Goal: Task Accomplishment & Management: Use online tool/utility

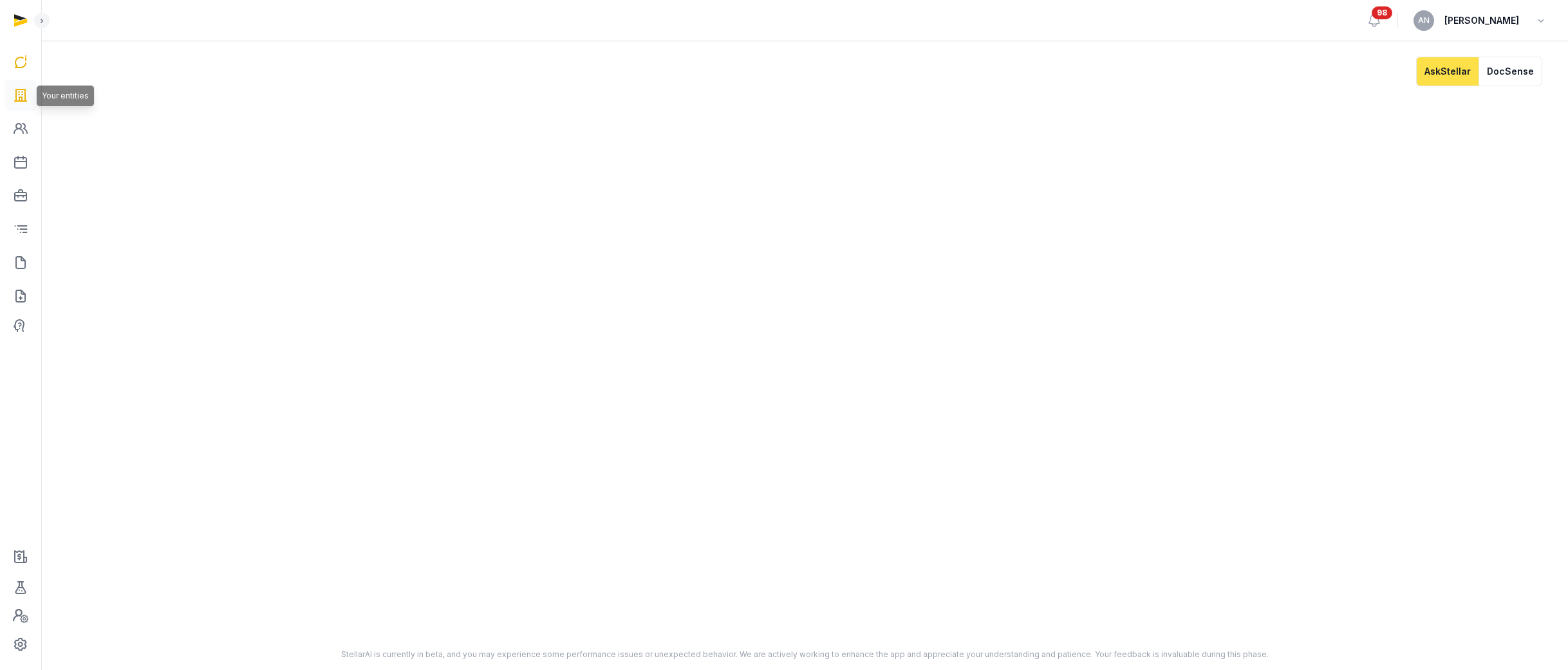
click at [25, 103] on icon at bounding box center [21, 96] width 15 height 21
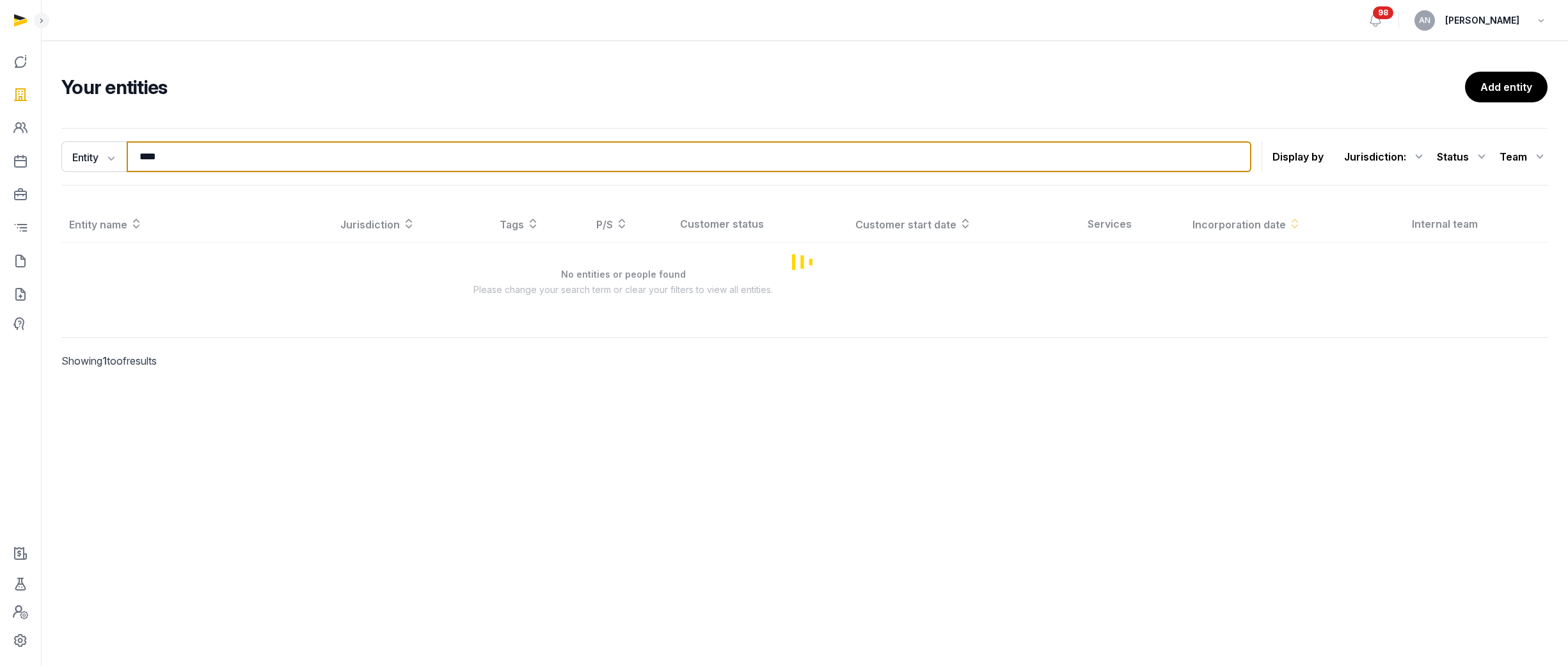
click at [205, 162] on input "****" at bounding box center [689, 156] width 1124 height 31
type input "*"
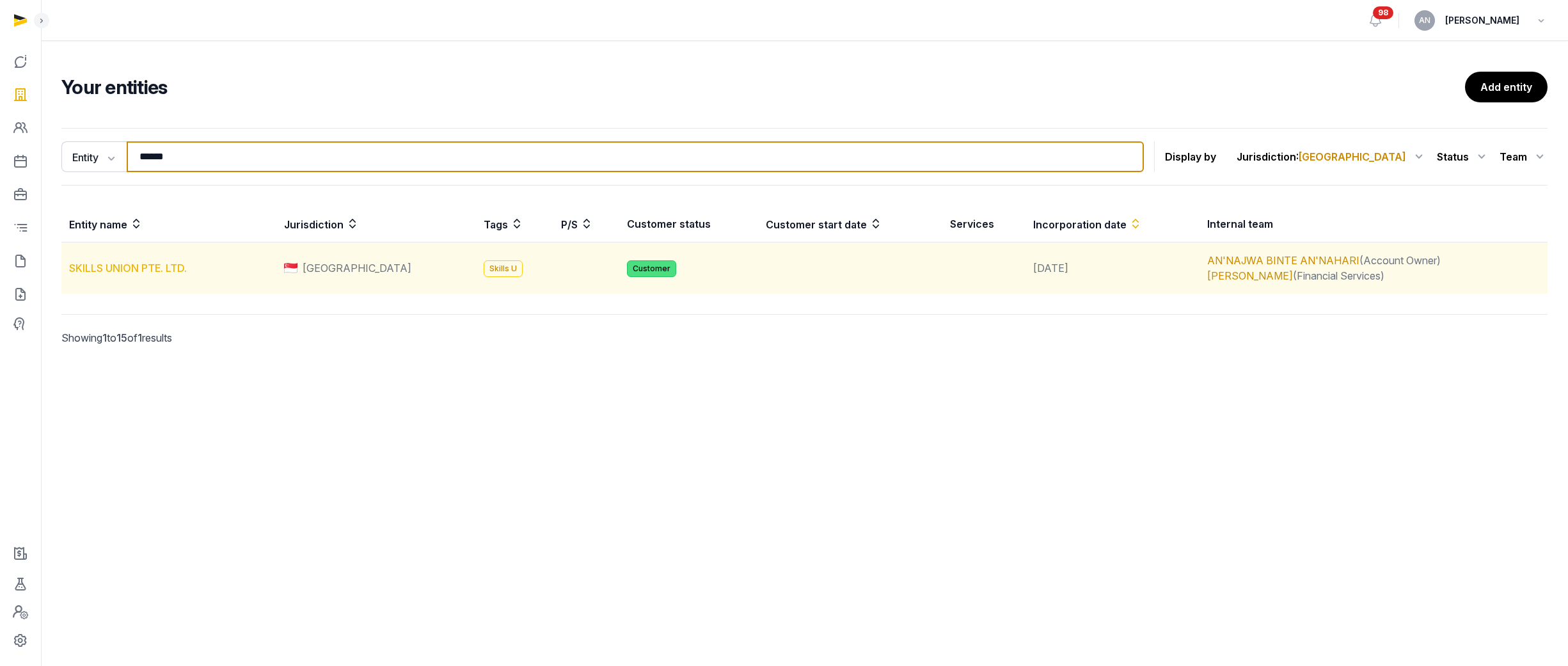
type input "******"
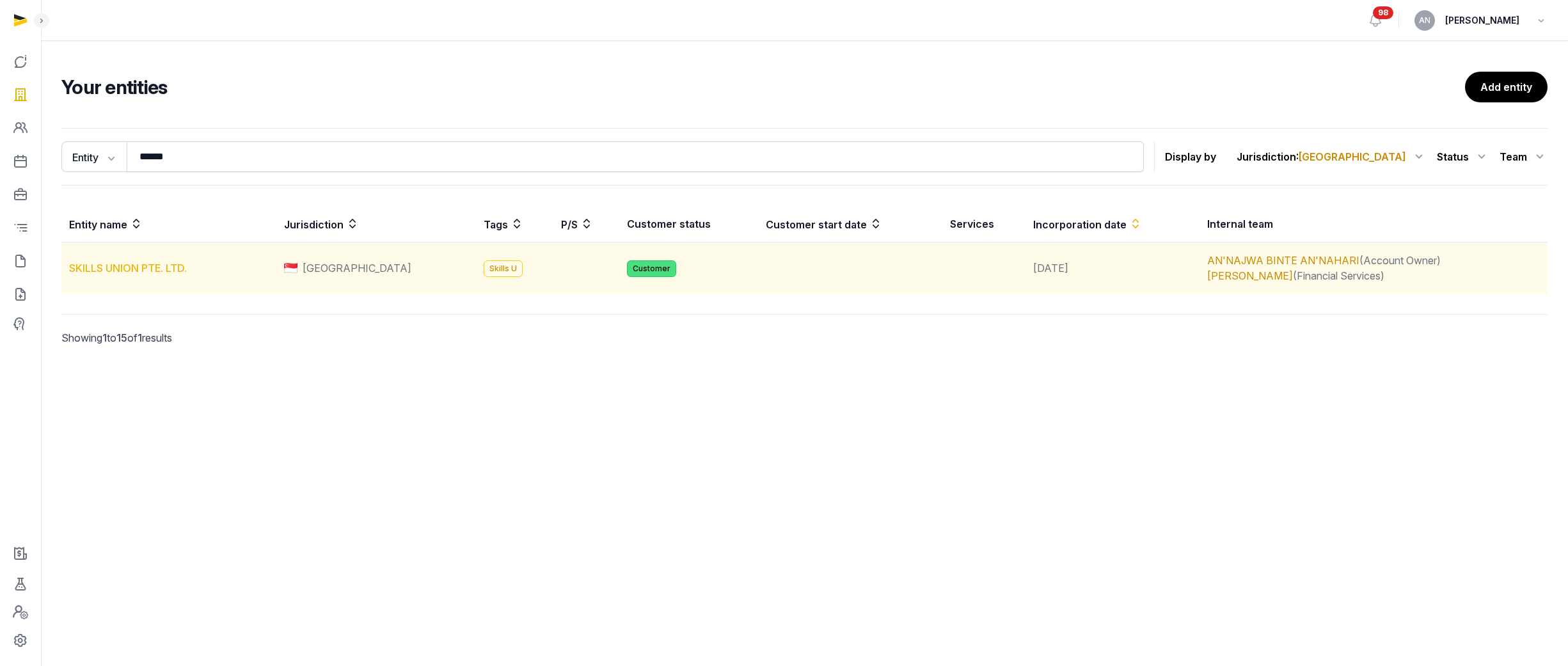
click at [113, 268] on link "SKILLS UNION PTE. LTD." at bounding box center [128, 268] width 117 height 13
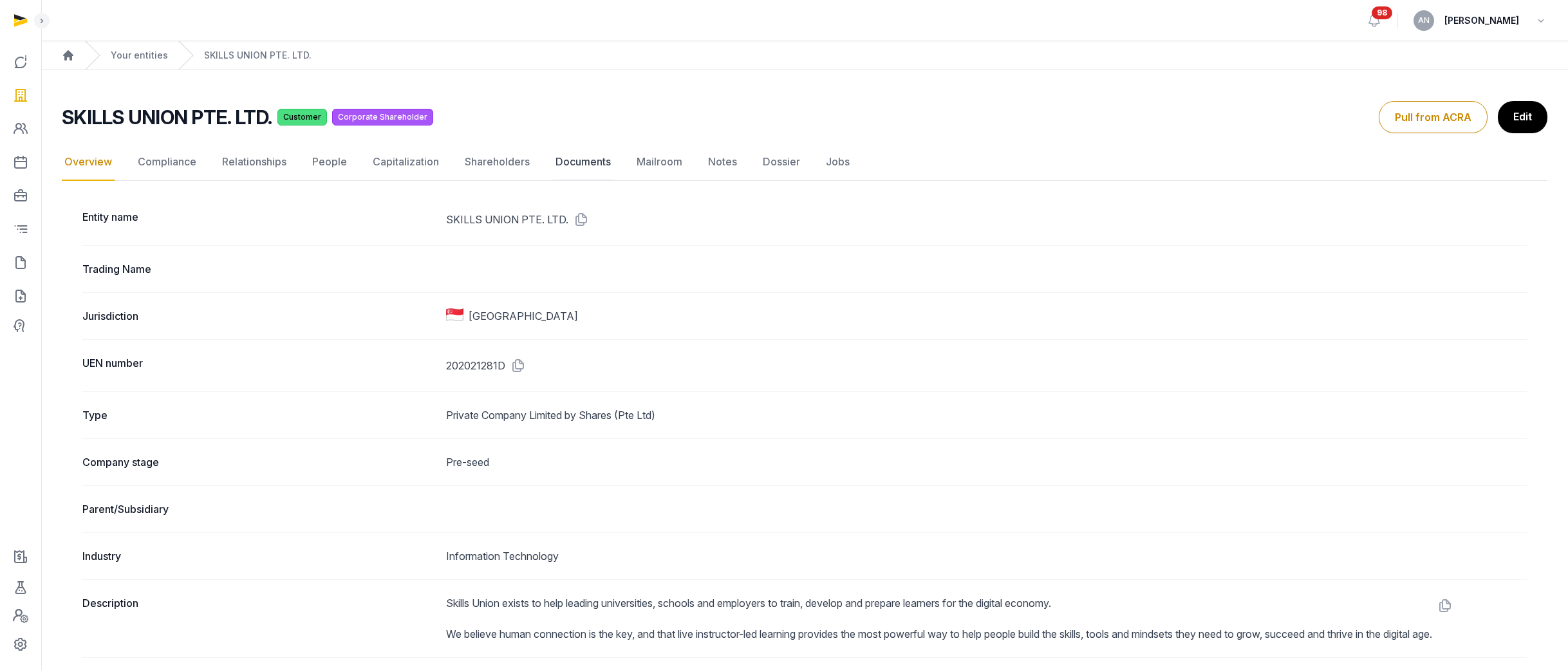
click at [563, 168] on link "Documents" at bounding box center [583, 162] width 60 height 37
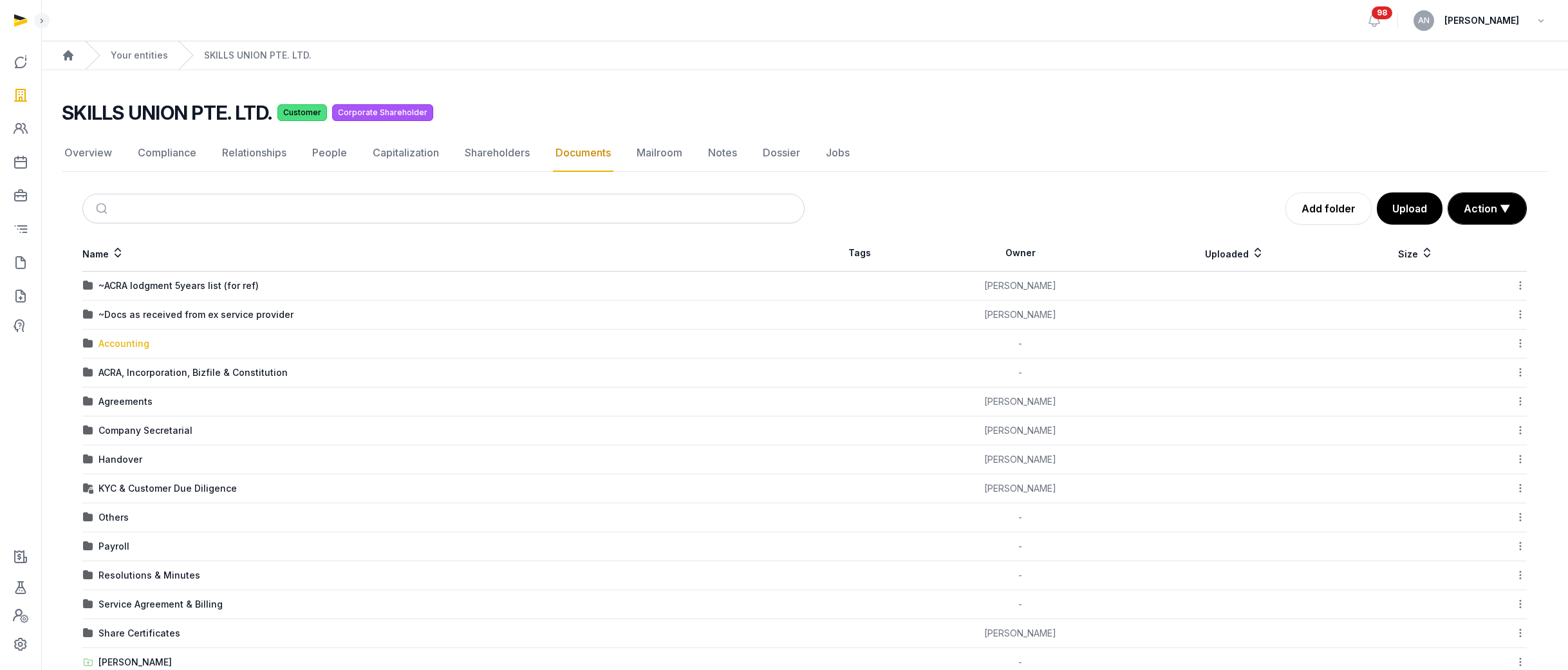
scroll to position [3, 0]
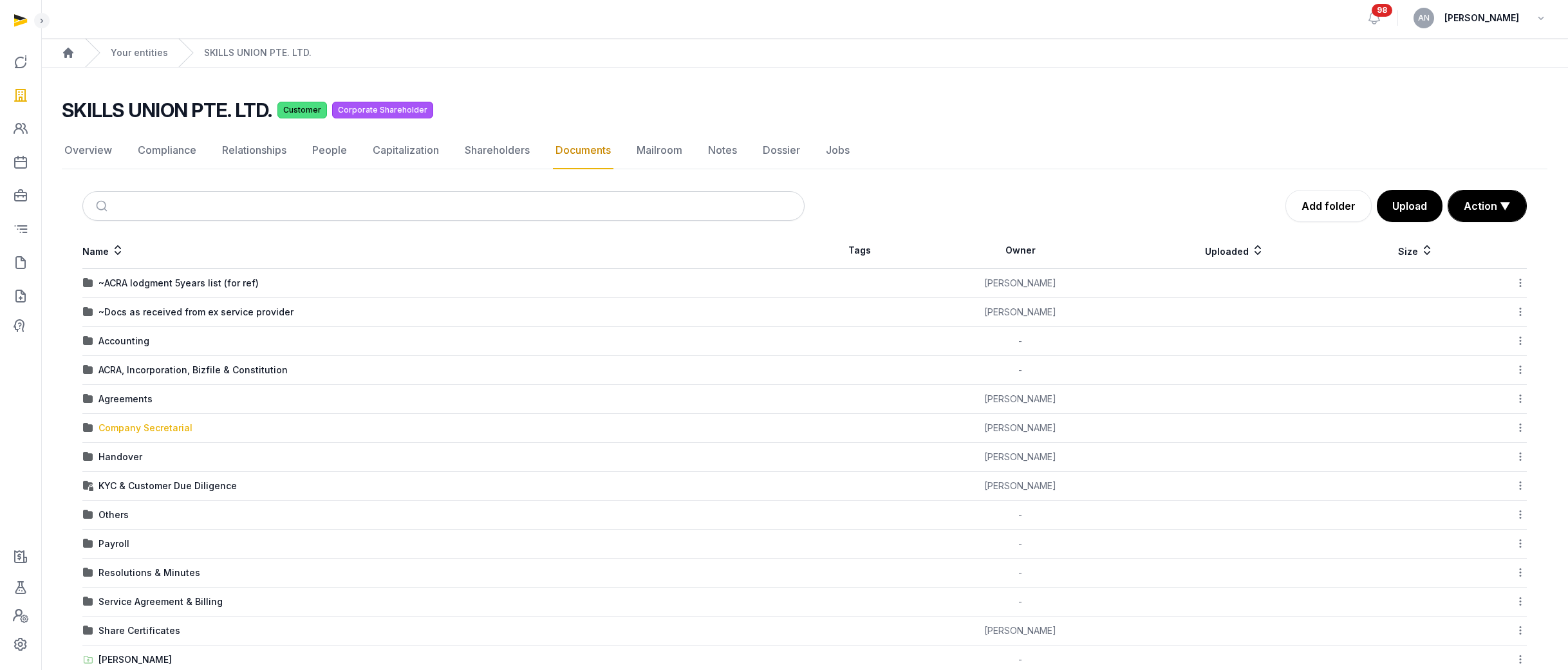
click at [142, 424] on div "Company Secretarial" at bounding box center [145, 428] width 94 height 13
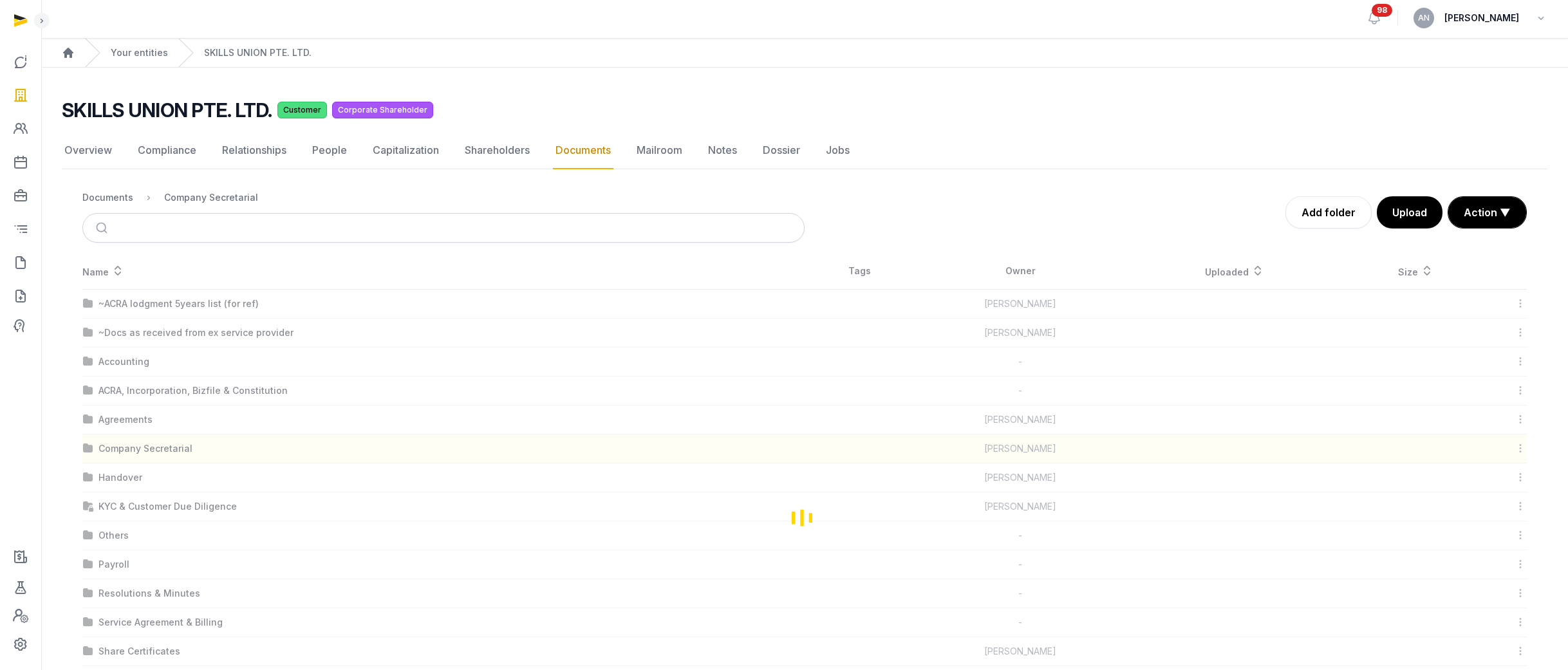
scroll to position [0, 0]
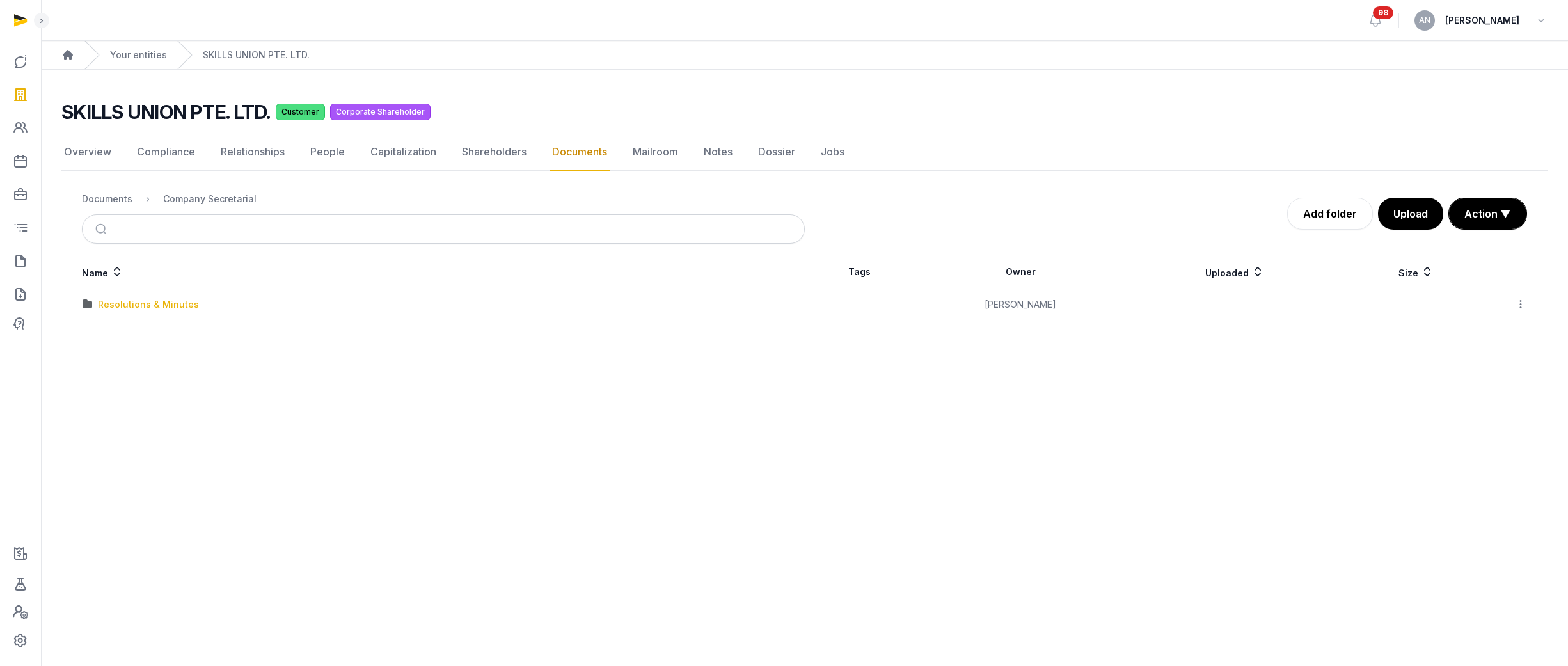
click at [137, 307] on div "Resolutions & Minutes" at bounding box center [148, 305] width 101 height 13
click at [106, 337] on div "2025" at bounding box center [109, 333] width 23 height 13
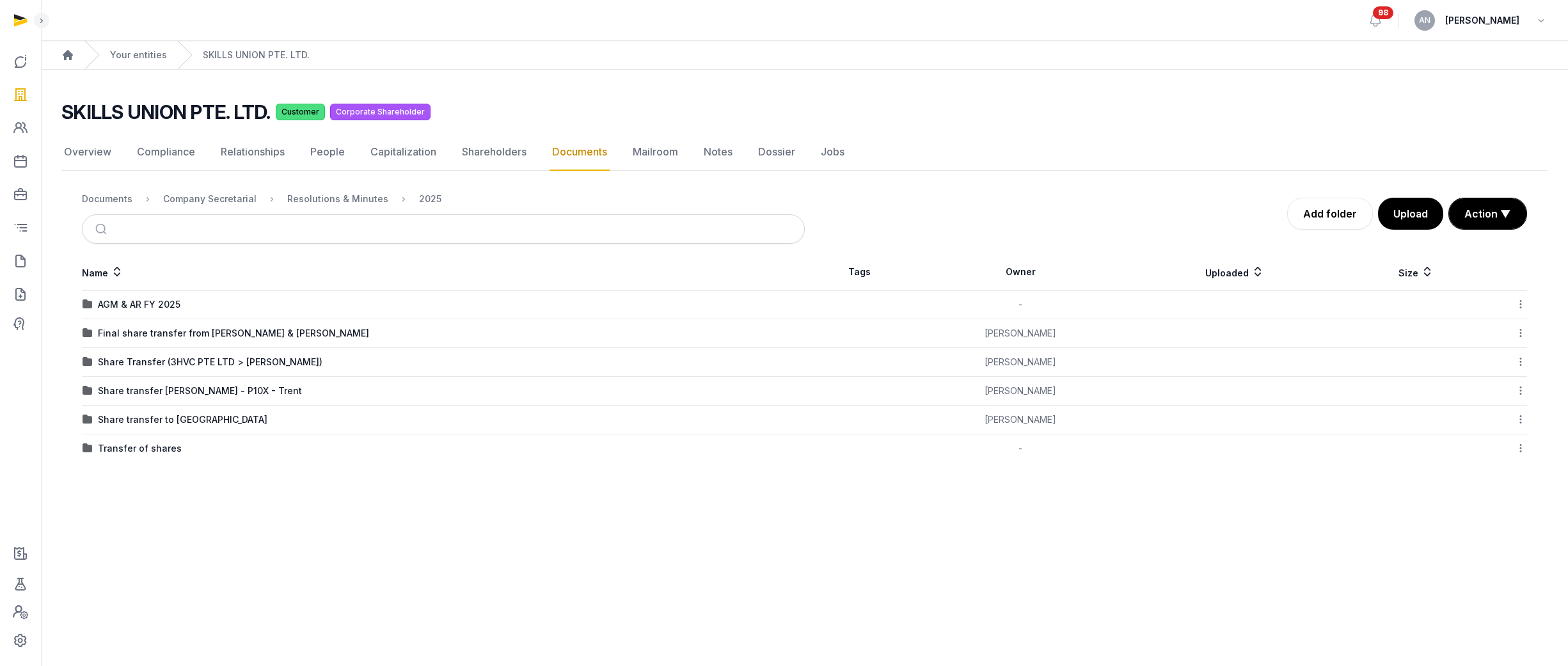
drag, startPoint x: 165, startPoint y: 362, endPoint x: 149, endPoint y: 368, distance: 17.1
click at [165, 363] on div "Share Transfer (3HVC PTE LTD > [PERSON_NAME])" at bounding box center [210, 362] width 225 height 13
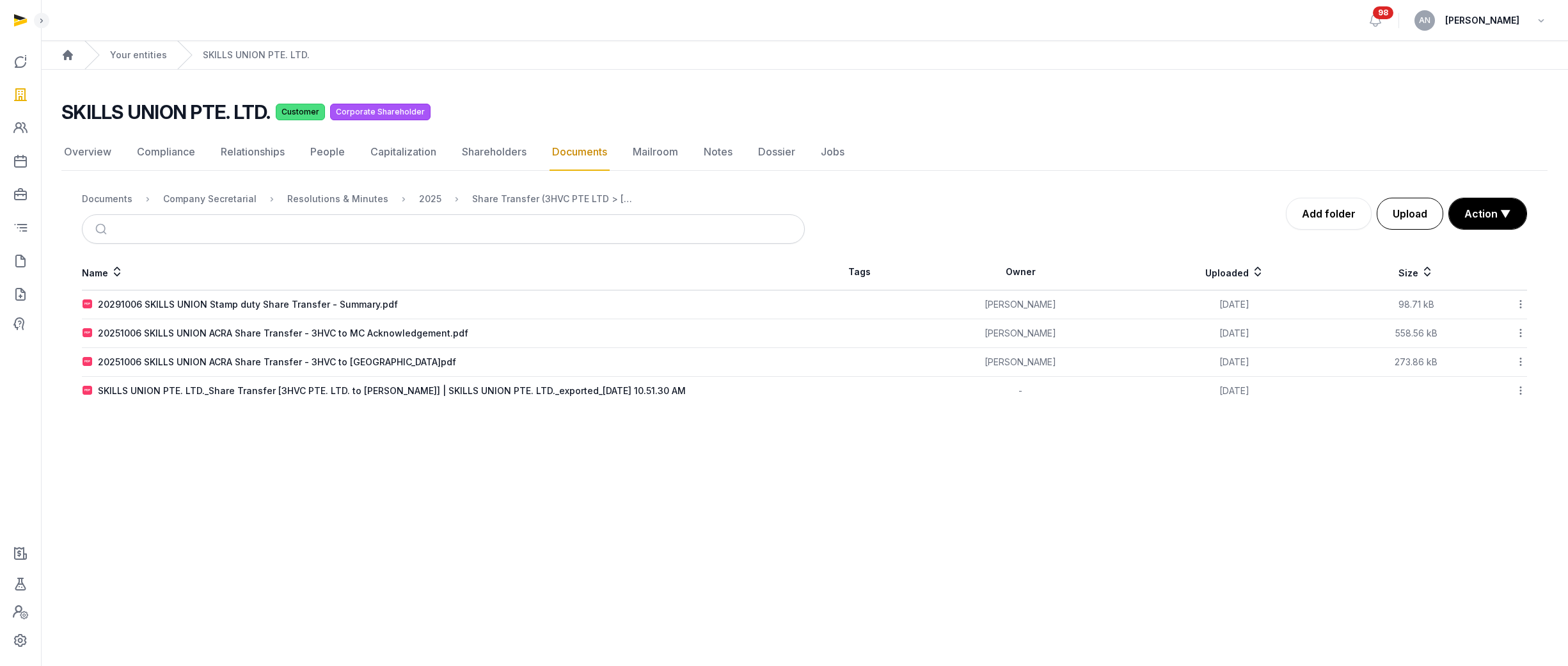
click at [1408, 208] on button "Upload" at bounding box center [1409, 214] width 66 height 32
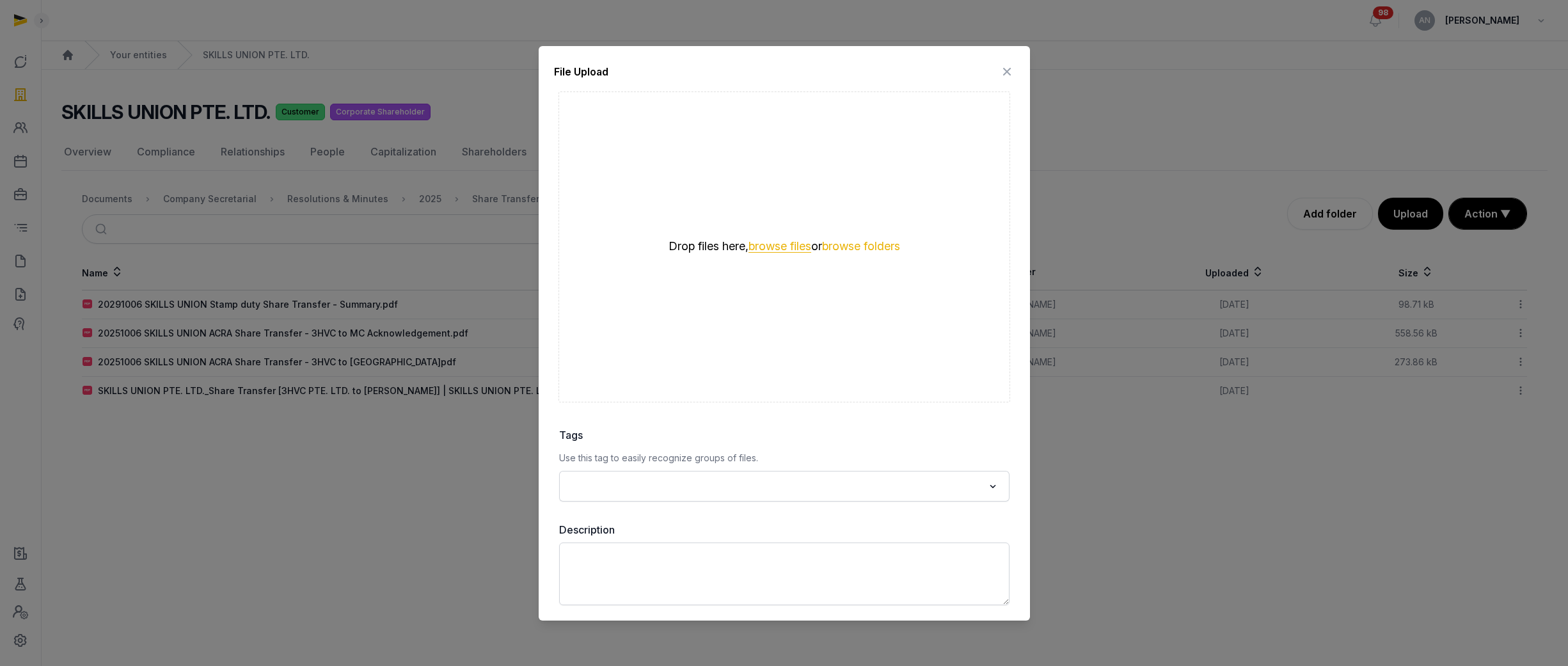
click at [780, 240] on button "browse files" at bounding box center [780, 247] width 63 height 12
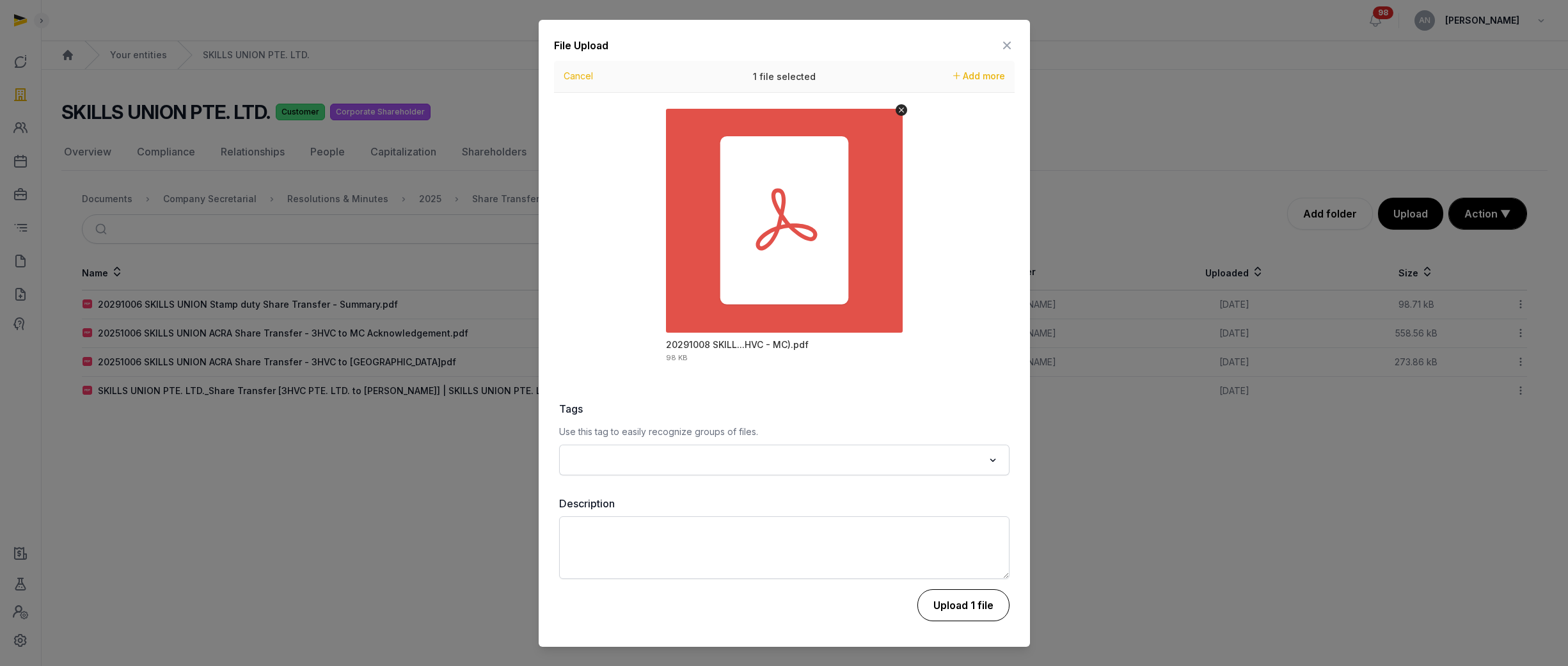
click at [964, 606] on button "Upload 1 file" at bounding box center [963, 605] width 92 height 32
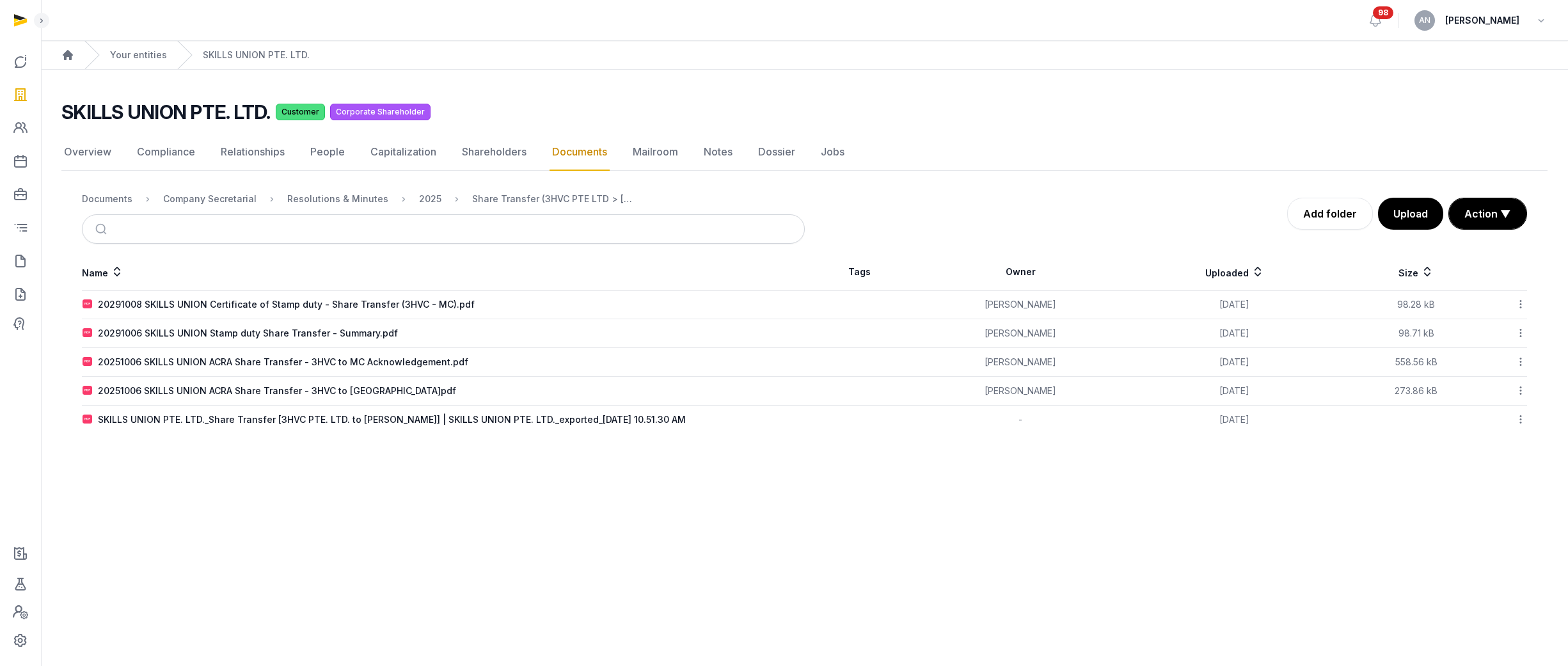
click at [556, 257] on th "Name" at bounding box center [443, 272] width 723 height 36
click at [153, 52] on link "Your entities" at bounding box center [138, 55] width 57 height 13
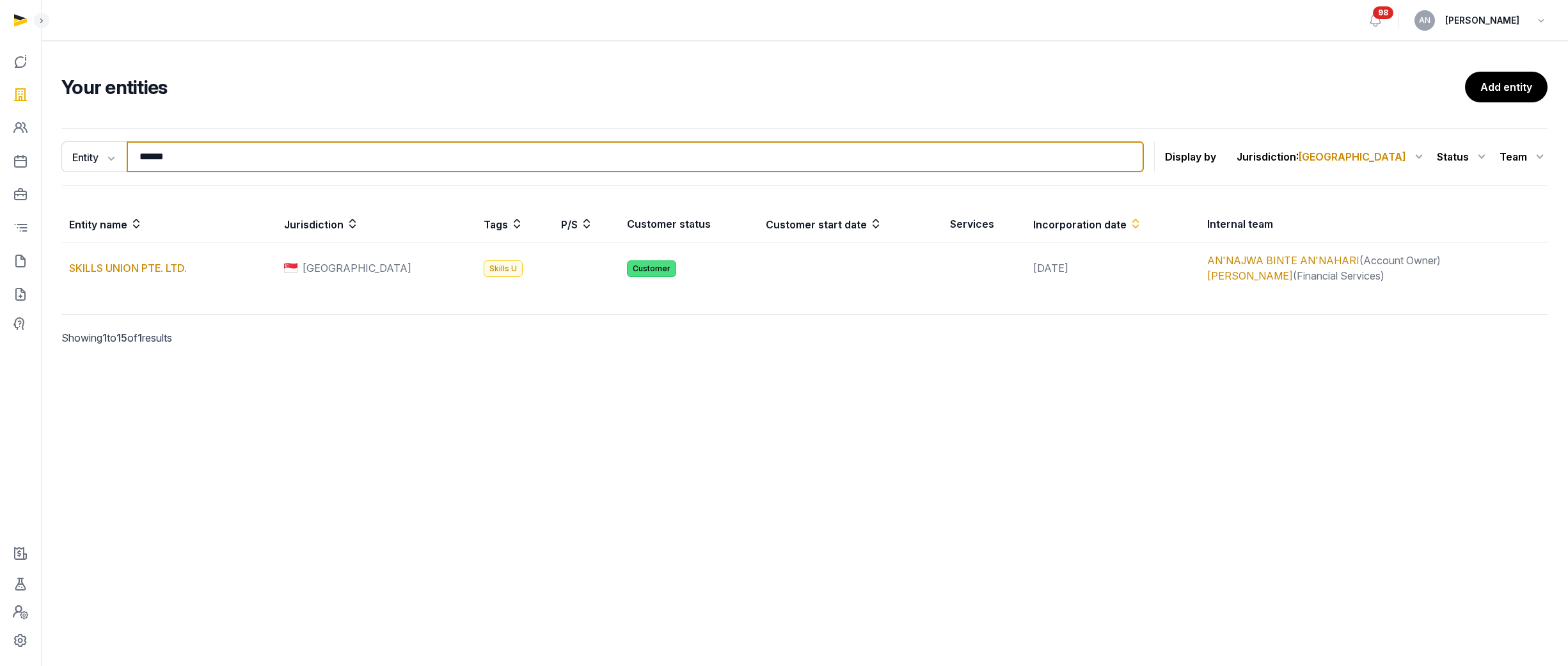
click at [156, 156] on input "******" at bounding box center [636, 156] width 1017 height 31
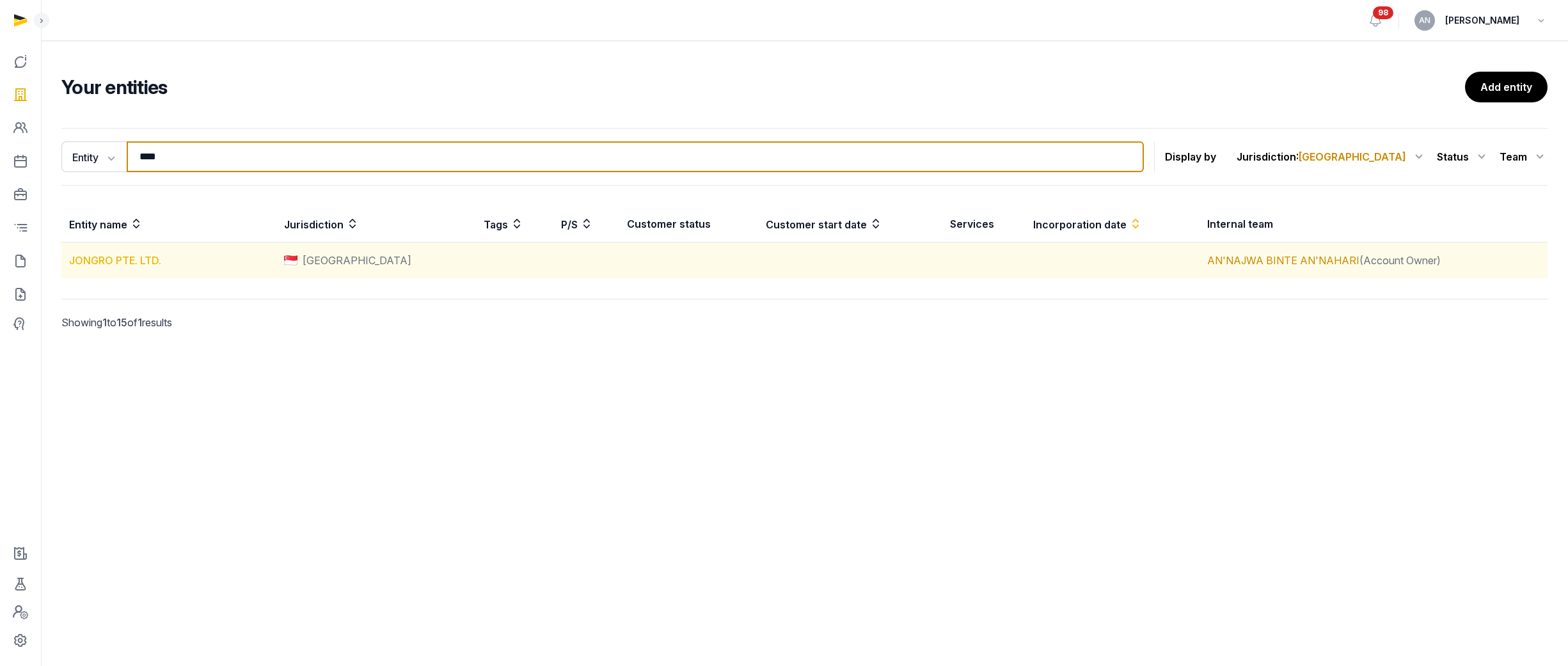
type input "****"
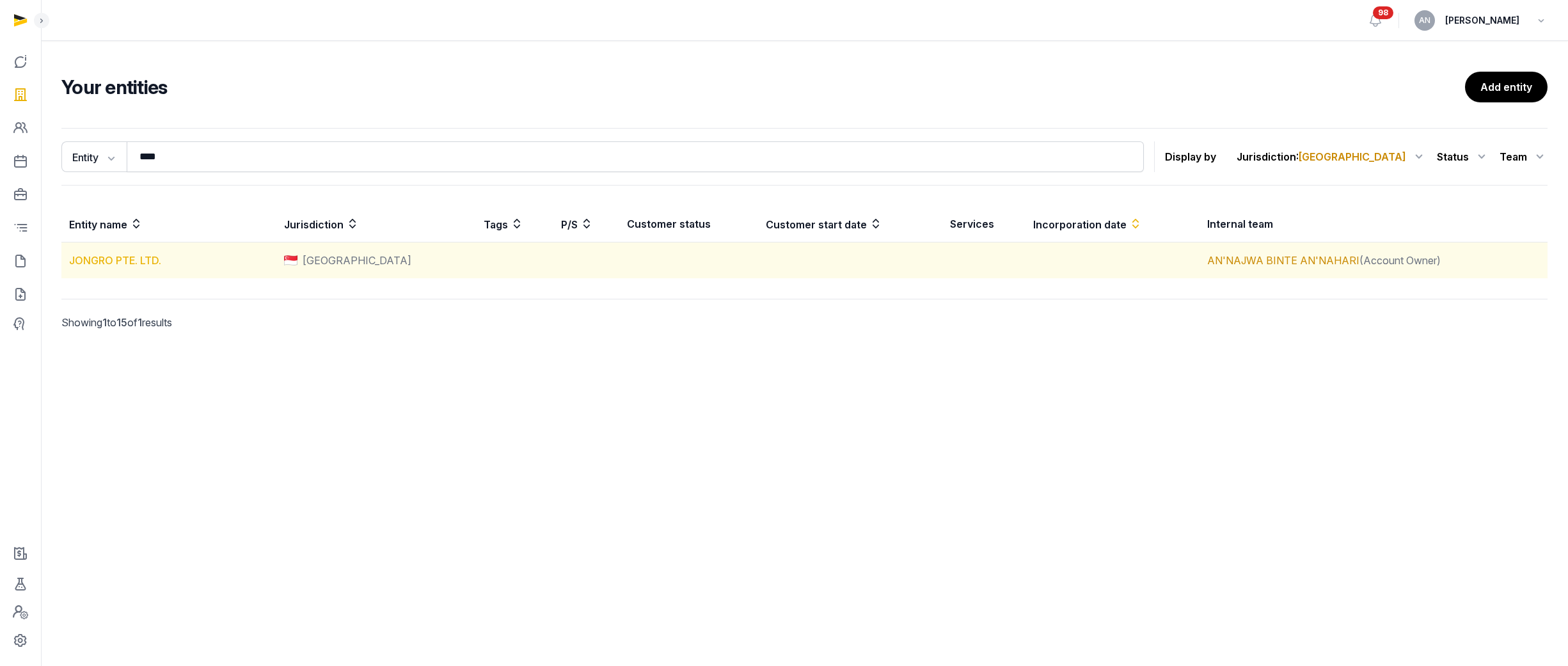
click at [110, 266] on link "JONGRO PTE. LTD." at bounding box center [115, 260] width 92 height 13
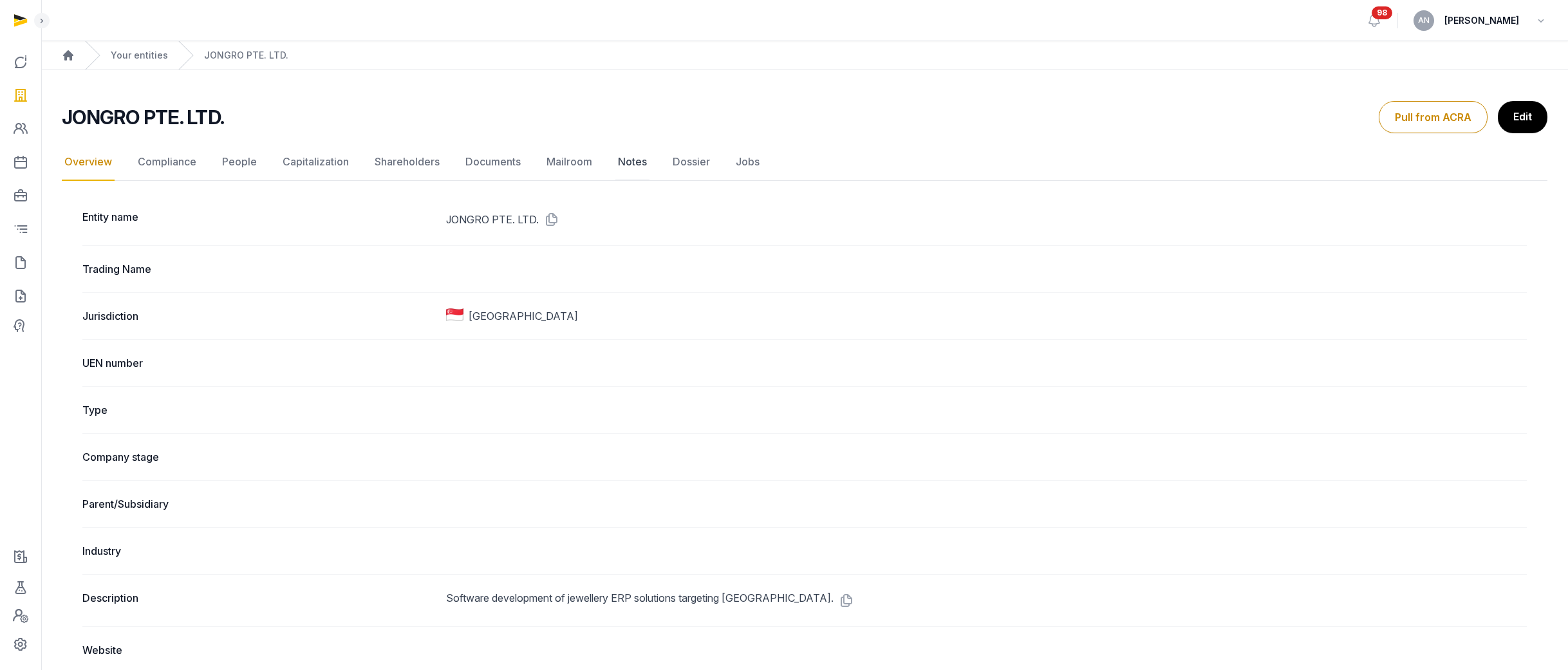
click at [617, 165] on link "Notes" at bounding box center [633, 162] width 34 height 37
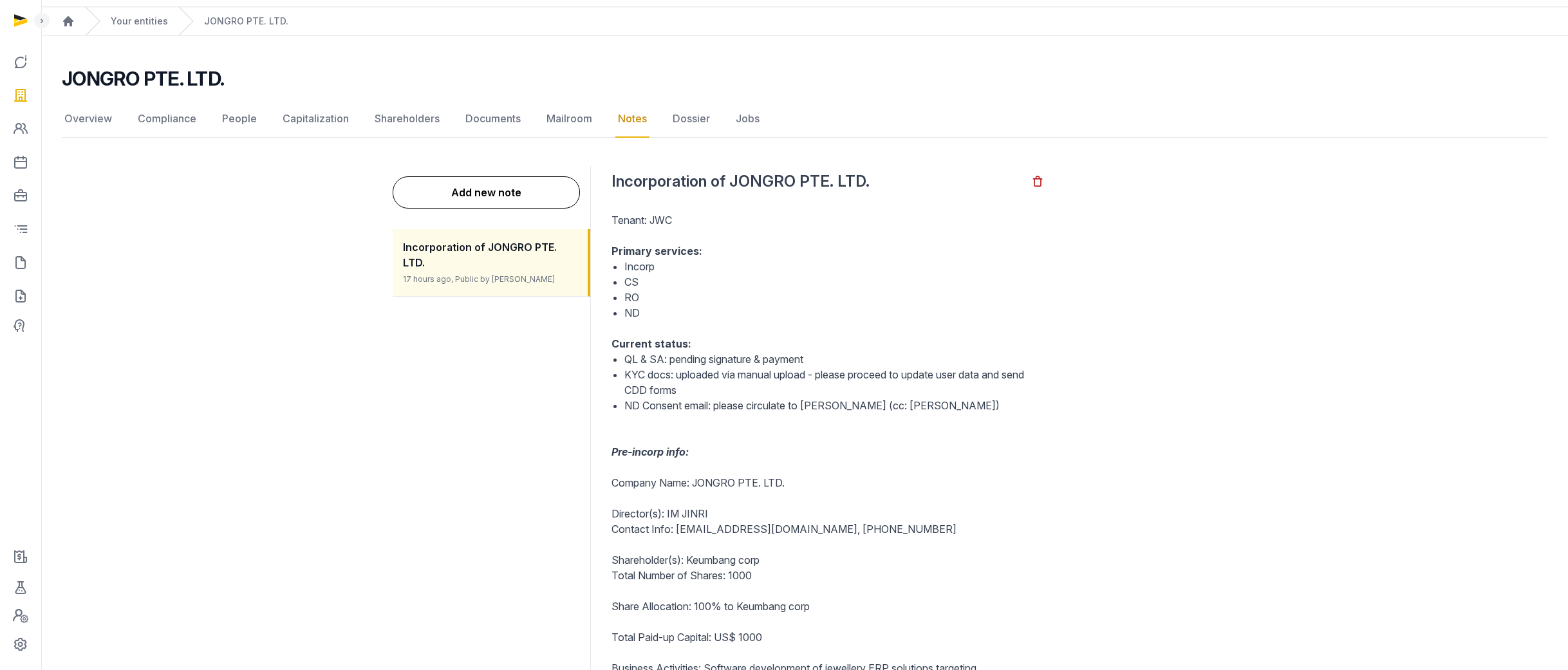
scroll to position [79, 0]
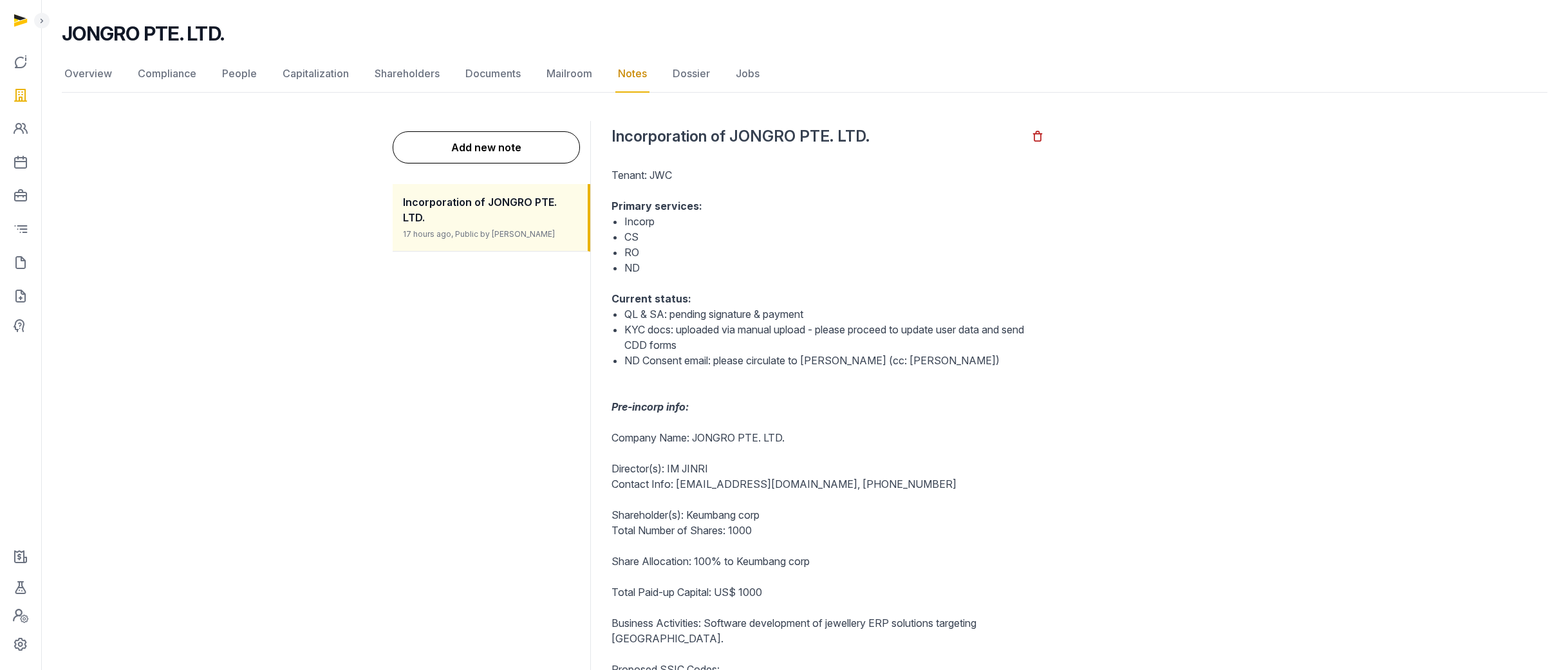
click at [757, 337] on li "KYC docs: uploaded via manual upload - please proceed to update user data and s…" at bounding box center [834, 337] width 420 height 31
drag, startPoint x: 771, startPoint y: 322, endPoint x: 755, endPoint y: 322, distance: 16.0
click at [771, 322] on li "KYC docs: uploaded via manual upload - please proceed to update user data and s…" at bounding box center [834, 337] width 420 height 31
click at [642, 313] on li "QL & SA: pending signature & payment" at bounding box center [834, 314] width 420 height 15
drag, startPoint x: 669, startPoint y: 312, endPoint x: 869, endPoint y: 316, distance: 200.0
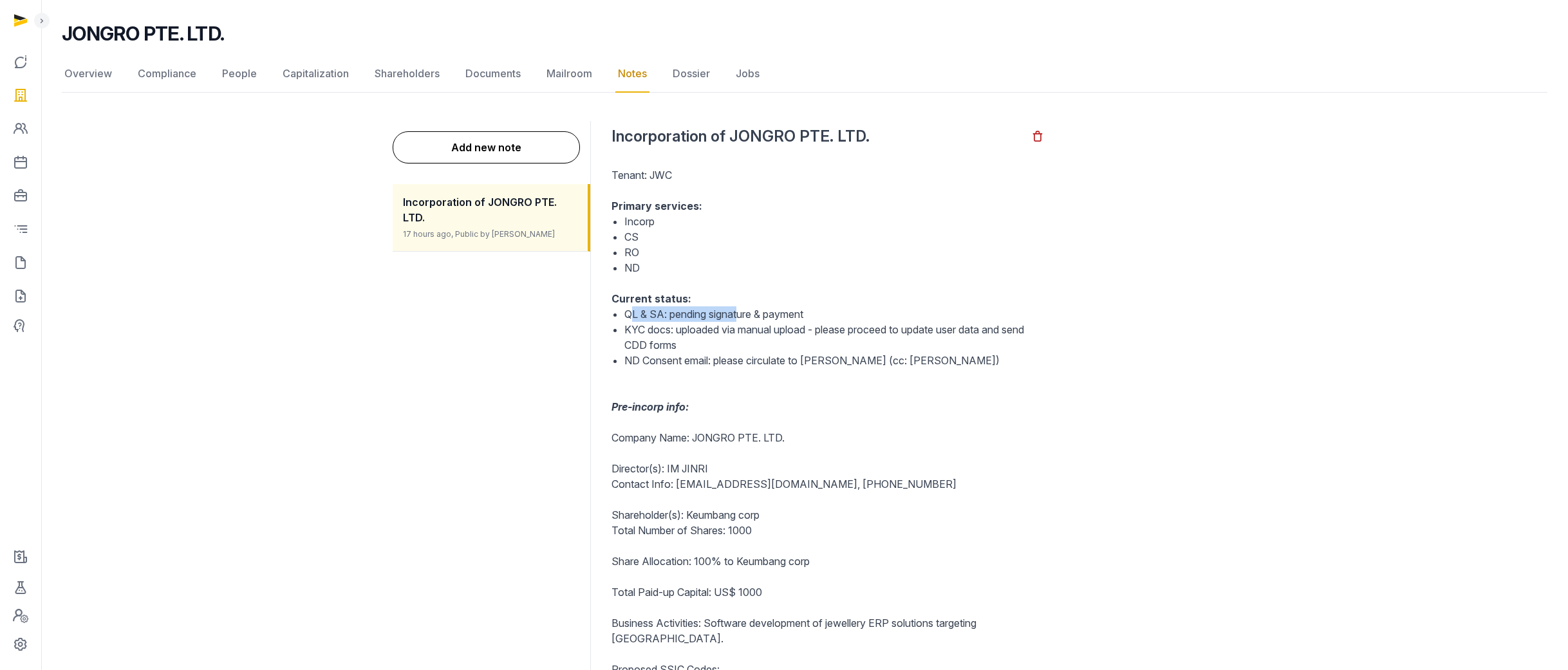
click at [842, 315] on li "QL & SA: pending signature & payment" at bounding box center [834, 314] width 420 height 15
click at [911, 313] on li "QL & SA: pending signature & payment" at bounding box center [834, 314] width 420 height 15
click at [916, 377] on p at bounding box center [828, 376] width 433 height 15
click at [947, 365] on li "ND Consent email: please circulate to [PERSON_NAME] (cc: [PERSON_NAME])" at bounding box center [834, 360] width 420 height 15
drag, startPoint x: 780, startPoint y: 350, endPoint x: 733, endPoint y: 345, distance: 47.3
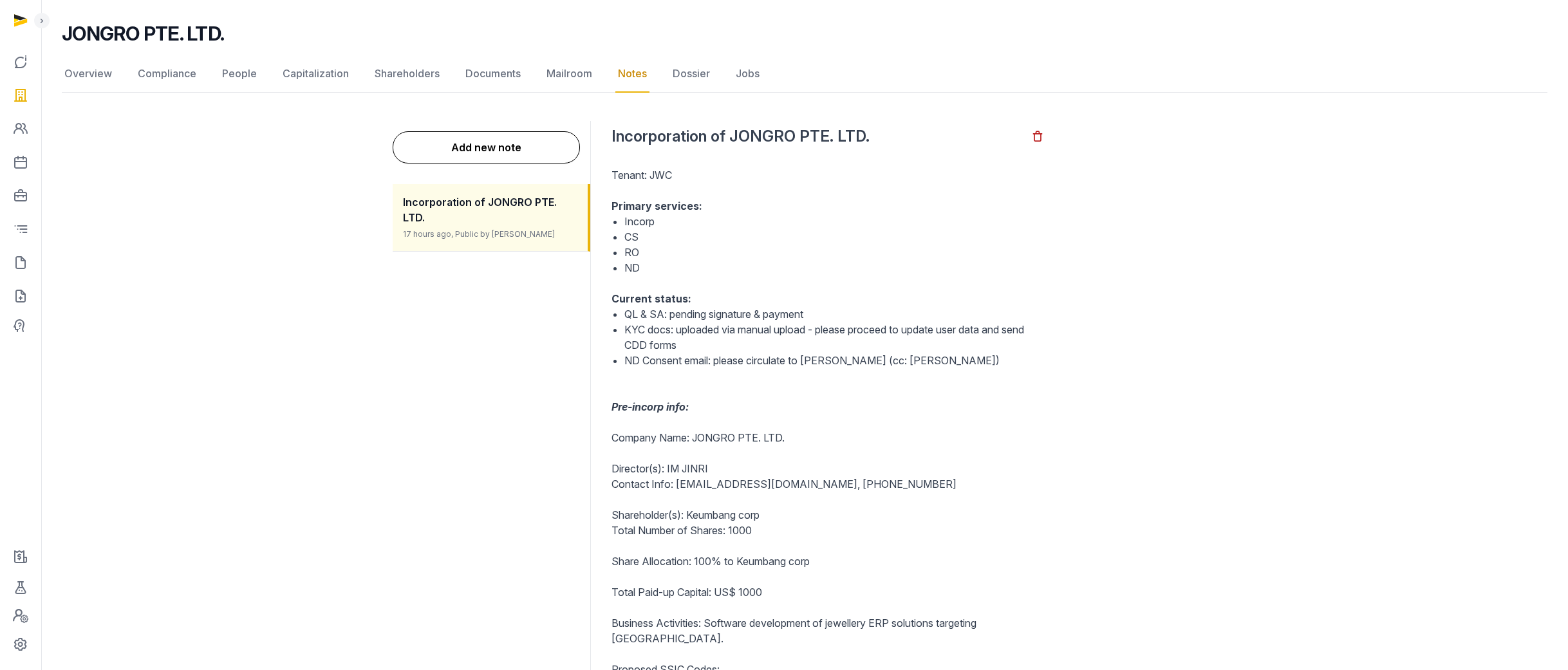
click at [780, 350] on li "KYC docs: uploaded via manual upload - please proceed to update user data and s…" at bounding box center [834, 337] width 420 height 31
drag, startPoint x: 692, startPoint y: 333, endPoint x: 906, endPoint y: 329, distance: 214.0
click at [838, 328] on li "KYC docs: uploaded via manual upload - please proceed to update user data and s…" at bounding box center [834, 337] width 420 height 31
click at [945, 330] on li "KYC docs: uploaded via manual upload - please proceed to update user data and s…" at bounding box center [834, 337] width 420 height 31
click at [977, 347] on li "KYC docs: uploaded via manual upload - please proceed to update user data and s…" at bounding box center [834, 337] width 420 height 31
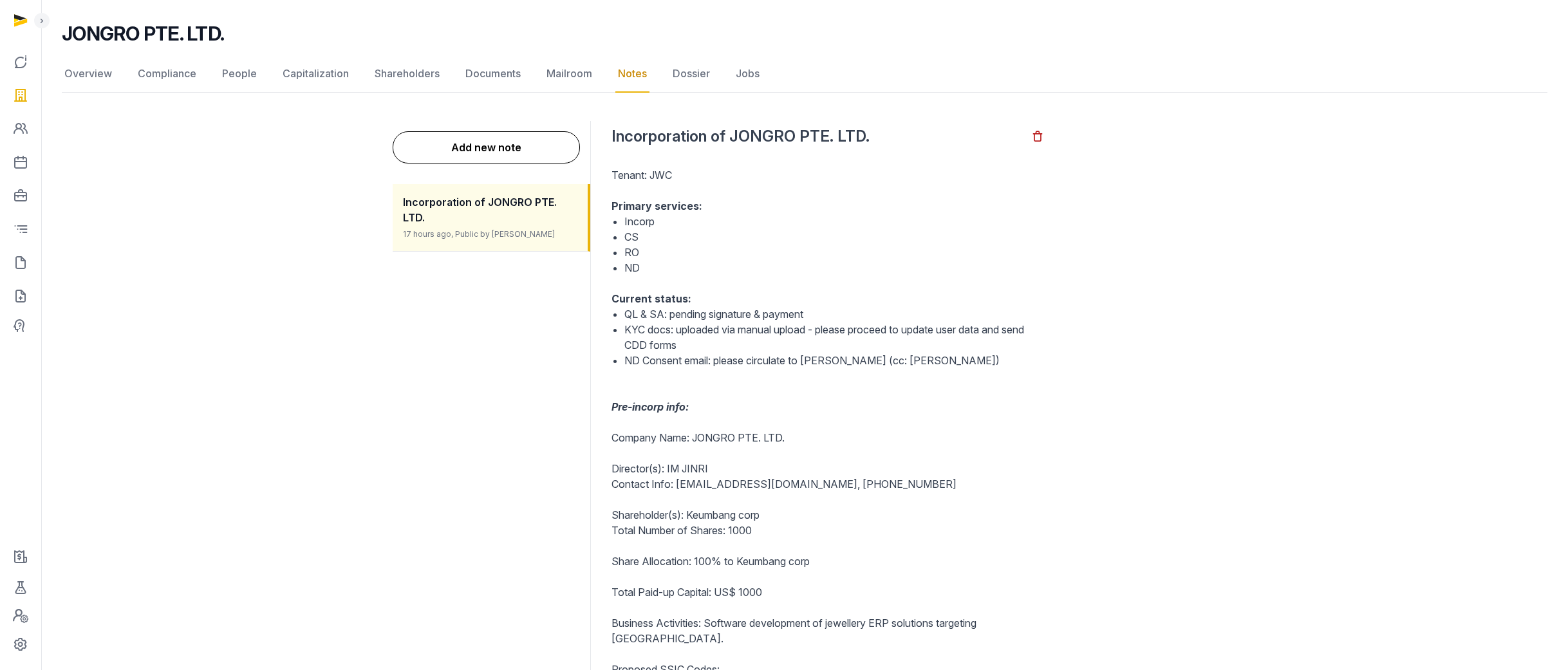
click at [967, 359] on li "ND Consent email: please circulate to [PERSON_NAME] (cc: [PERSON_NAME])" at bounding box center [834, 360] width 420 height 15
click at [698, 377] on p at bounding box center [828, 376] width 433 height 15
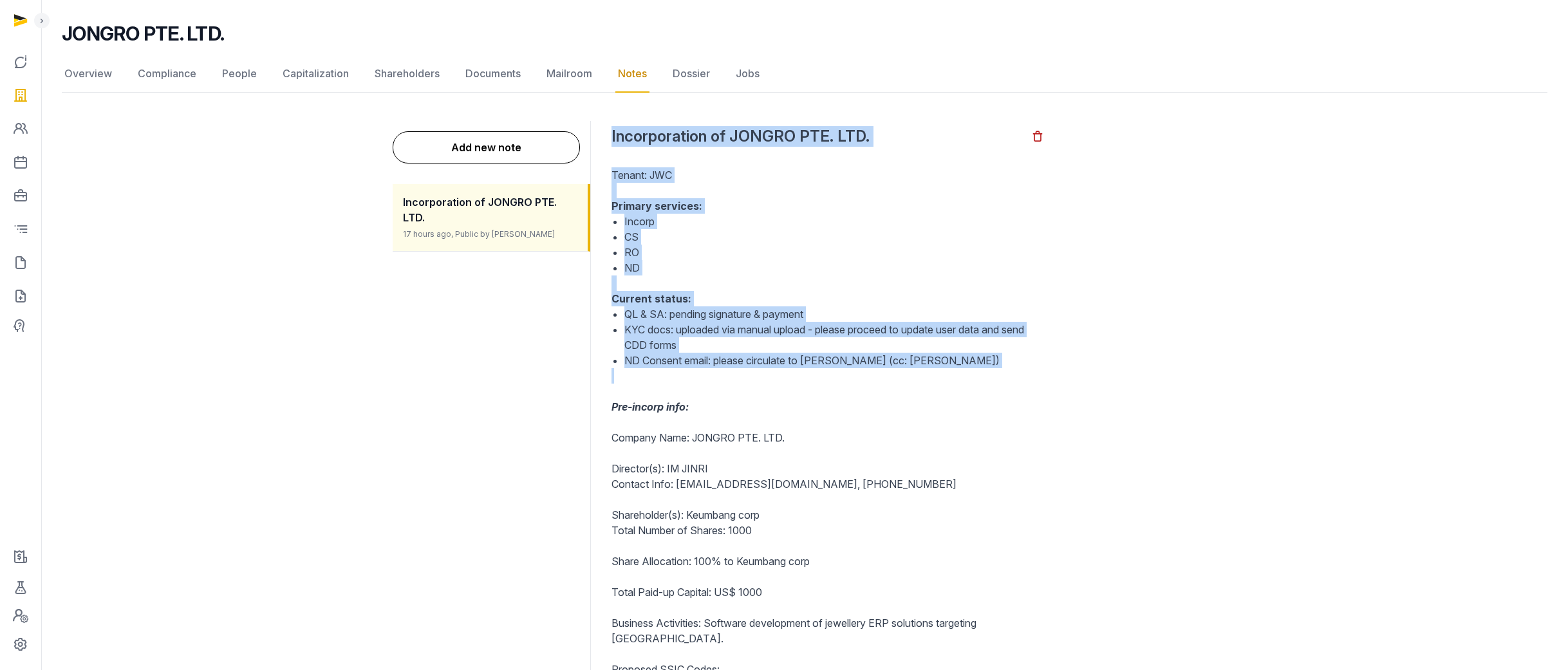
drag, startPoint x: 929, startPoint y: 379, endPoint x: 609, endPoint y: 142, distance: 398.2
click at [609, 142] on dd "Back Incorporation of JONGRO PTE. LTD. Tenant: JWC Primary services: Incorp CS …" at bounding box center [909, 484] width 615 height 728
copy div "Incorporation of JONGRO PTE. LTD. Tenant: JWC Primary services: Incorp CS RO ND…"
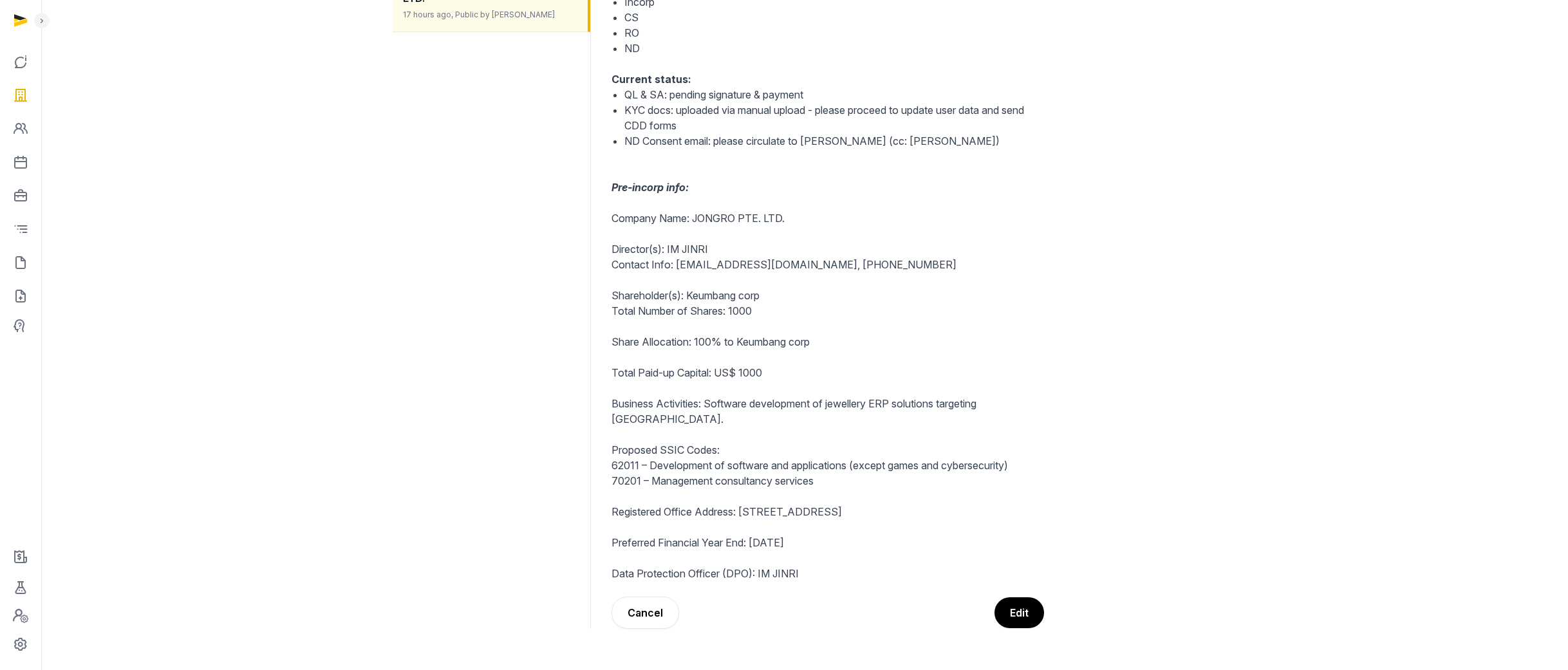
click at [543, 422] on ul "Add new note Incorporation of JONGRO PTE. LTD. 17 hours ago, Public by [PERSON_…" at bounding box center [492, 265] width 198 height 728
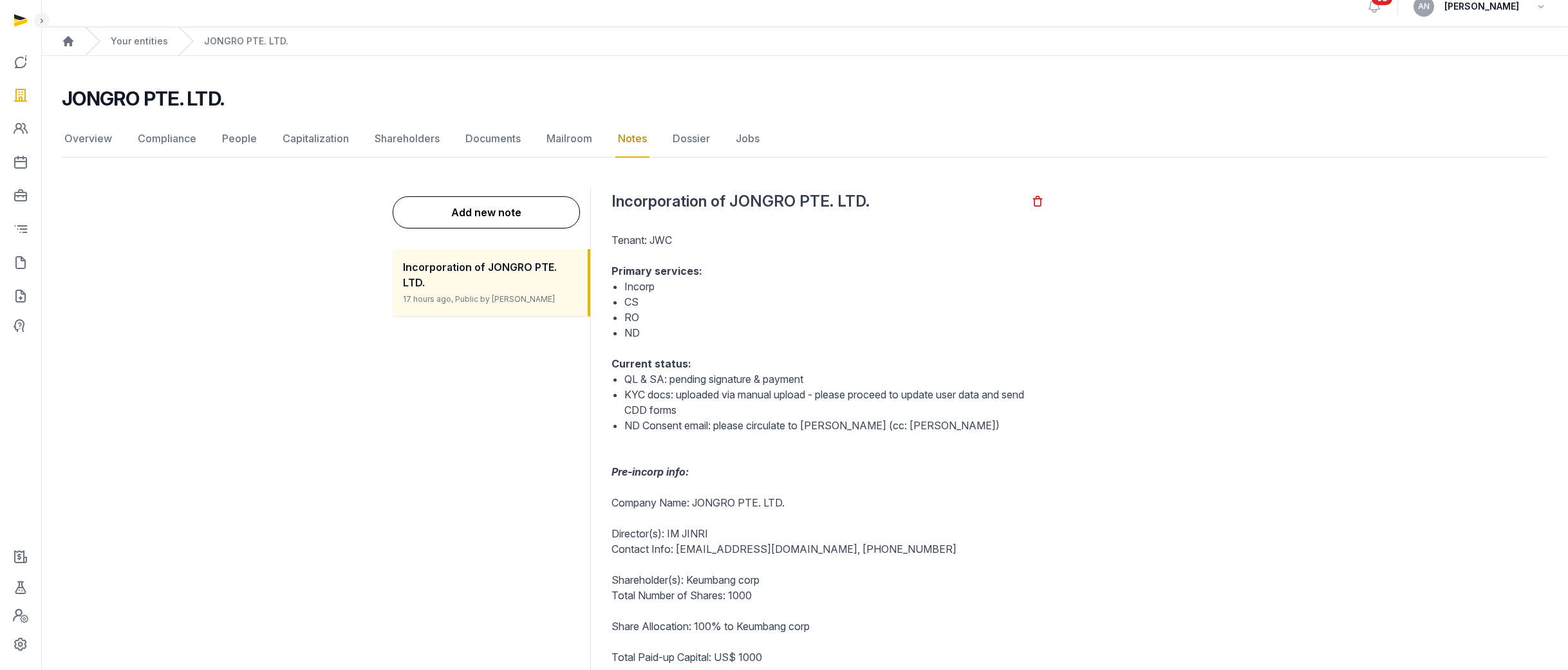
scroll to position [0, 0]
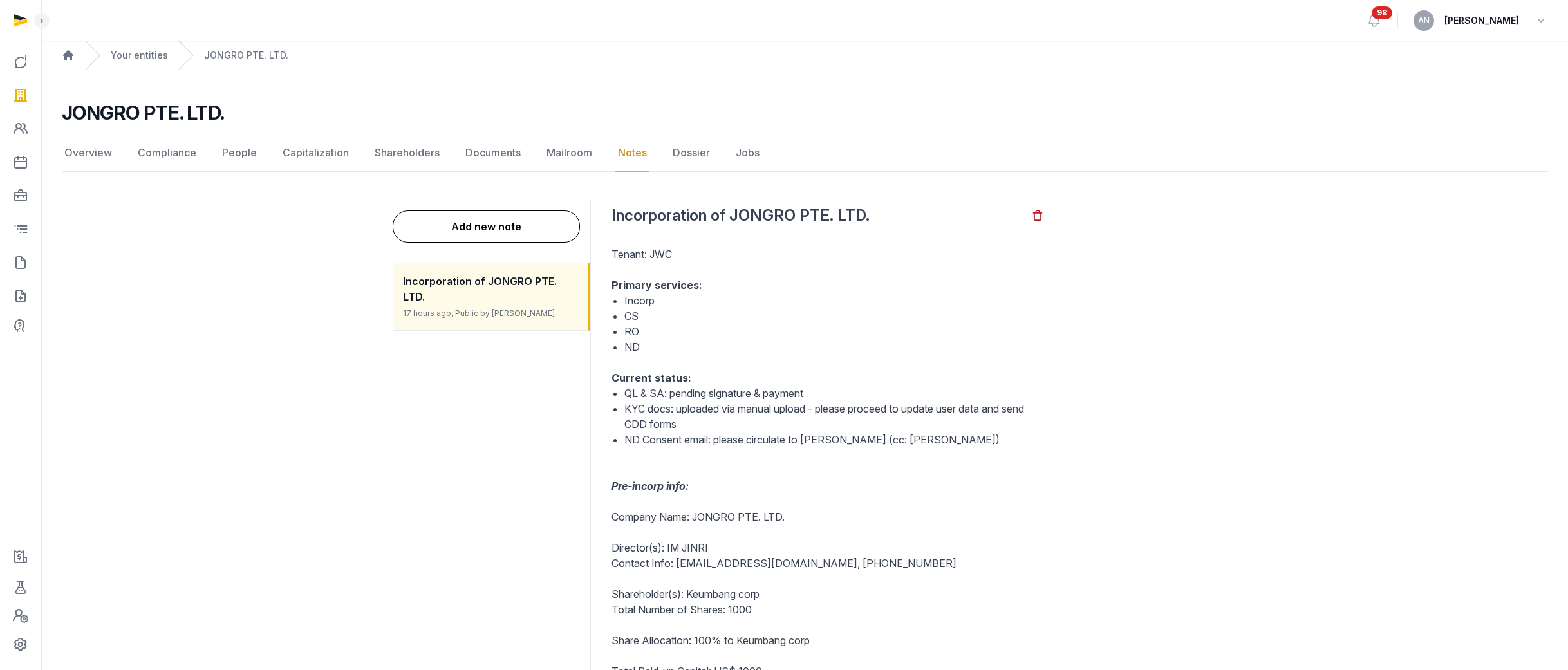
click at [809, 309] on li "CS" at bounding box center [834, 316] width 420 height 15
drag, startPoint x: 929, startPoint y: 436, endPoint x: 731, endPoint y: 223, distance: 290.8
click at [734, 227] on div "Incorporation of JONGRO PTE. LTD. Tenant: JWC Primary services: Incorp CS RO ND…" at bounding box center [828, 563] width 433 height 728
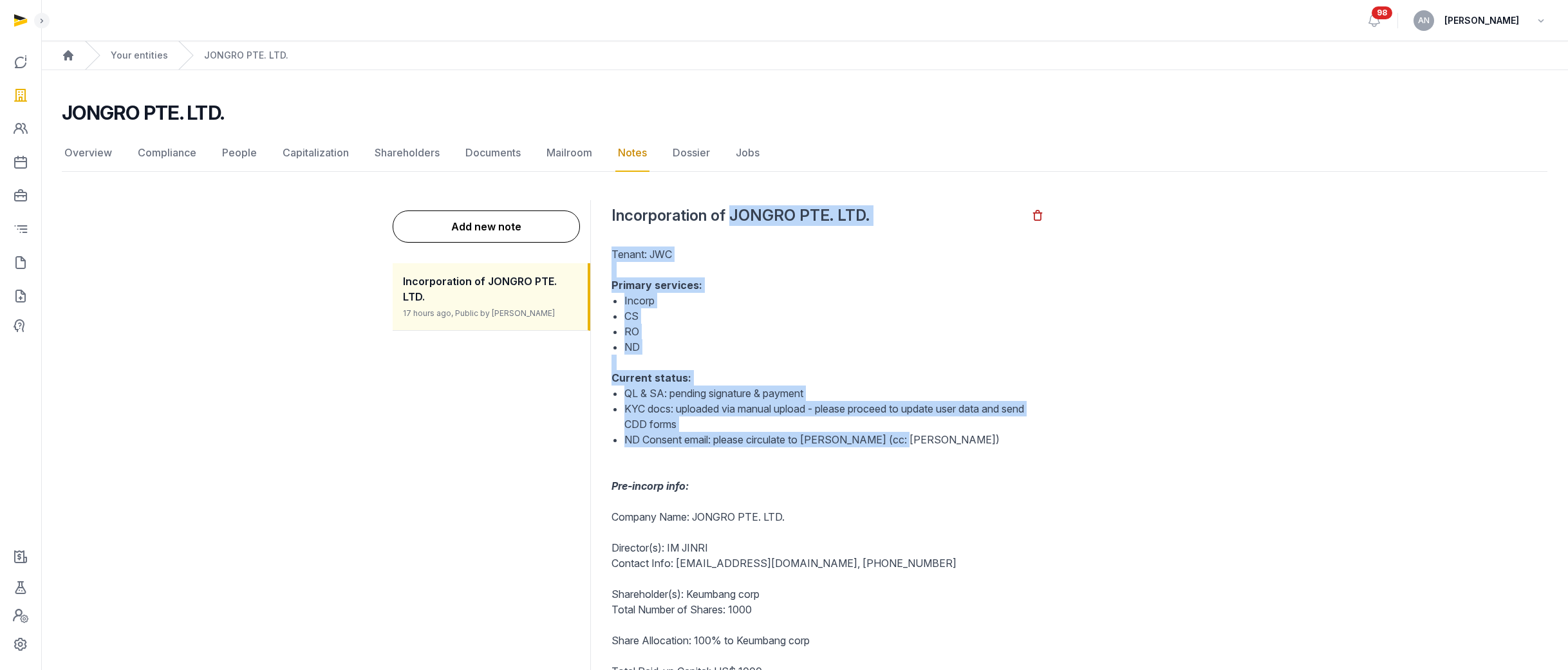
drag, startPoint x: 733, startPoint y: 213, endPoint x: 919, endPoint y: 437, distance: 291.2
click at [919, 437] on div "Incorporation of JONGRO PTE. LTD. Tenant: JWC Primary services: Incorp CS RO ND…" at bounding box center [828, 563] width 433 height 728
copy div "JONGRO PTE. LTD. Tenant: JWC Primary services: Incorp CS RO ND Current status: …"
click at [223, 157] on link "People" at bounding box center [240, 153] width 40 height 37
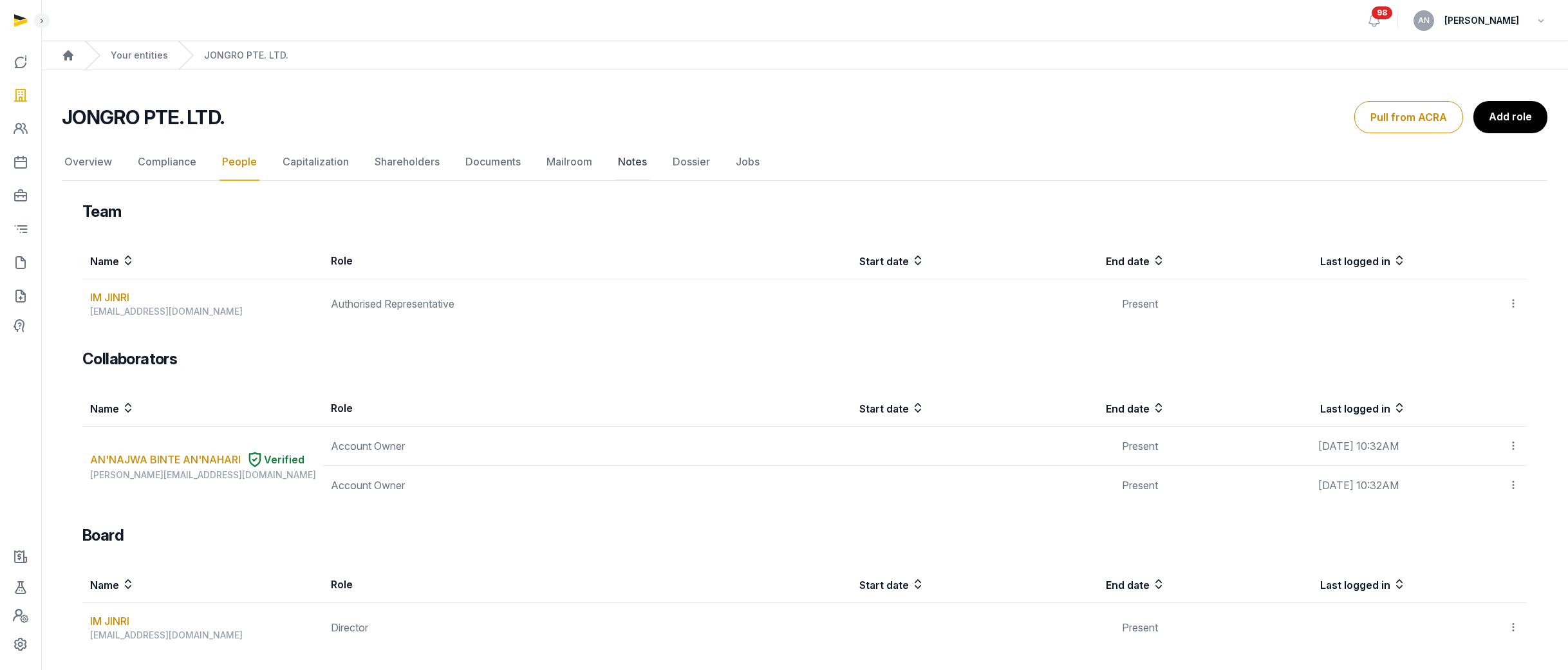
click at [628, 157] on link "Notes" at bounding box center [633, 162] width 34 height 37
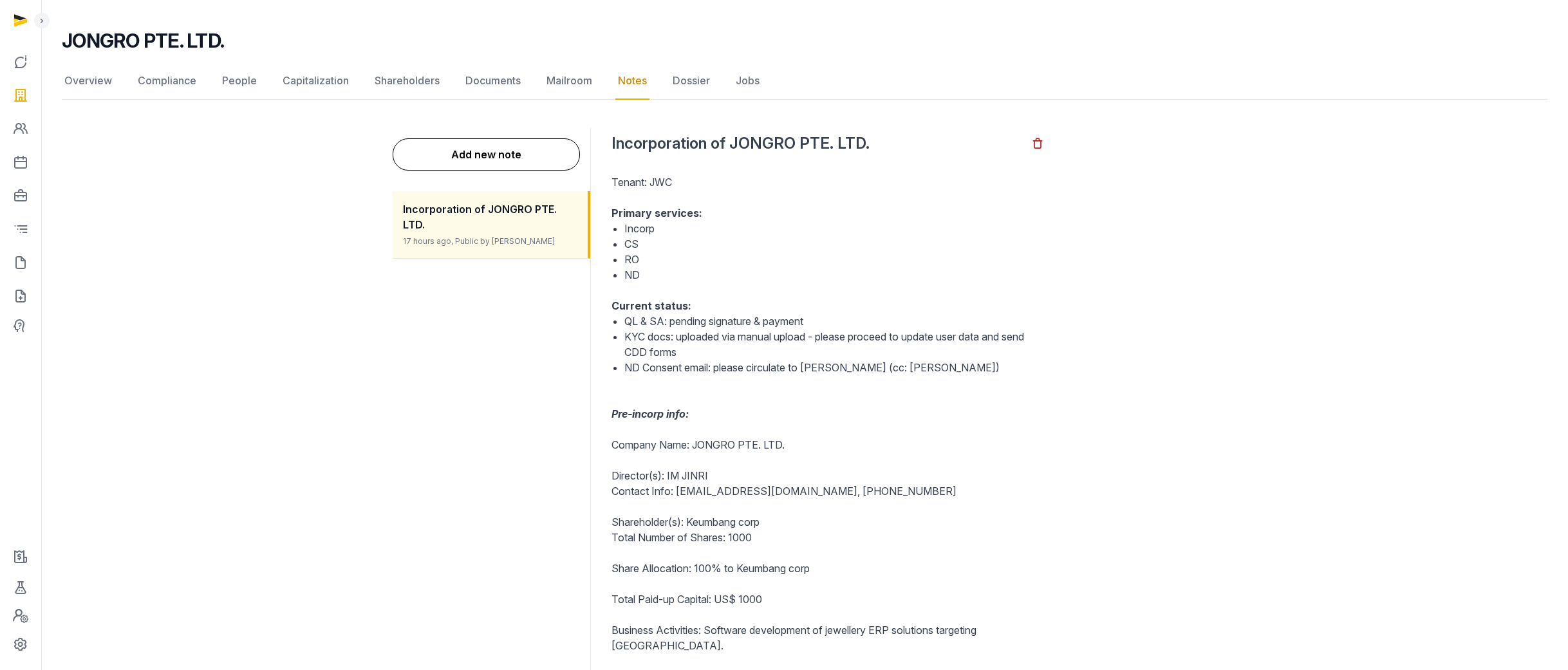
scroll to position [123, 0]
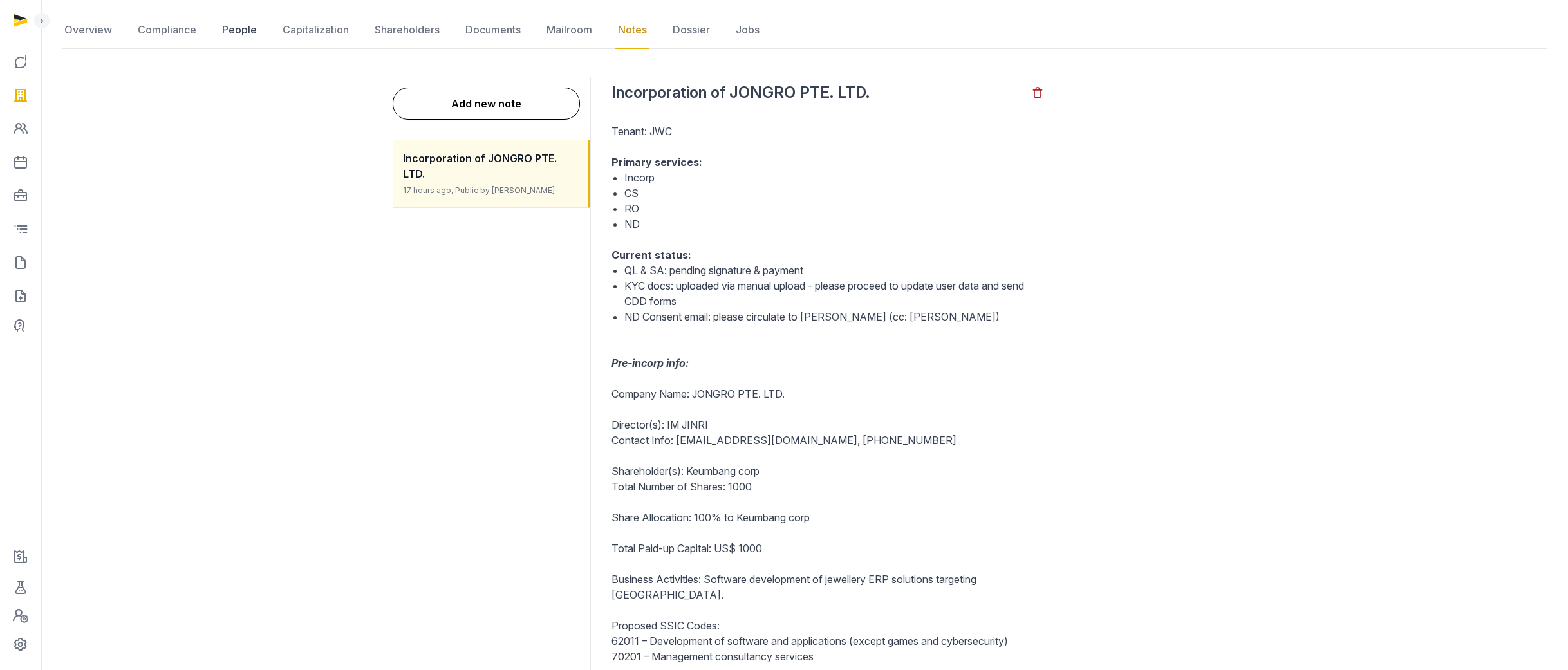
click at [247, 30] on link "People" at bounding box center [240, 30] width 40 height 37
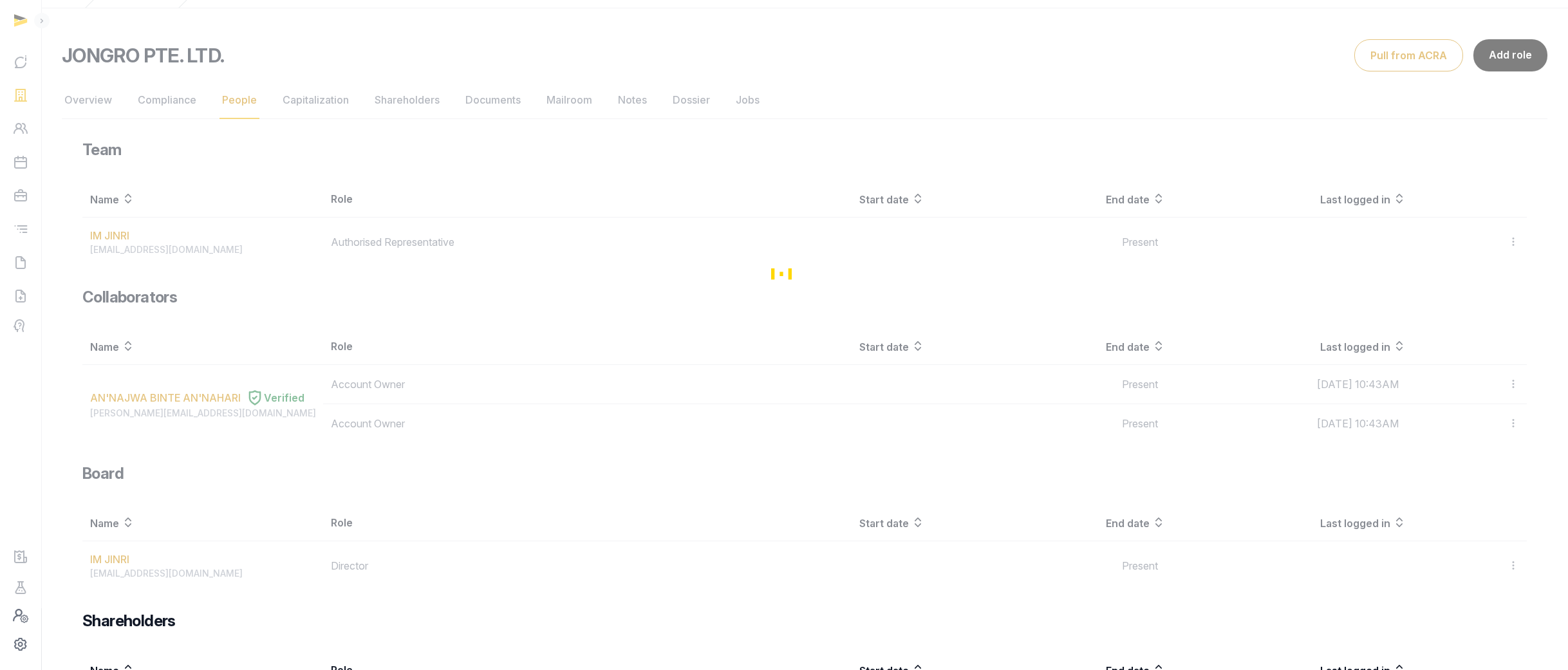
scroll to position [145, 0]
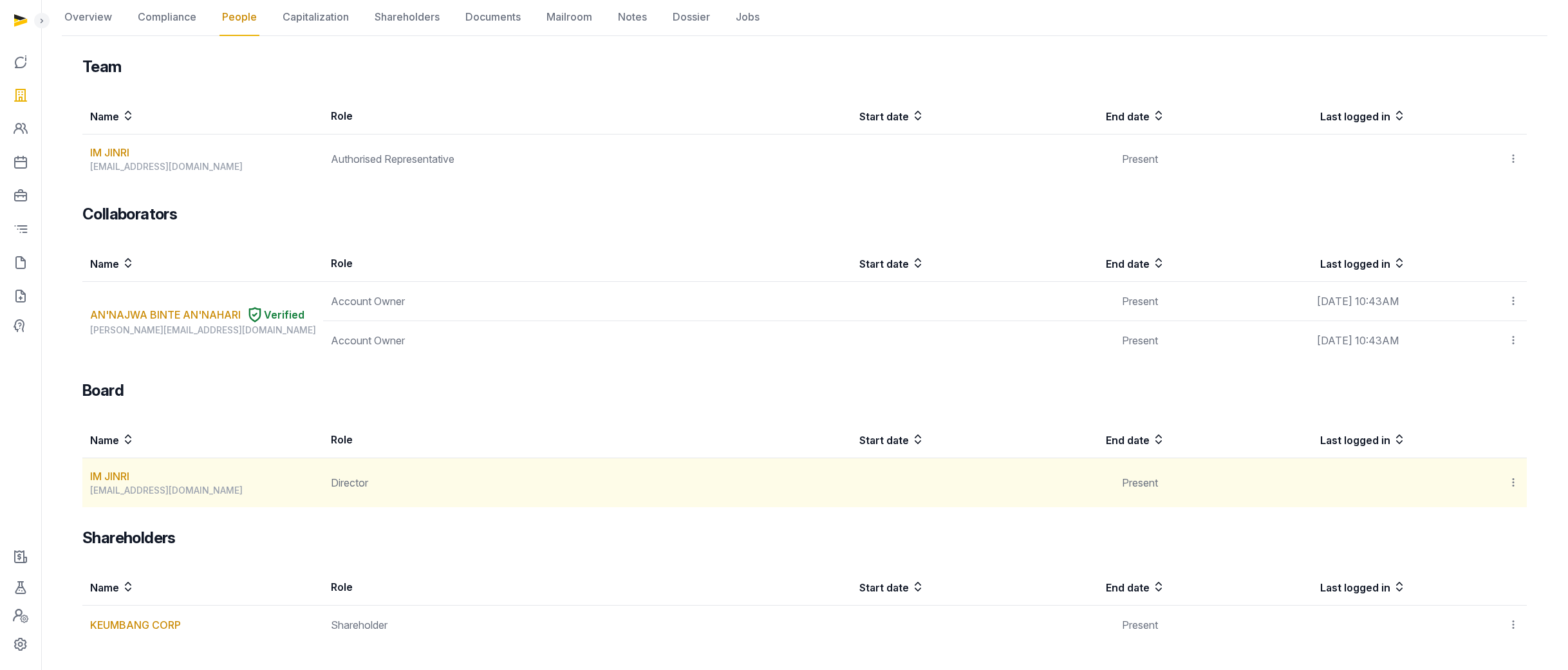
click at [1515, 478] on icon at bounding box center [1512, 482] width 12 height 14
click at [1497, 520] on span "Invite user" at bounding box center [1481, 517] width 48 height 13
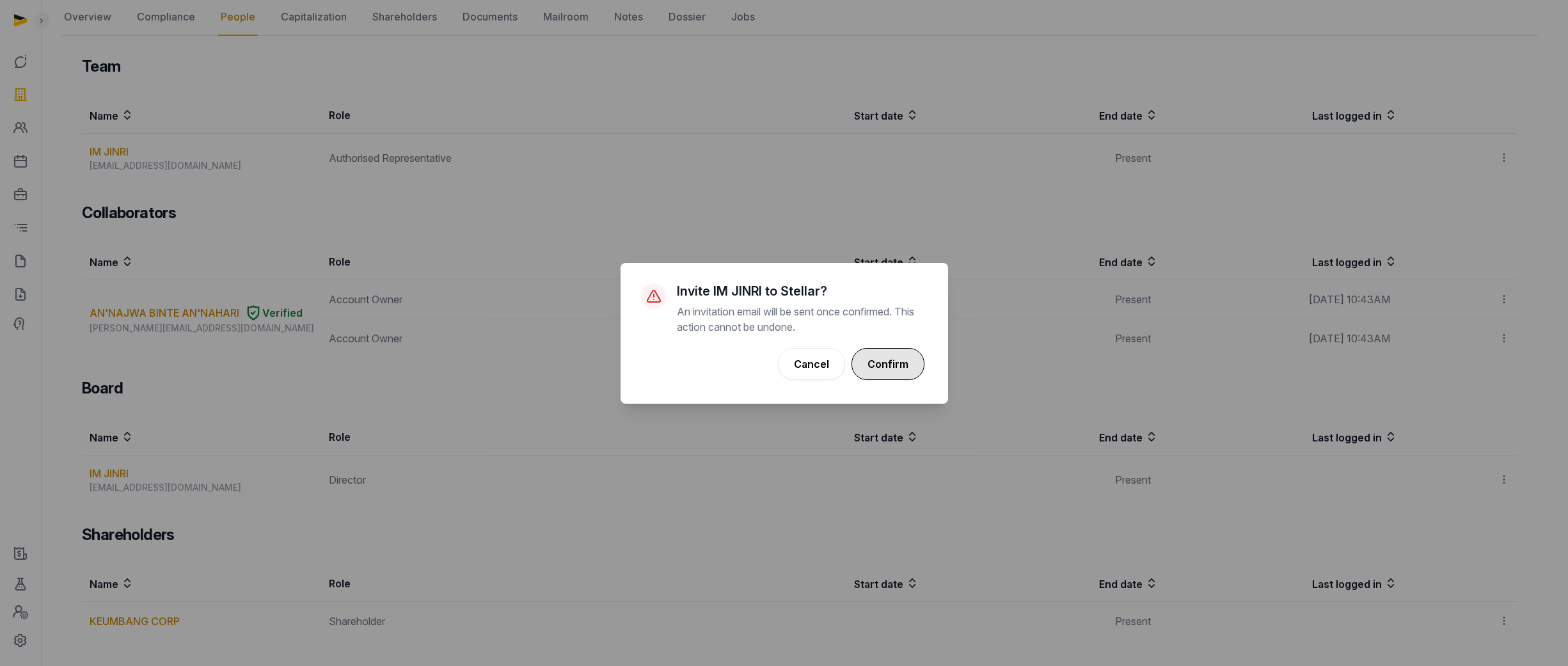
click at [879, 372] on button "Confirm" at bounding box center [887, 364] width 73 height 32
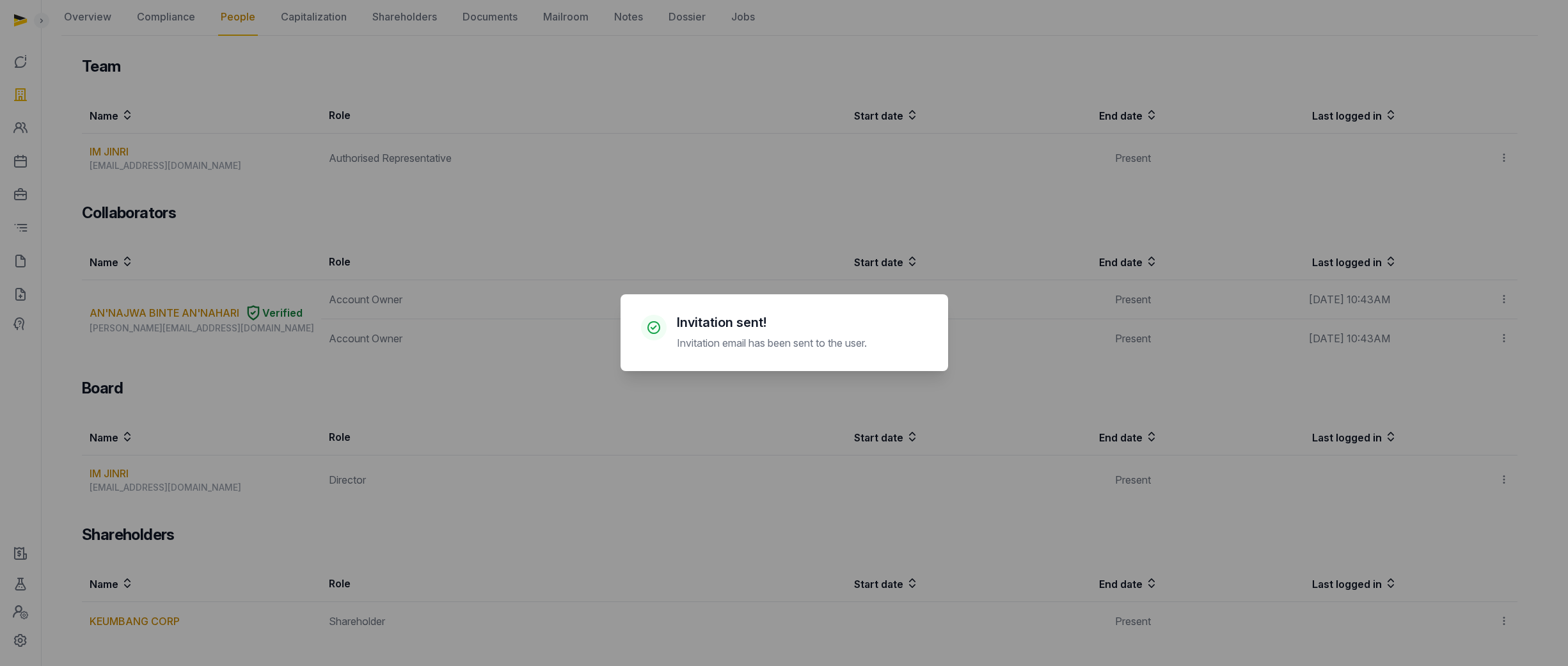
click at [462, 302] on div "× Invitation sent! Invitation email has been sent to the user. Cancel No OK" at bounding box center [784, 333] width 1568 height 666
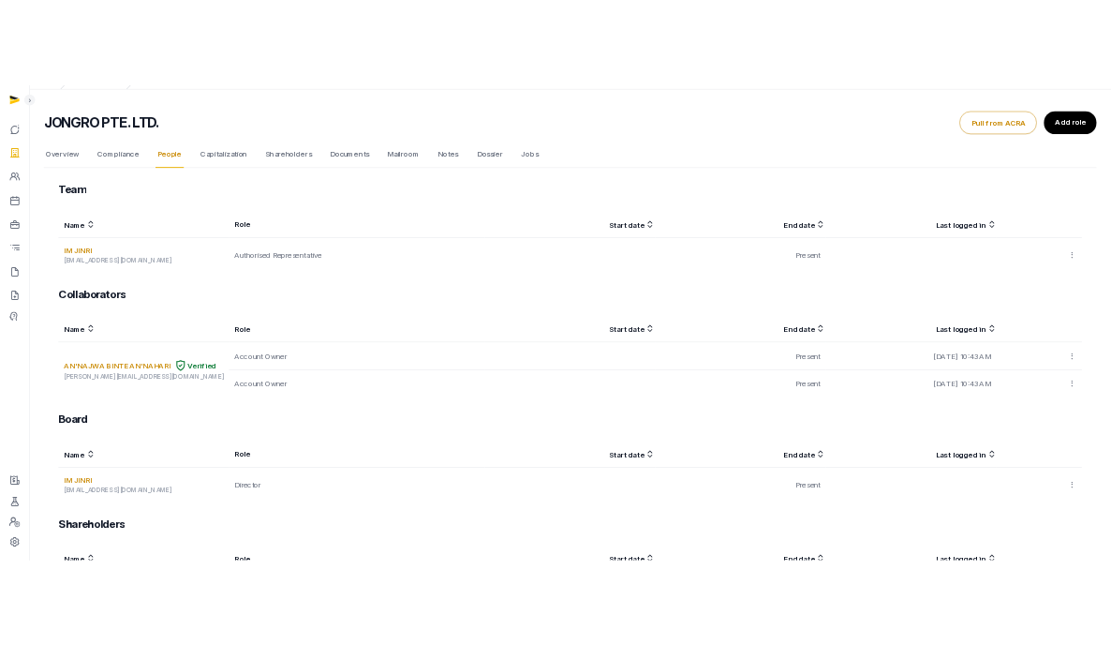
scroll to position [0, 0]
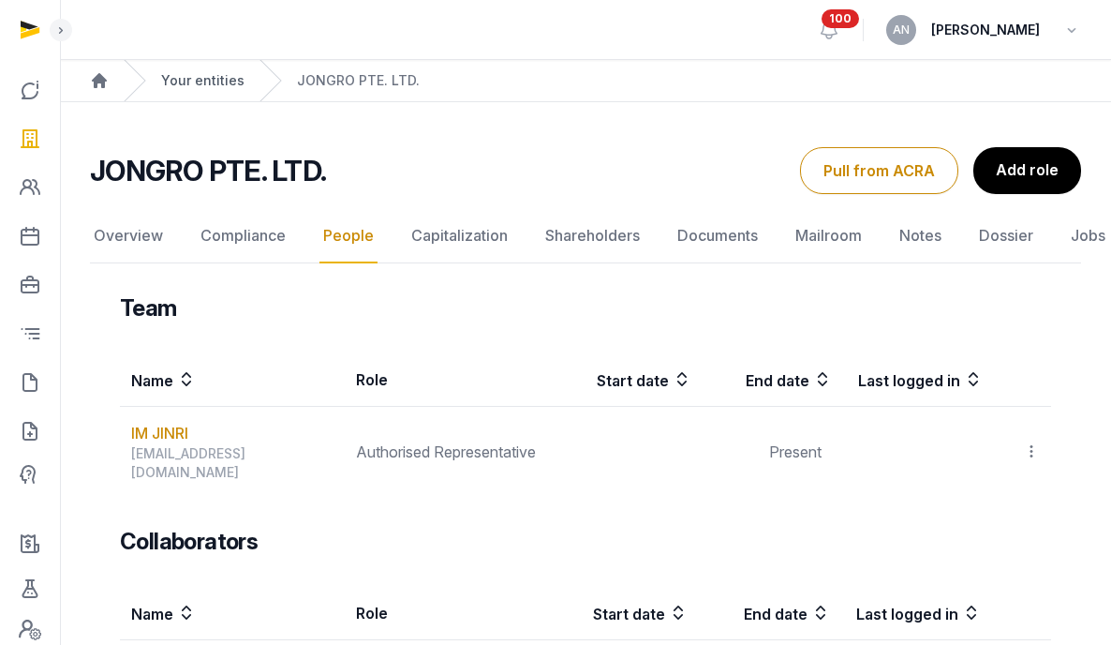
click at [190, 82] on link "Your entities" at bounding box center [202, 80] width 83 height 19
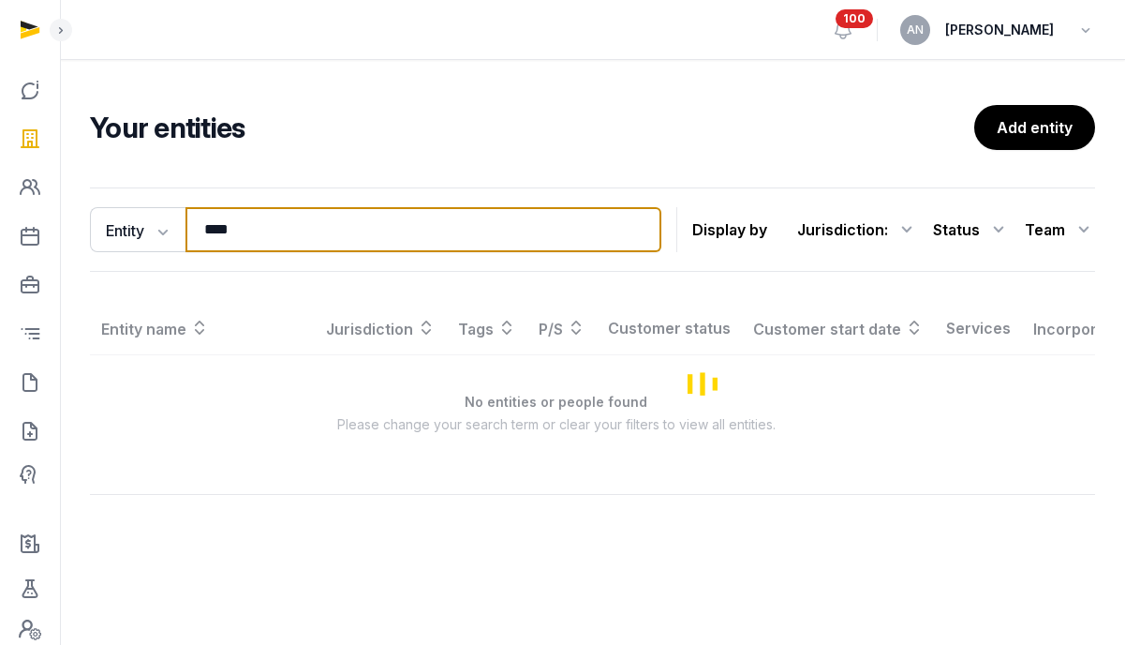
click at [292, 223] on input "****" at bounding box center [424, 229] width 476 height 45
click at [291, 221] on input "****" at bounding box center [424, 229] width 476 height 45
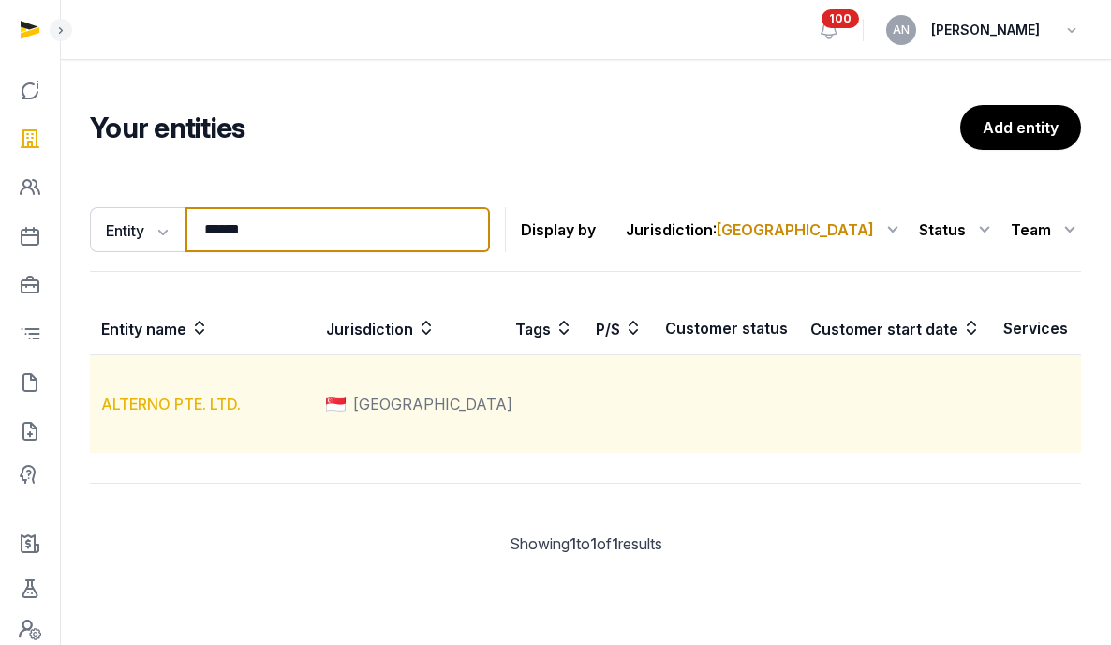
type input "******"
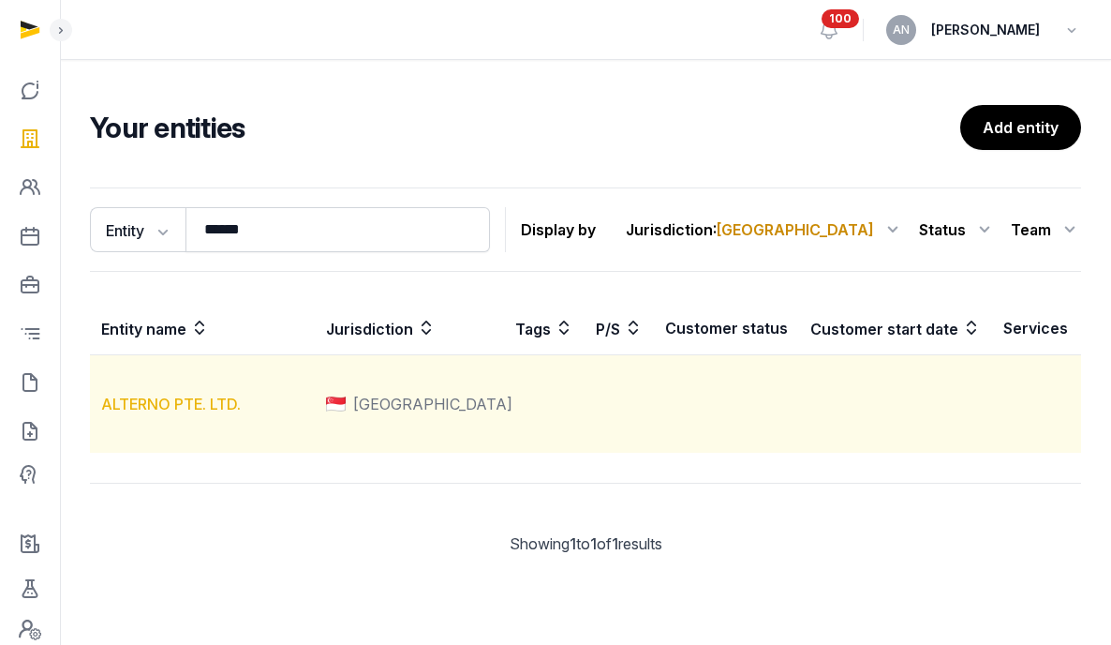
click at [158, 413] on link "ALTERNO PTE. LTD." at bounding box center [171, 403] width 140 height 19
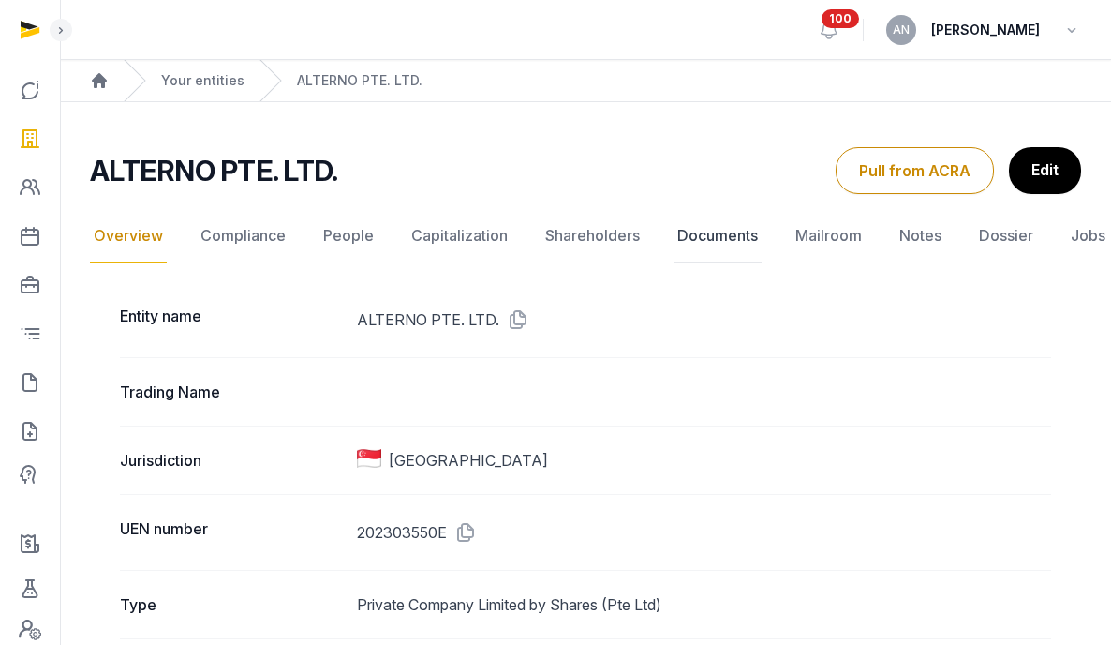
click at [740, 228] on link "Documents" at bounding box center [718, 236] width 88 height 54
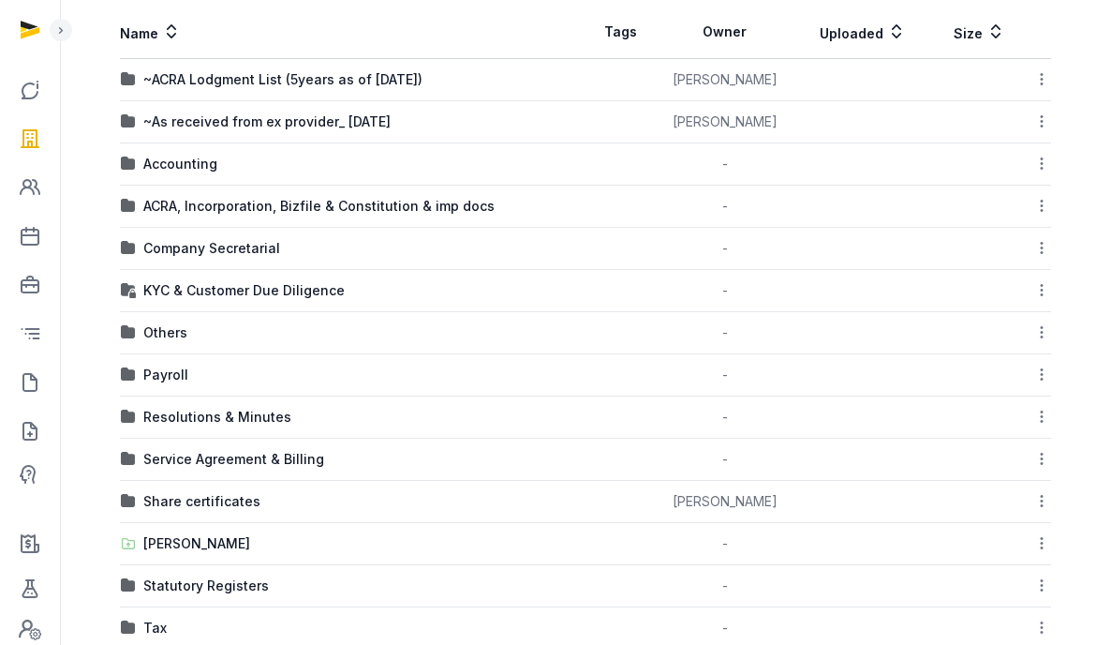
scroll to position [318, 0]
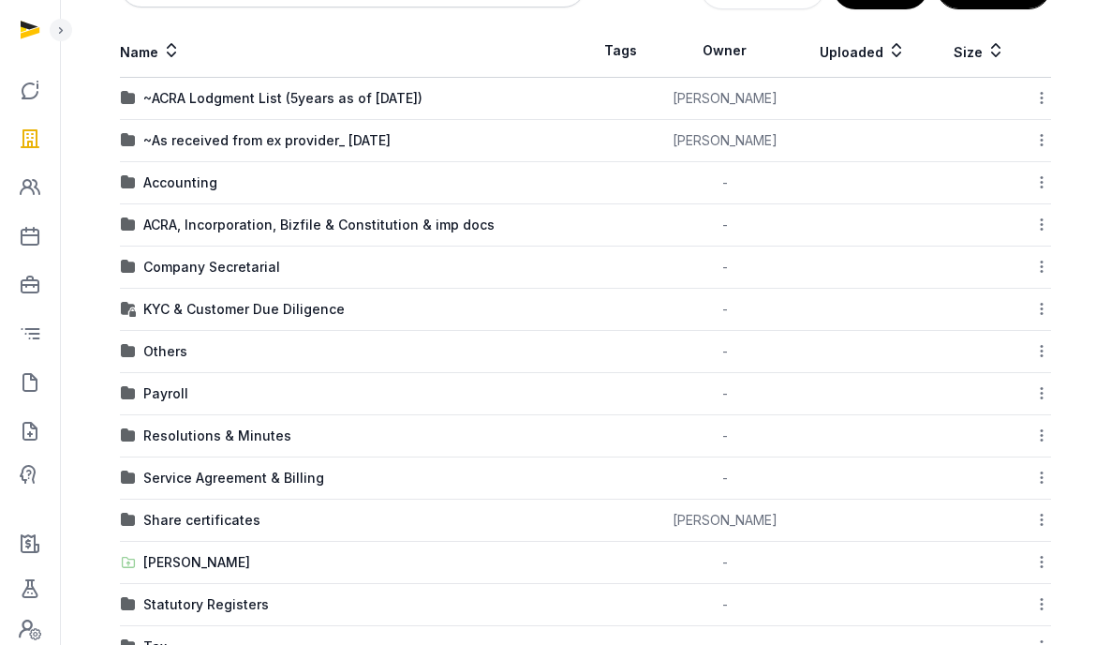
click at [213, 308] on div "KYC & Customer Due Diligence" at bounding box center [243, 309] width 201 height 19
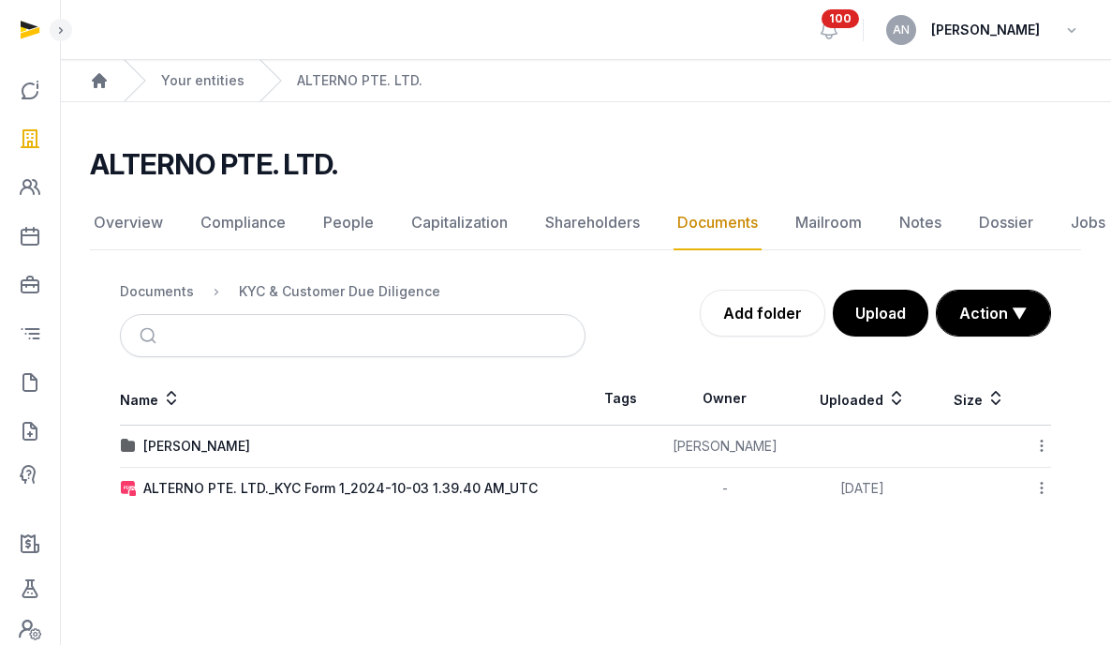
scroll to position [0, 0]
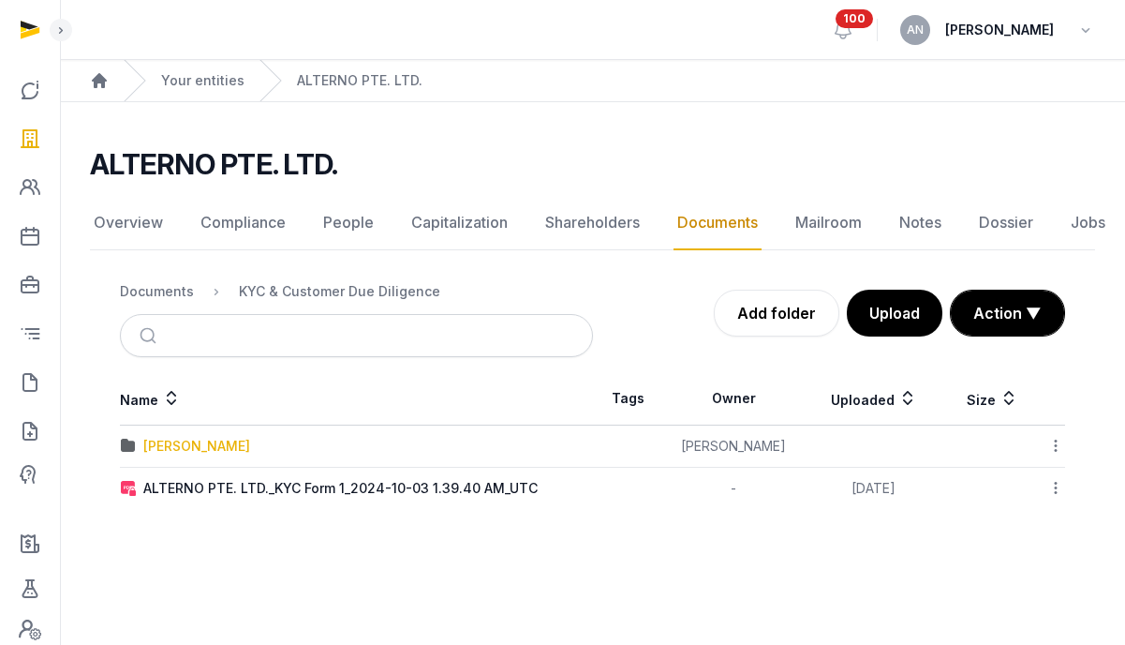
click at [191, 453] on div "[PERSON_NAME]" at bounding box center [196, 446] width 107 height 19
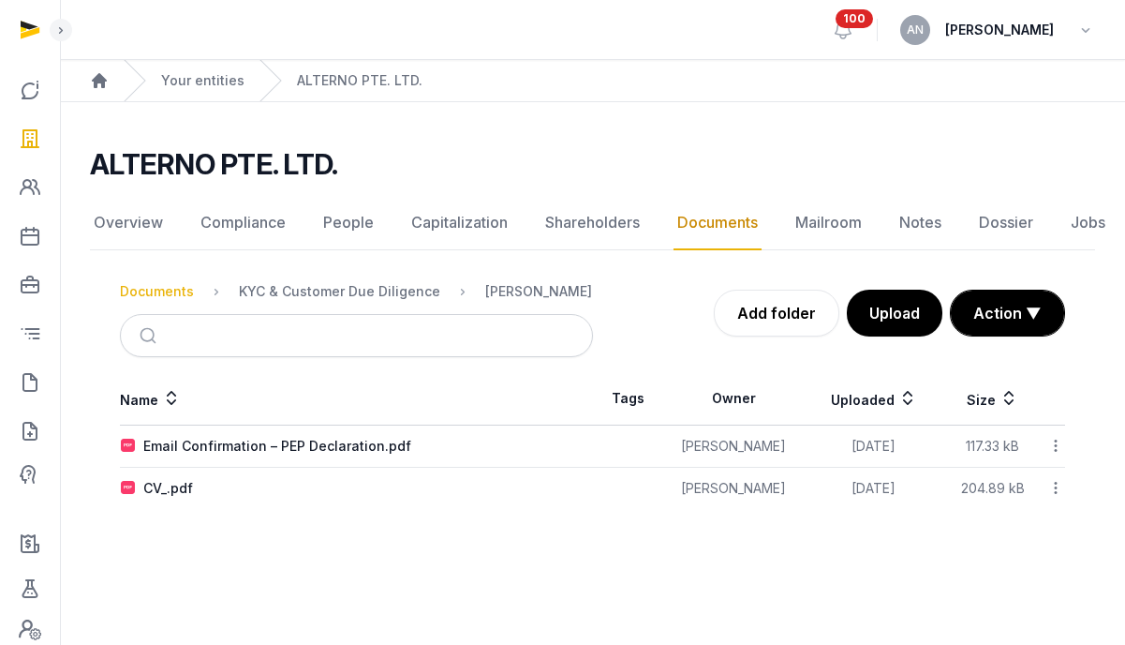
click at [162, 291] on div "Documents" at bounding box center [157, 291] width 74 height 19
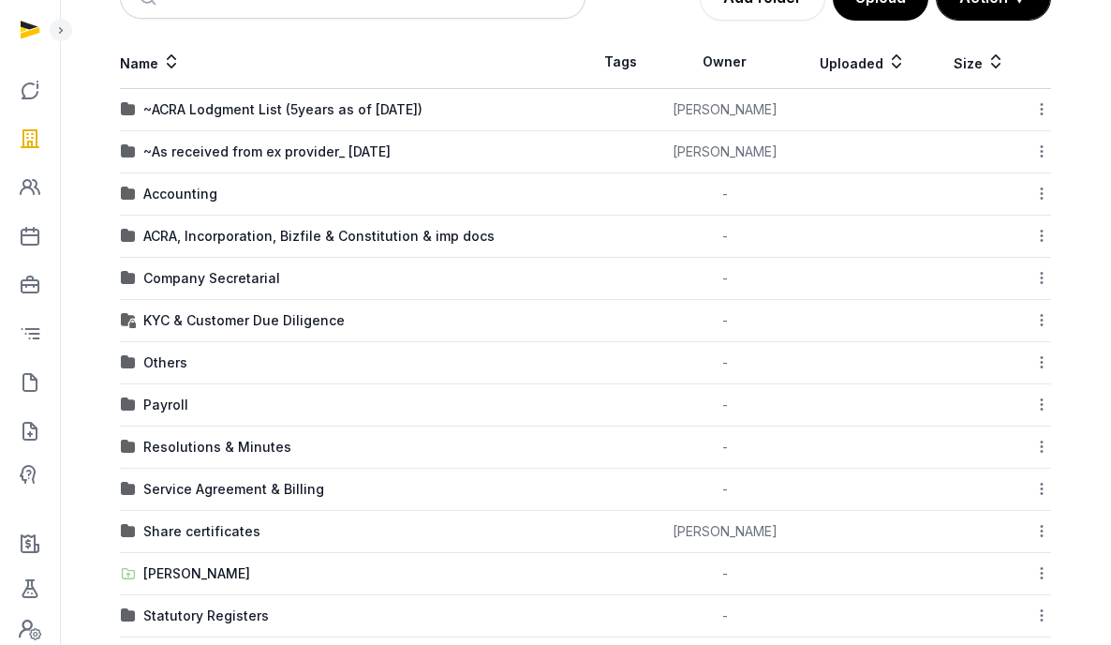
scroll to position [51, 0]
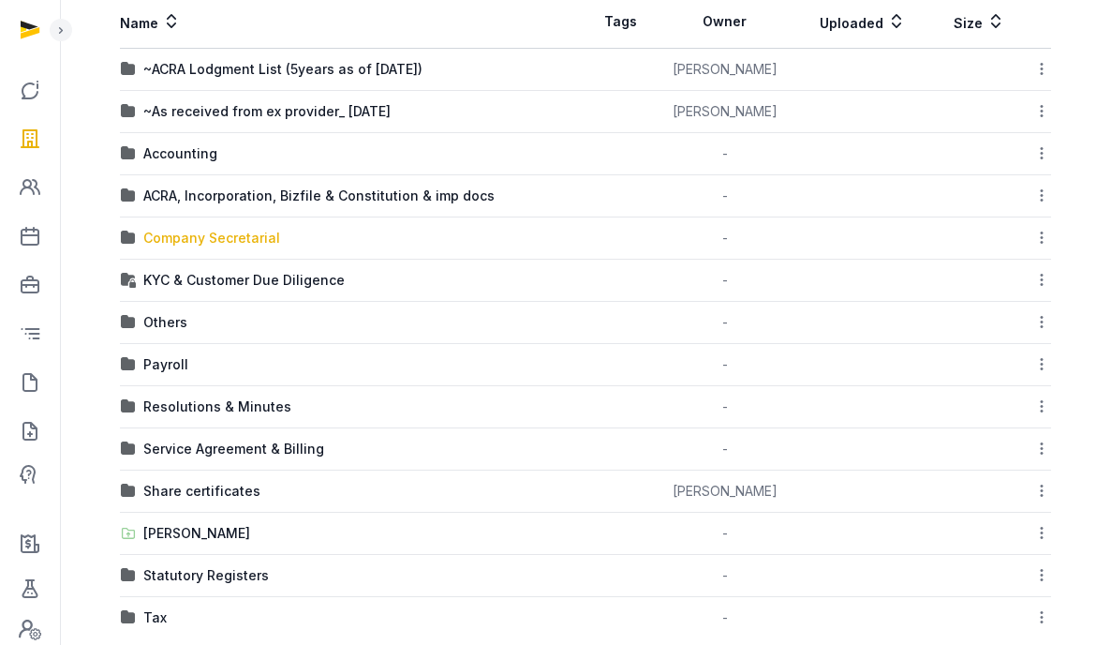
click at [187, 240] on div "Company Secretarial" at bounding box center [211, 238] width 137 height 19
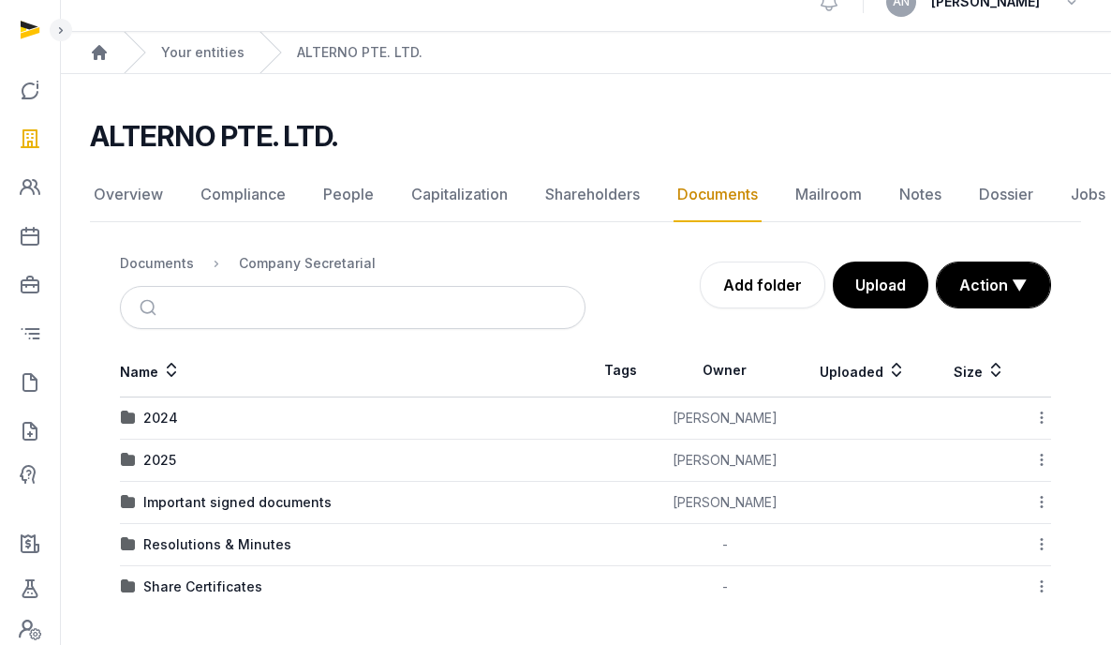
scroll to position [28, 0]
click at [170, 455] on div "2025" at bounding box center [159, 460] width 33 height 19
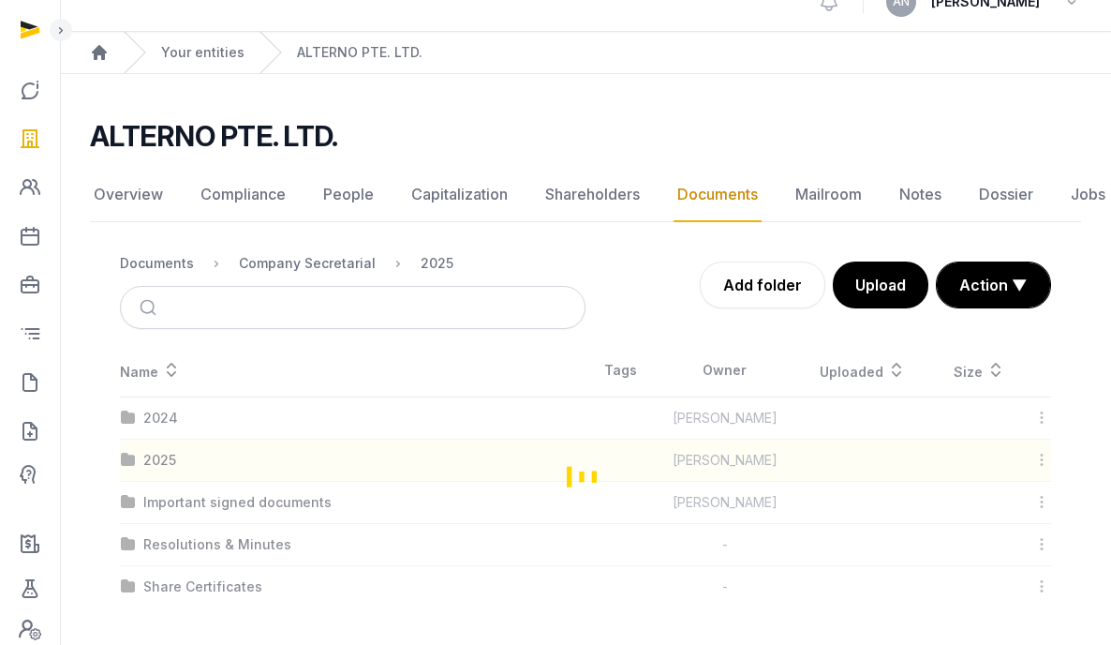
scroll to position [0, 0]
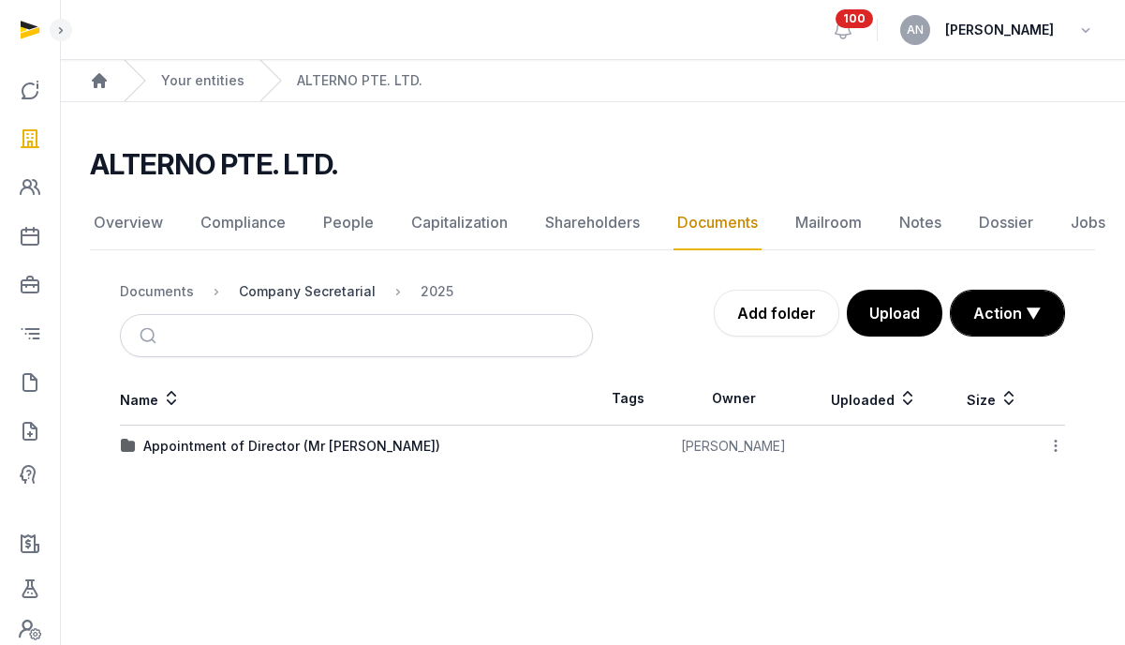
click at [251, 290] on div "Company Secretarial" at bounding box center [307, 291] width 137 height 19
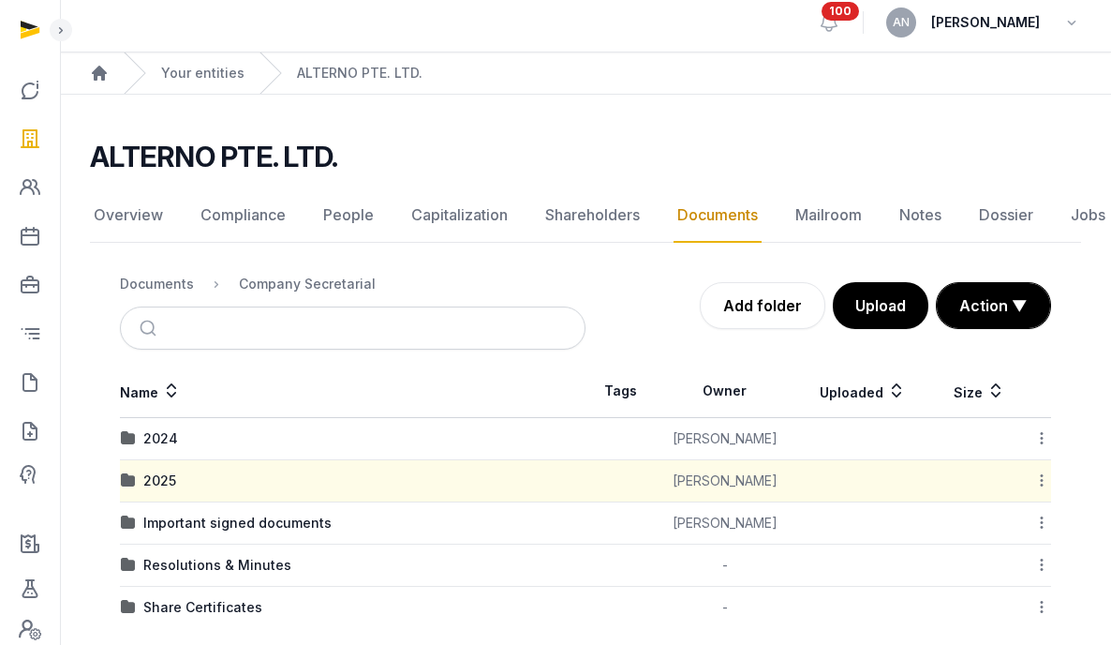
scroll to position [28, 0]
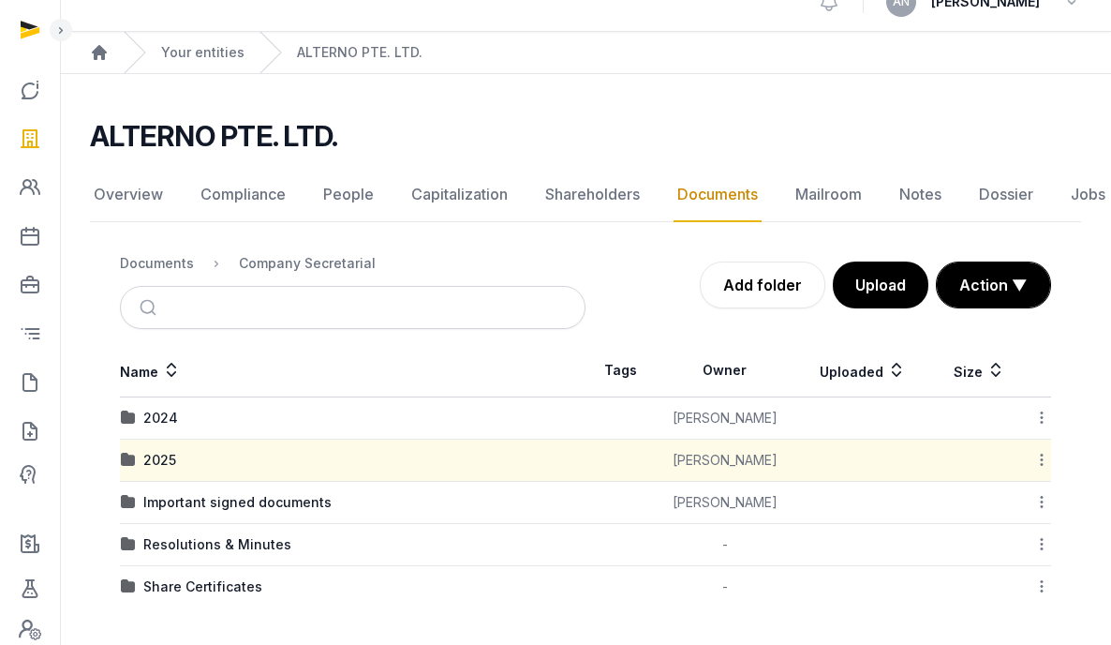
click at [190, 507] on div "Important signed documents" at bounding box center [237, 502] width 188 height 19
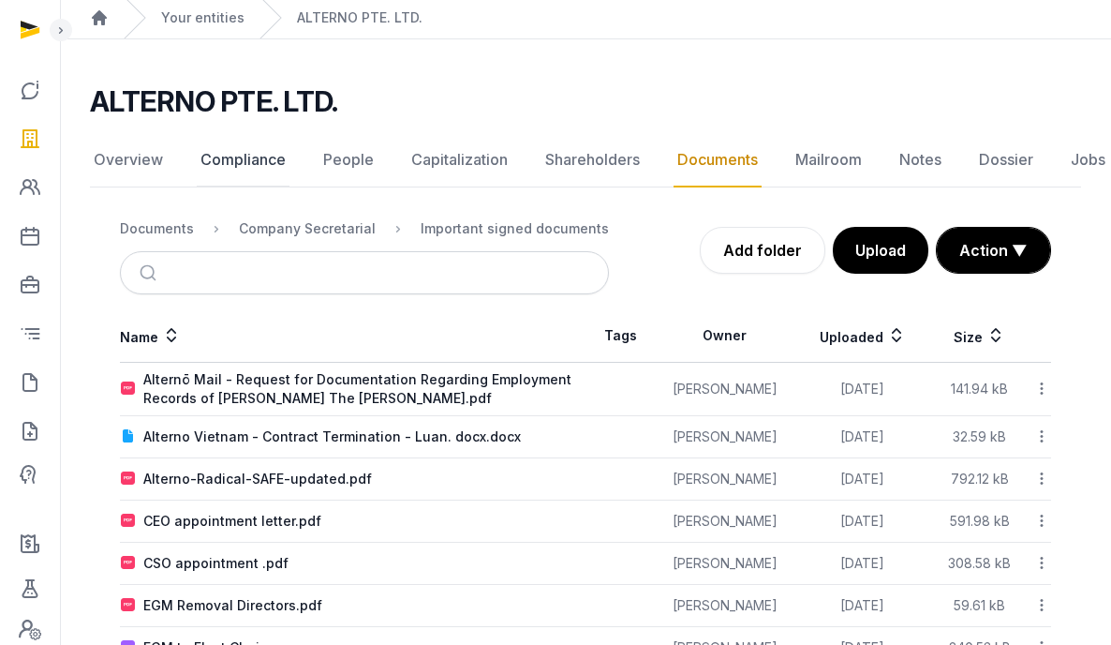
scroll to position [0, 0]
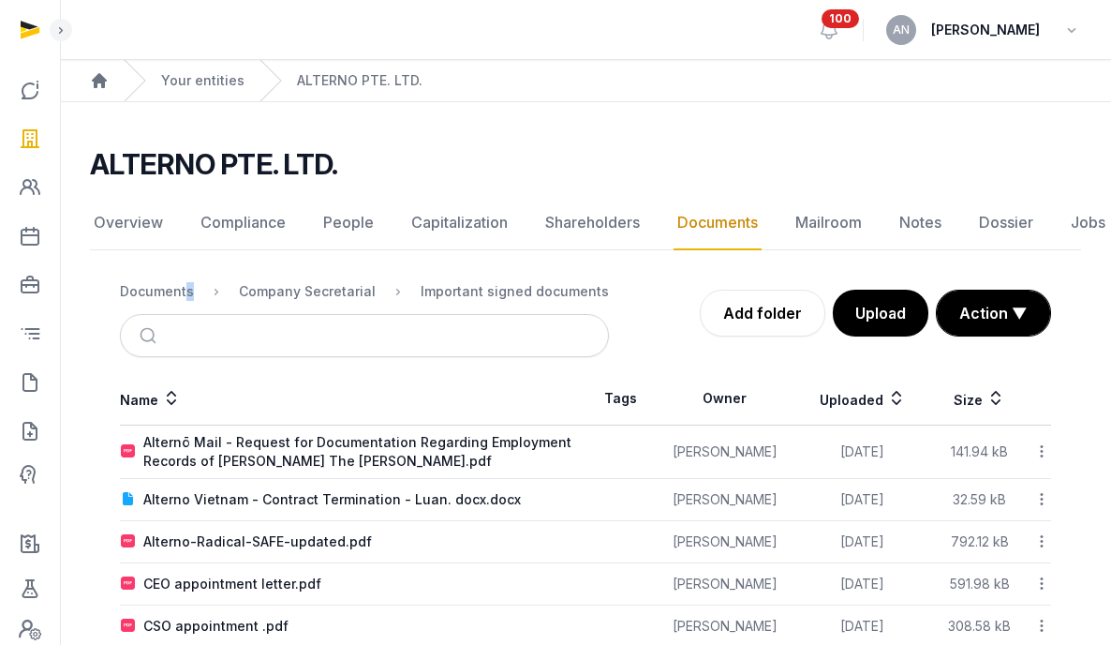
click at [183, 291] on div "Documents" at bounding box center [157, 291] width 74 height 19
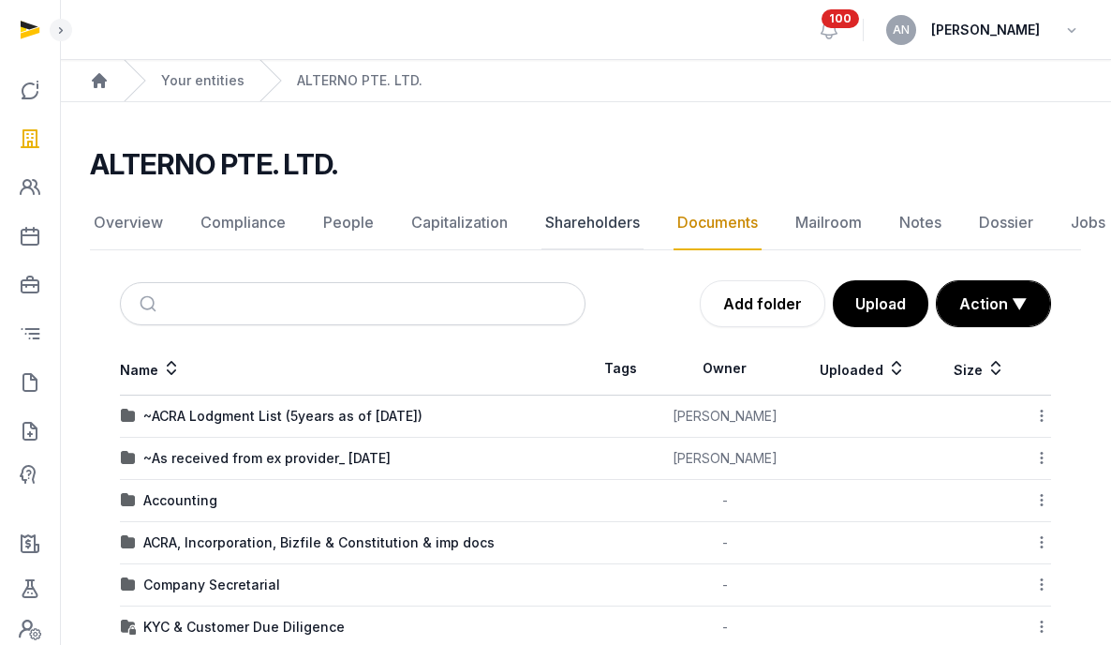
click at [587, 207] on link "Shareholders" at bounding box center [593, 223] width 102 height 54
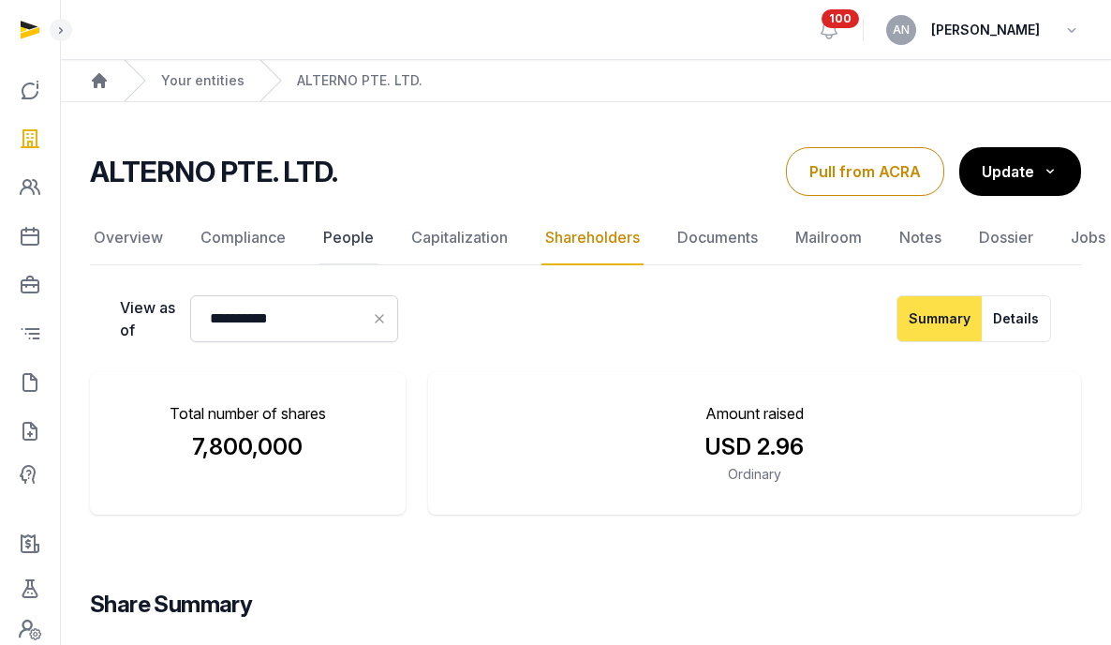
click at [369, 246] on link "People" at bounding box center [349, 238] width 58 height 54
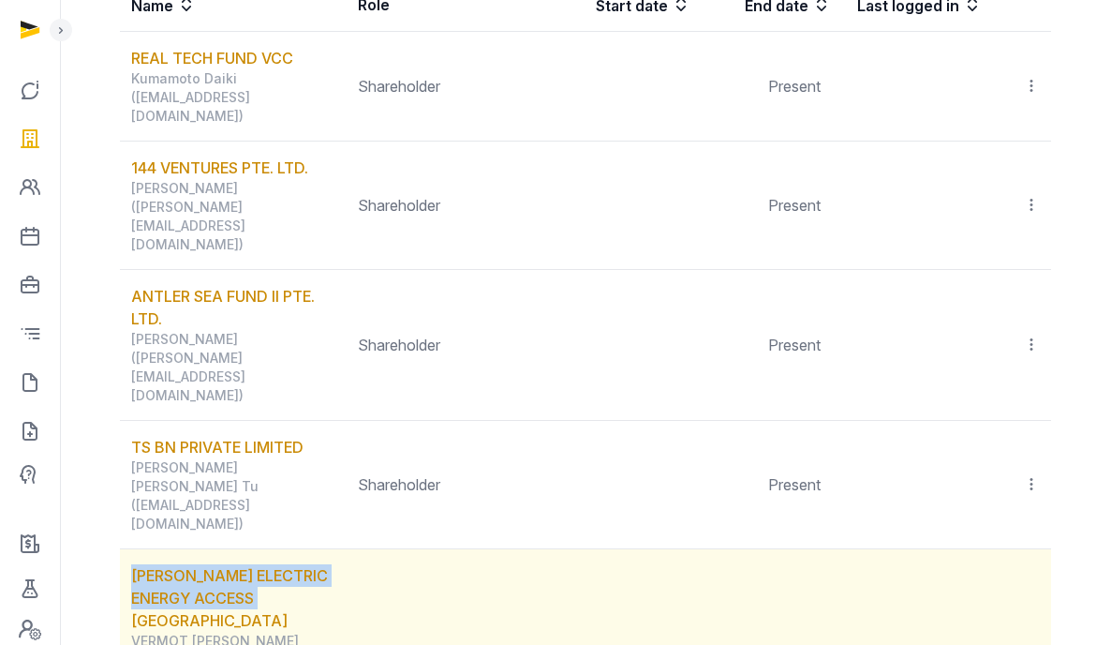
scroll to position [2312, 0]
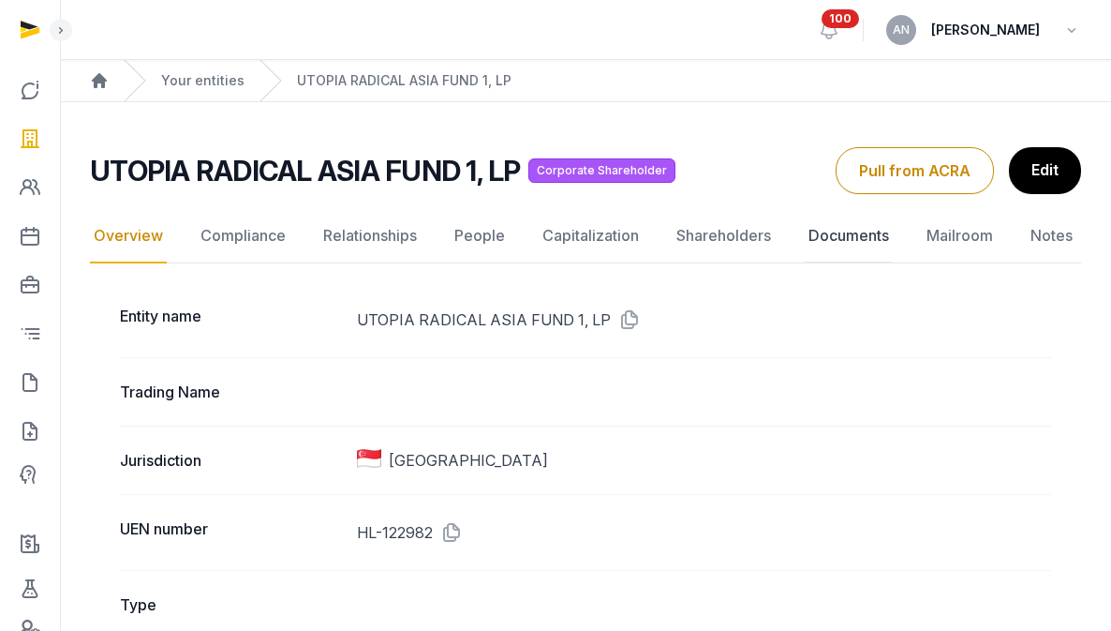
click at [846, 225] on link "Documents" at bounding box center [849, 236] width 88 height 54
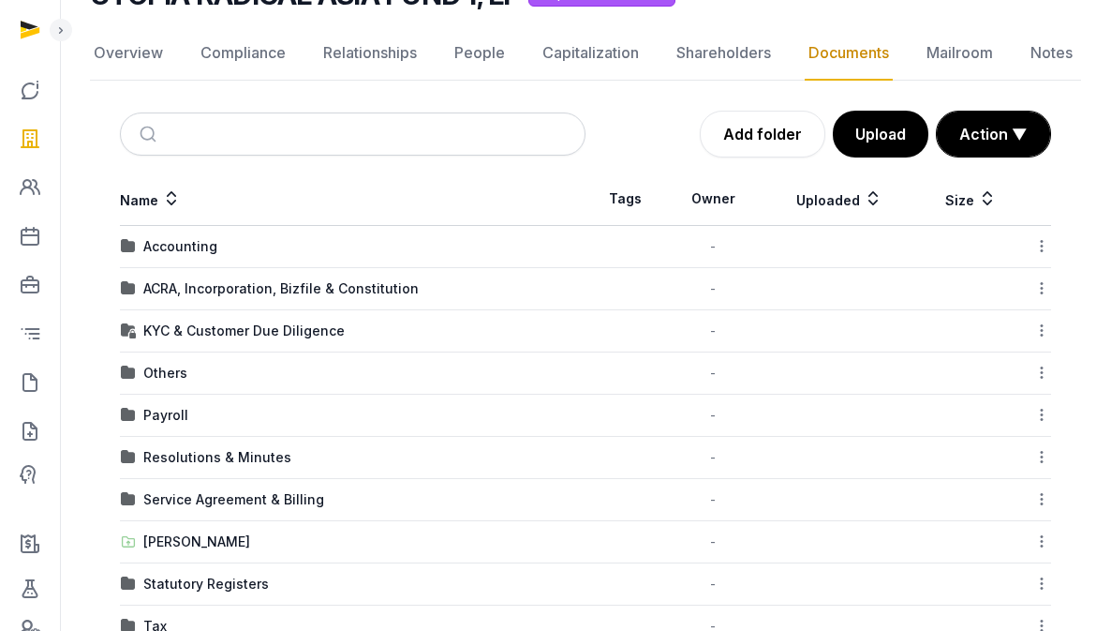
scroll to position [223, 0]
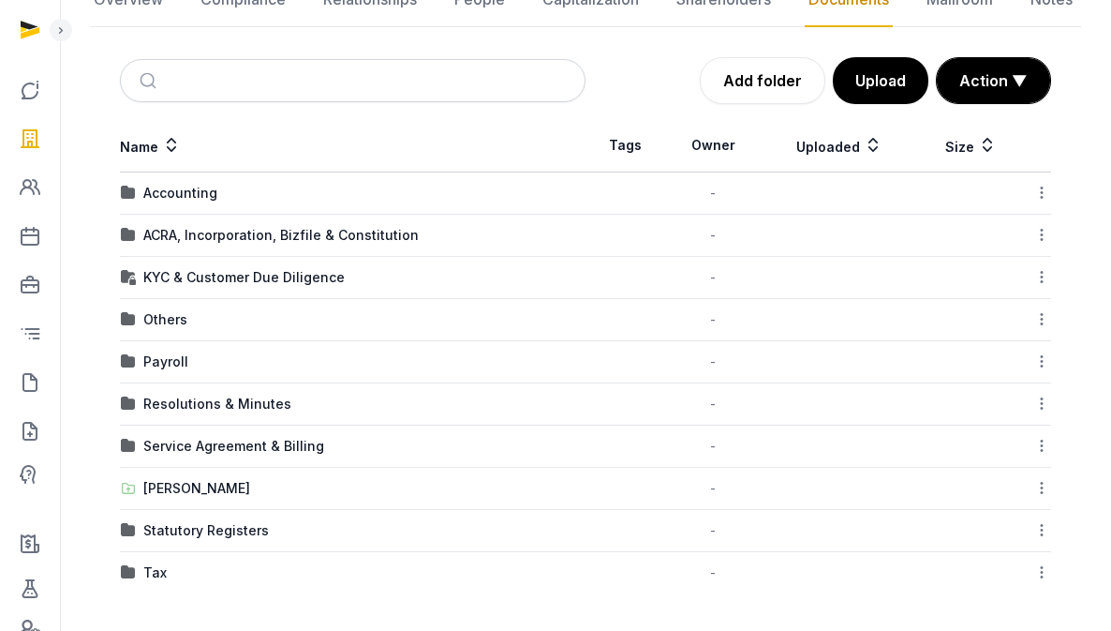
click at [185, 274] on div "KYC & Customer Due Diligence" at bounding box center [243, 277] width 201 height 19
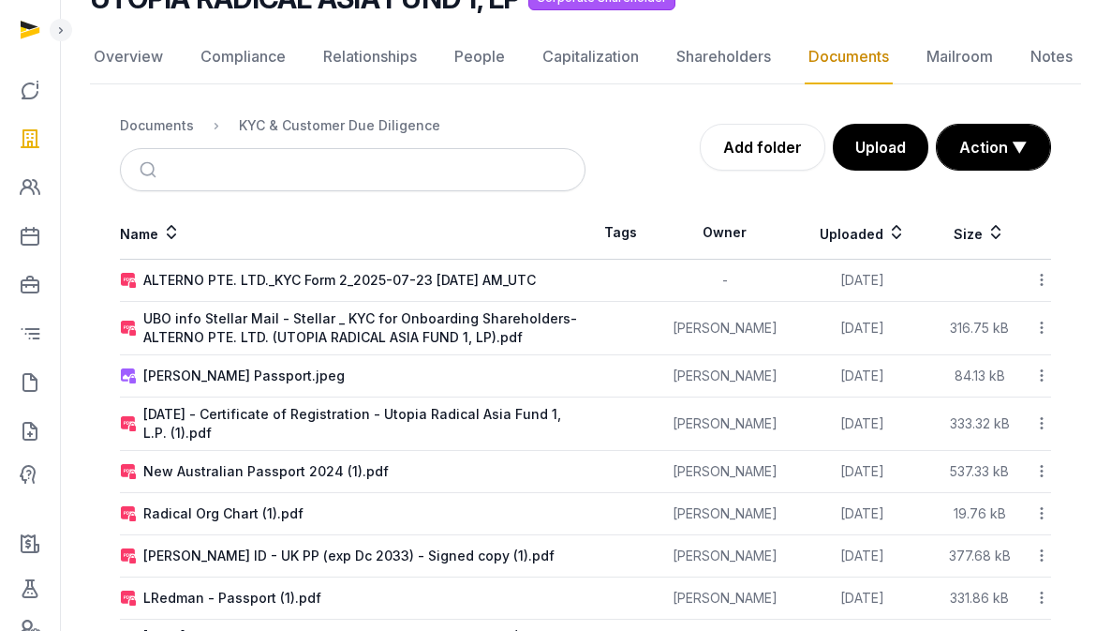
scroll to position [245, 0]
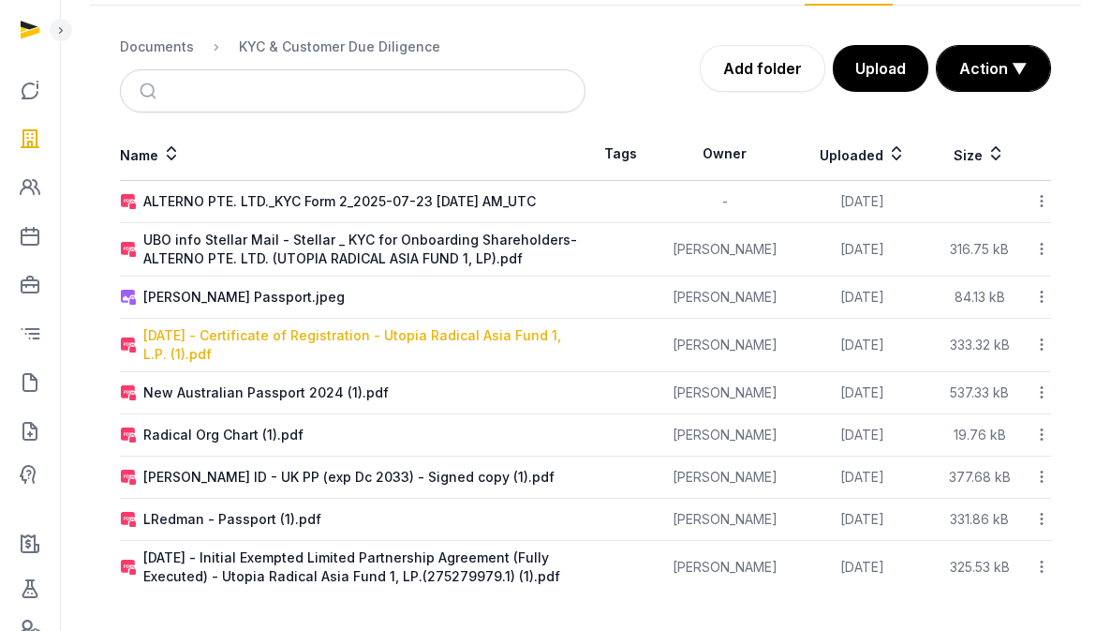
click at [182, 345] on div "[DATE] - Certificate of Registration - Utopia Radical Asia Fund 1, L.P. (1).pdf" at bounding box center [363, 344] width 441 height 37
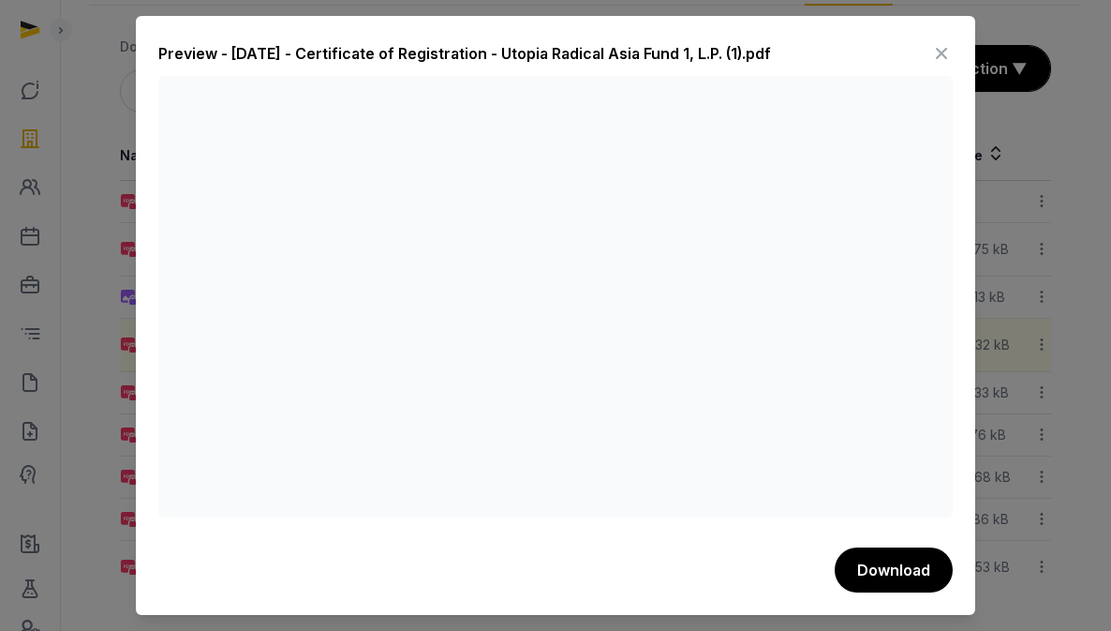
click at [941, 52] on icon at bounding box center [941, 53] width 22 height 30
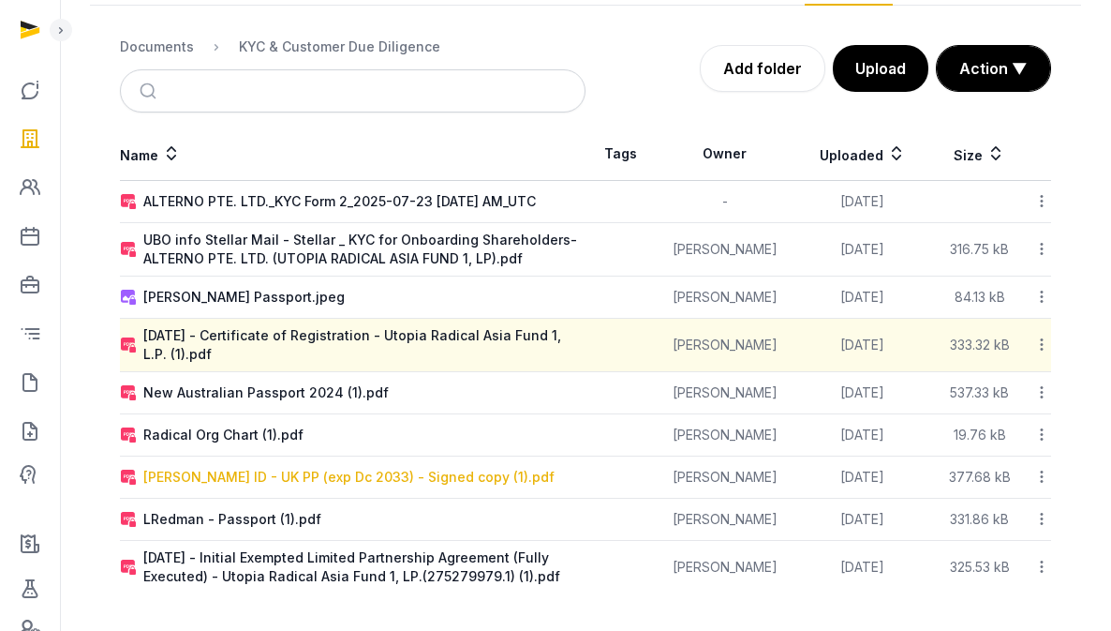
click at [242, 475] on div "[PERSON_NAME] ID - UK PP (exp Dc 2033) - Signed copy (1).pdf" at bounding box center [348, 477] width 411 height 19
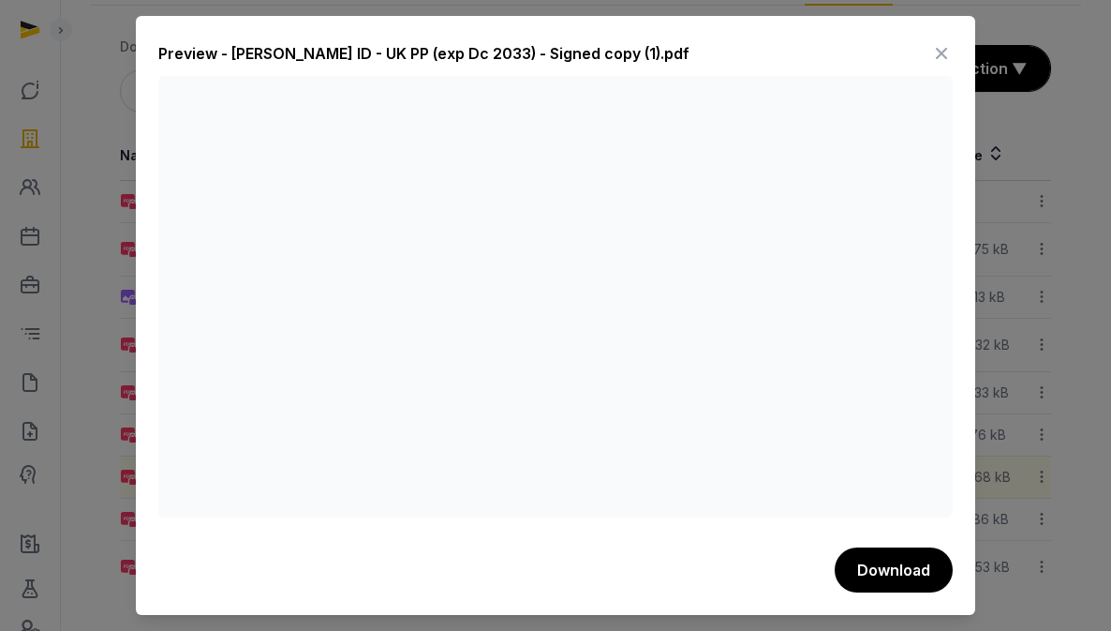
click at [941, 45] on icon at bounding box center [941, 53] width 22 height 30
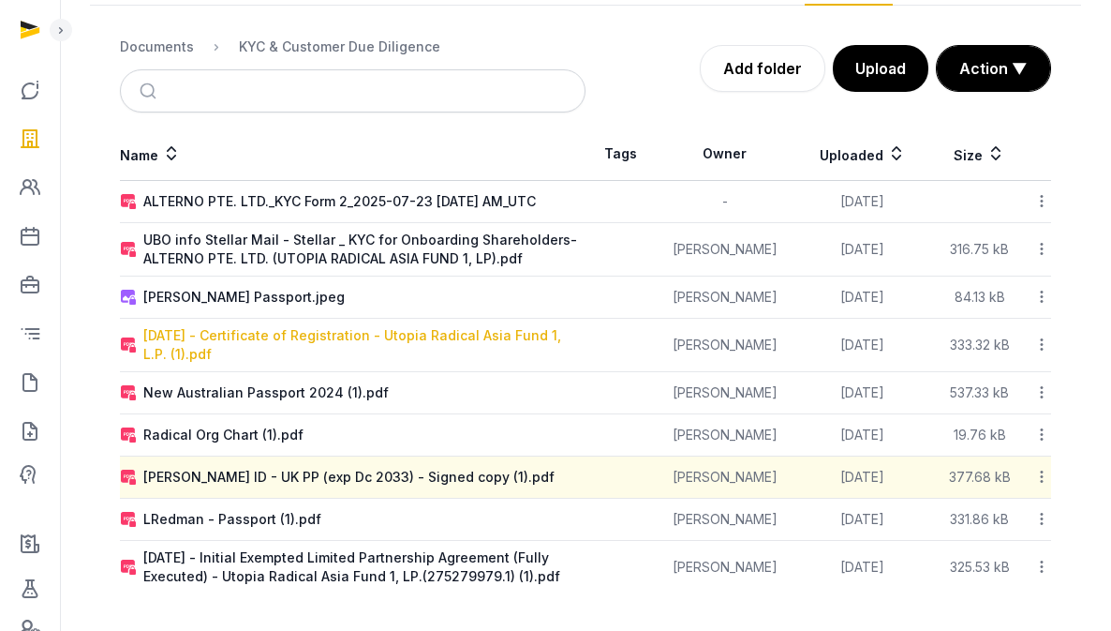
click at [198, 336] on div "[DATE] - Certificate of Registration - Utopia Radical Asia Fund 1, L.P. (1).pdf" at bounding box center [363, 344] width 441 height 37
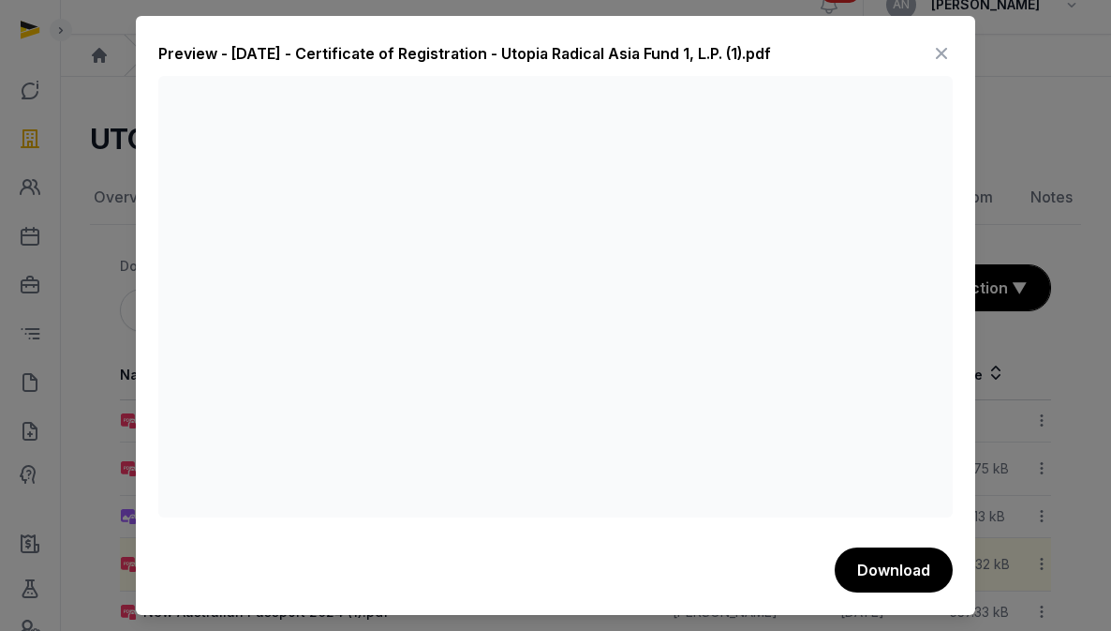
scroll to position [0, 0]
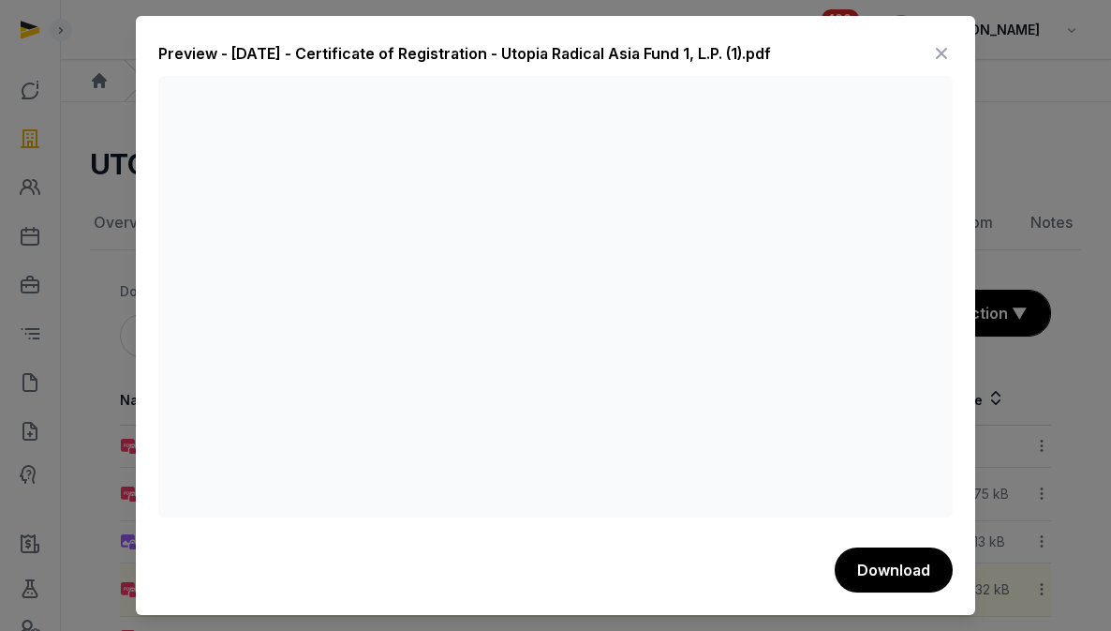
click at [941, 47] on icon at bounding box center [941, 53] width 22 height 30
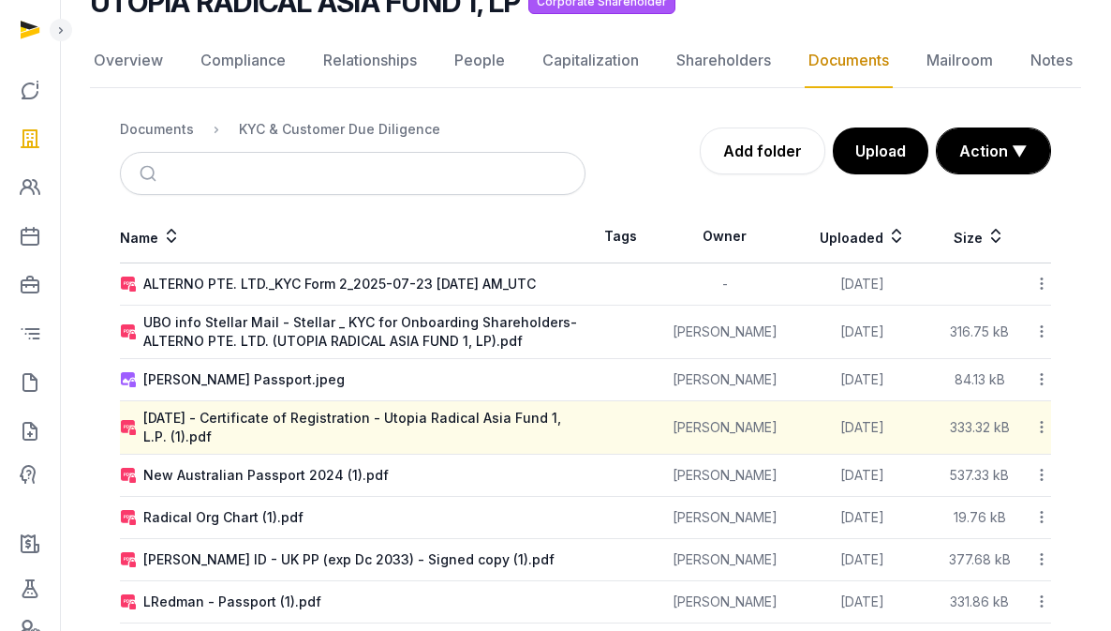
scroll to position [182, 0]
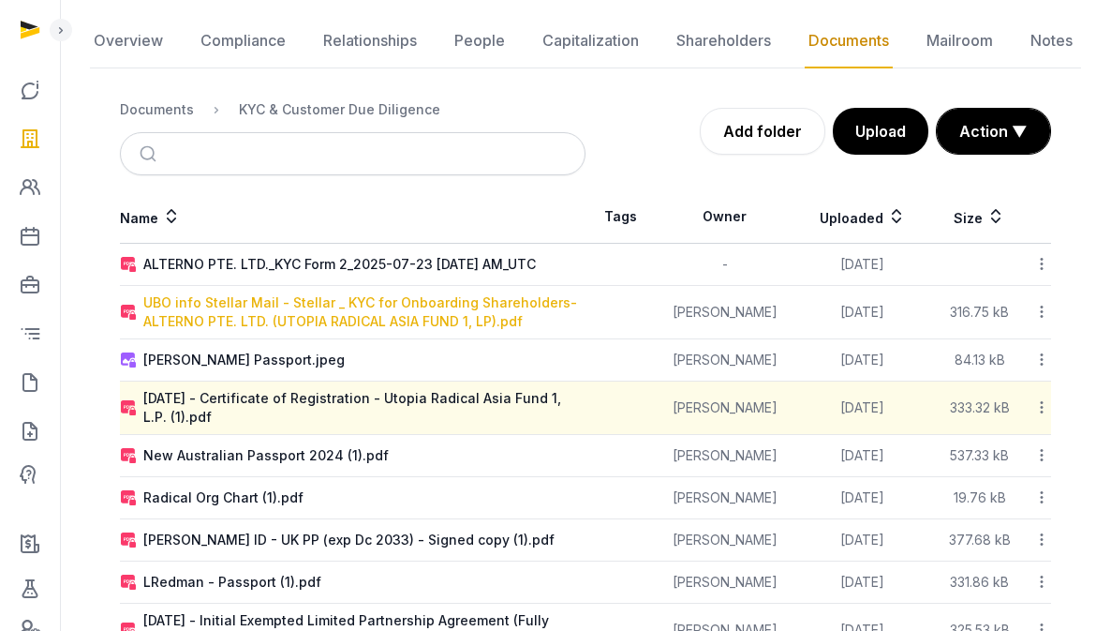
click at [386, 317] on div "UBO info Stellar Mail - Stellar _ KYC for Onboarding Shareholders- ALTERNO PTE.…" at bounding box center [363, 311] width 441 height 37
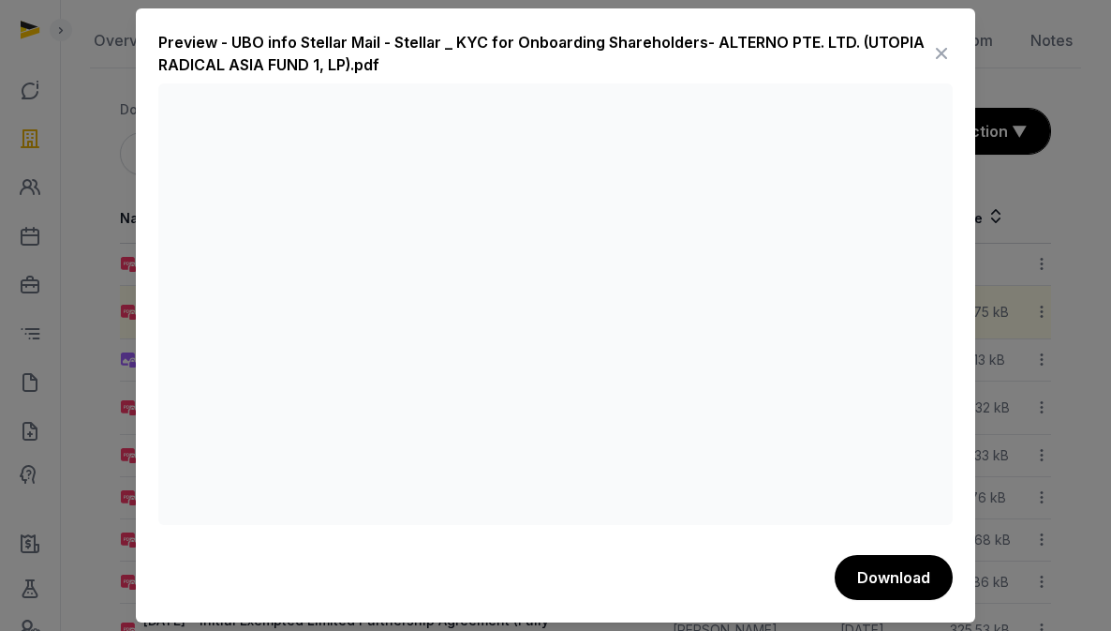
drag, startPoint x: 955, startPoint y: 47, endPoint x: 943, endPoint y: 50, distance: 12.5
click at [945, 50] on div "Preview - UBO info Stellar Mail - Stellar _ KYC for Onboarding Shareholders- AL…" at bounding box center [556, 315] width 840 height 614
click at [942, 49] on icon at bounding box center [941, 53] width 22 height 30
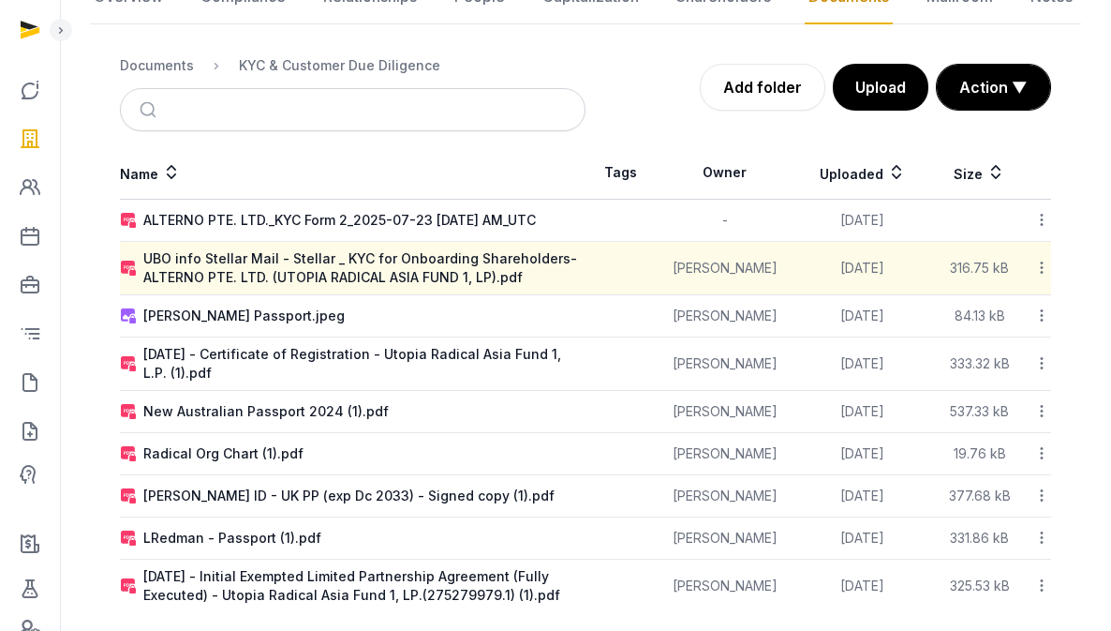
scroll to position [245, 0]
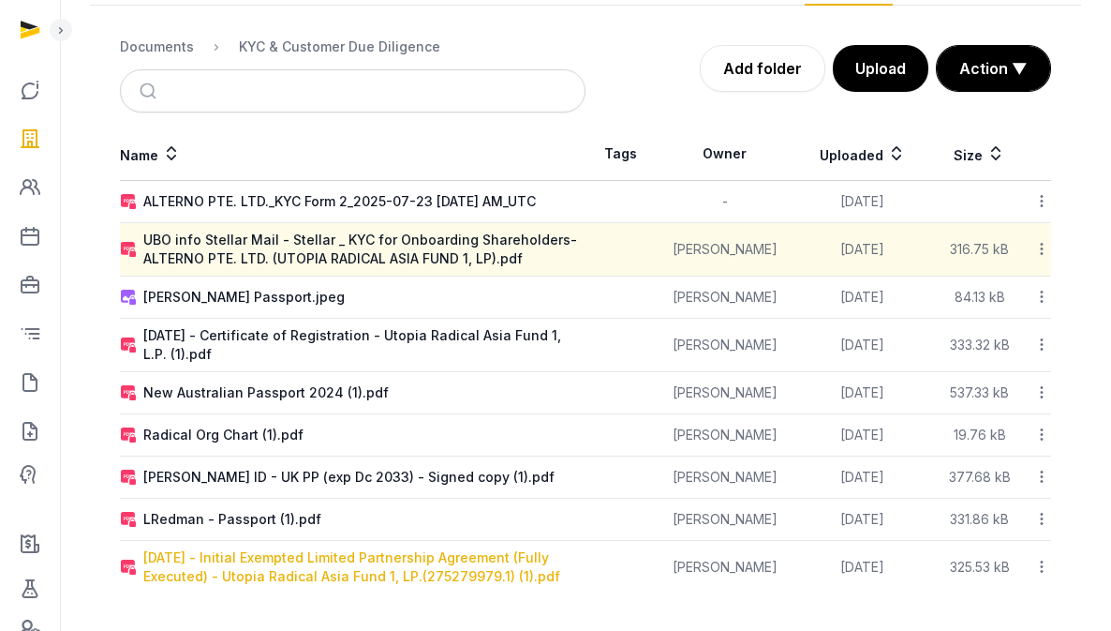
click at [291, 551] on div "[DATE] - Initial Exempted Limited Partnership Agreement (Fully Executed) - Utop…" at bounding box center [363, 566] width 441 height 37
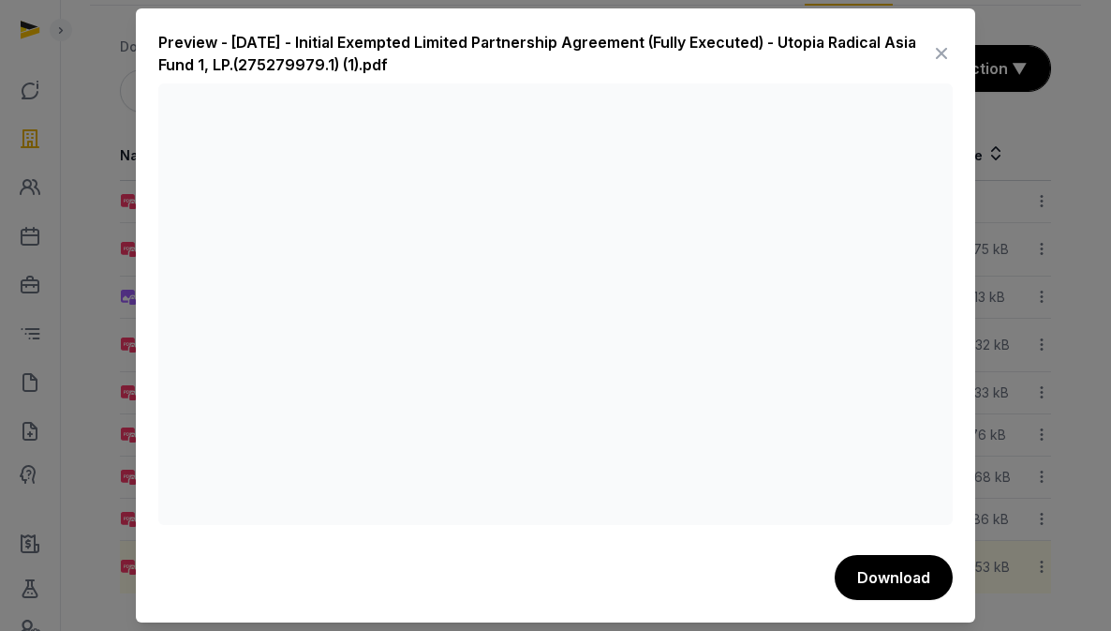
click at [946, 44] on icon at bounding box center [941, 53] width 22 height 30
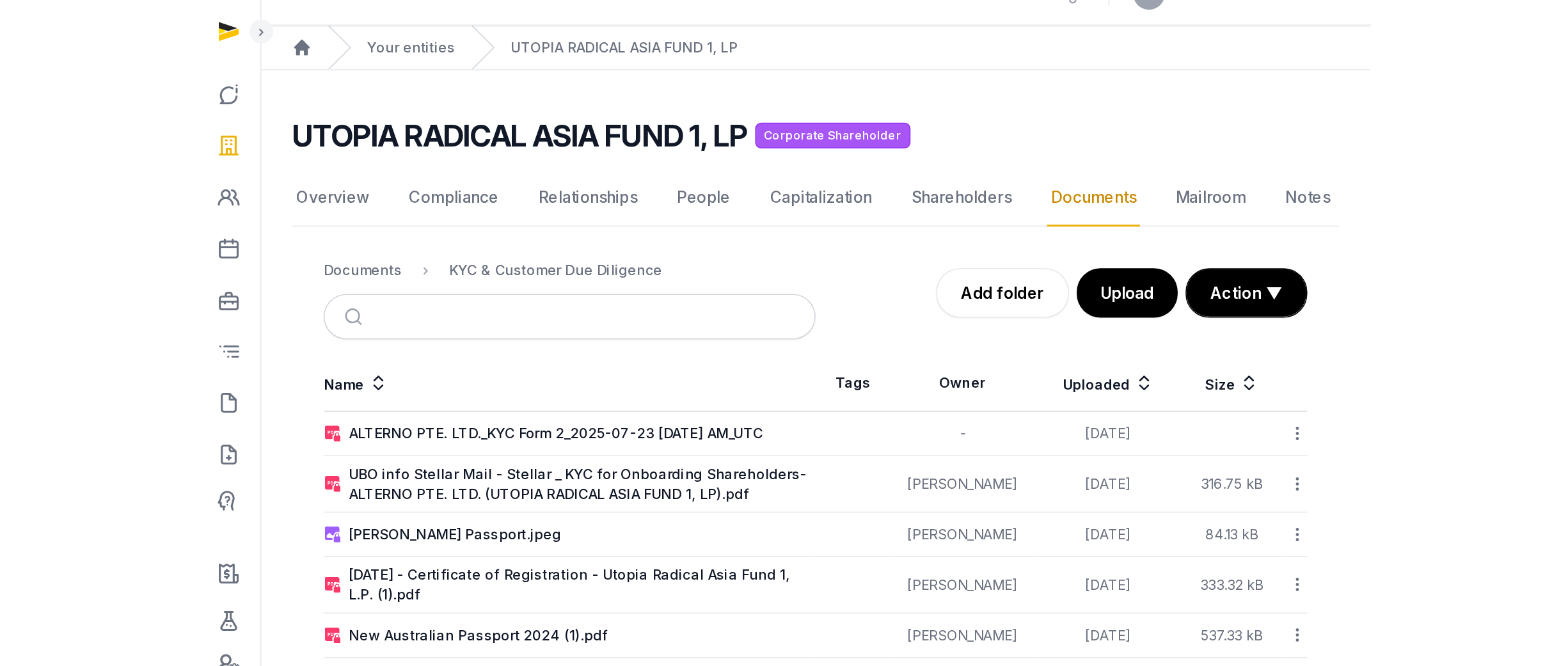
scroll to position [0, 0]
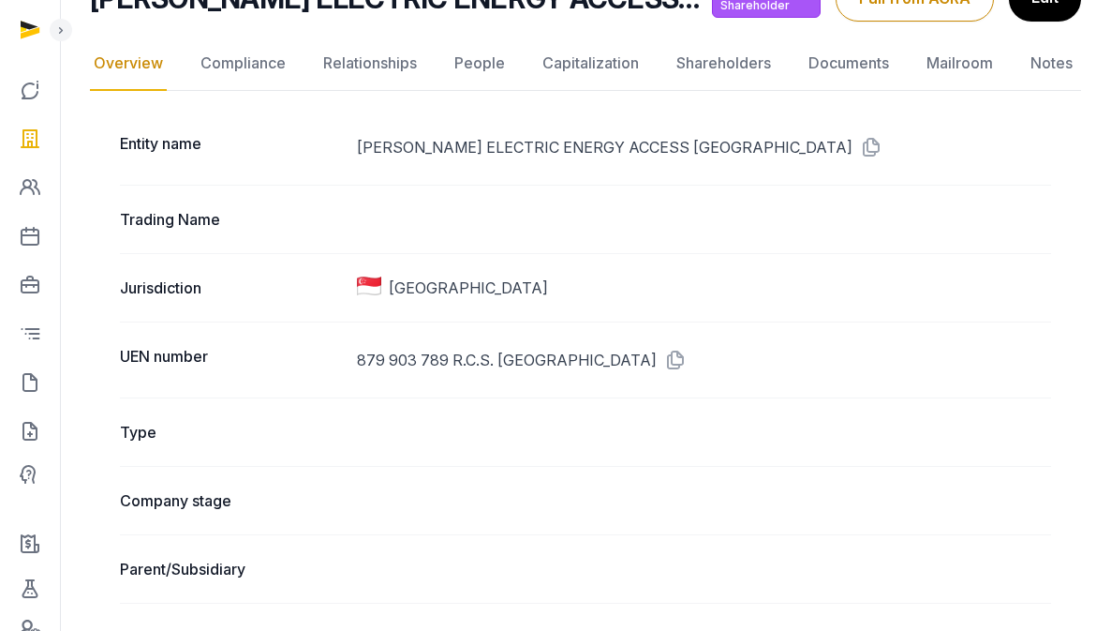
scroll to position [174, 0]
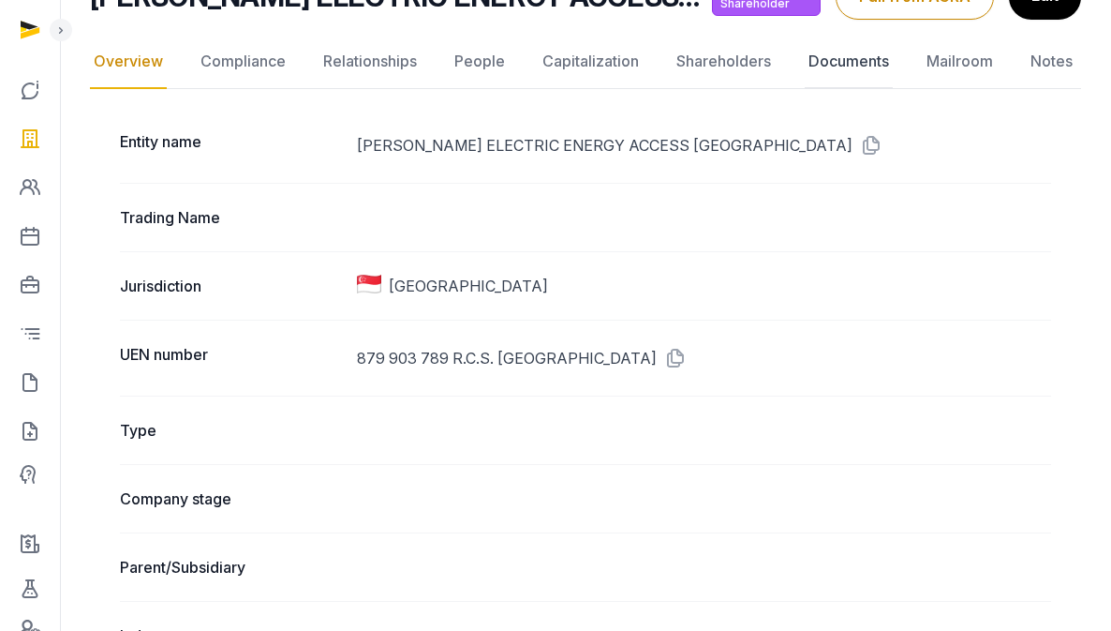
click at [840, 60] on link "Documents" at bounding box center [849, 62] width 88 height 54
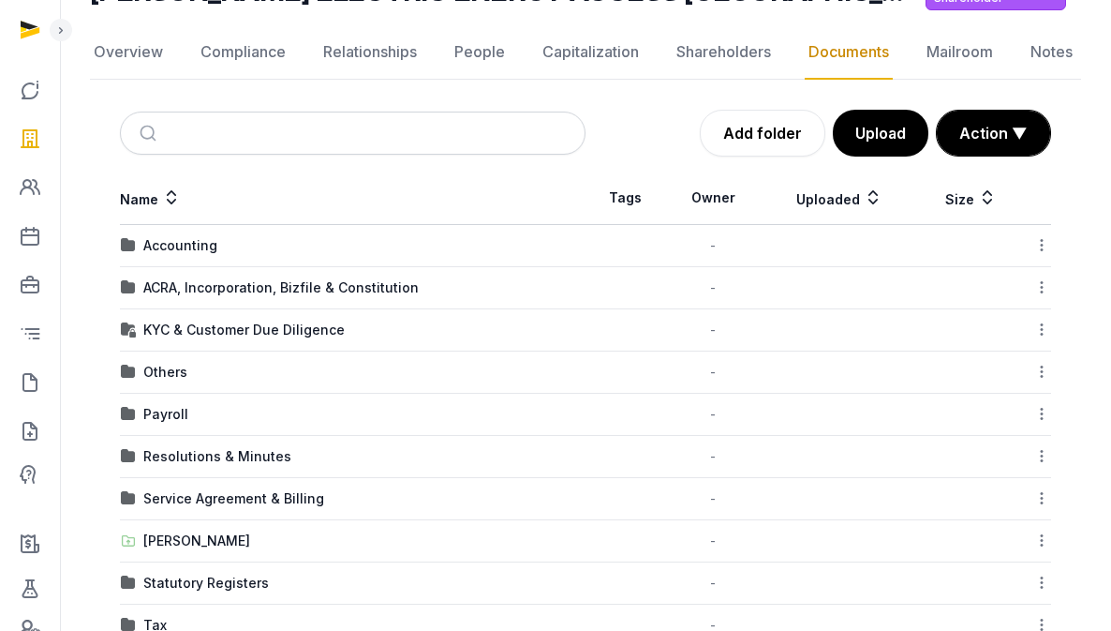
scroll to position [223, 0]
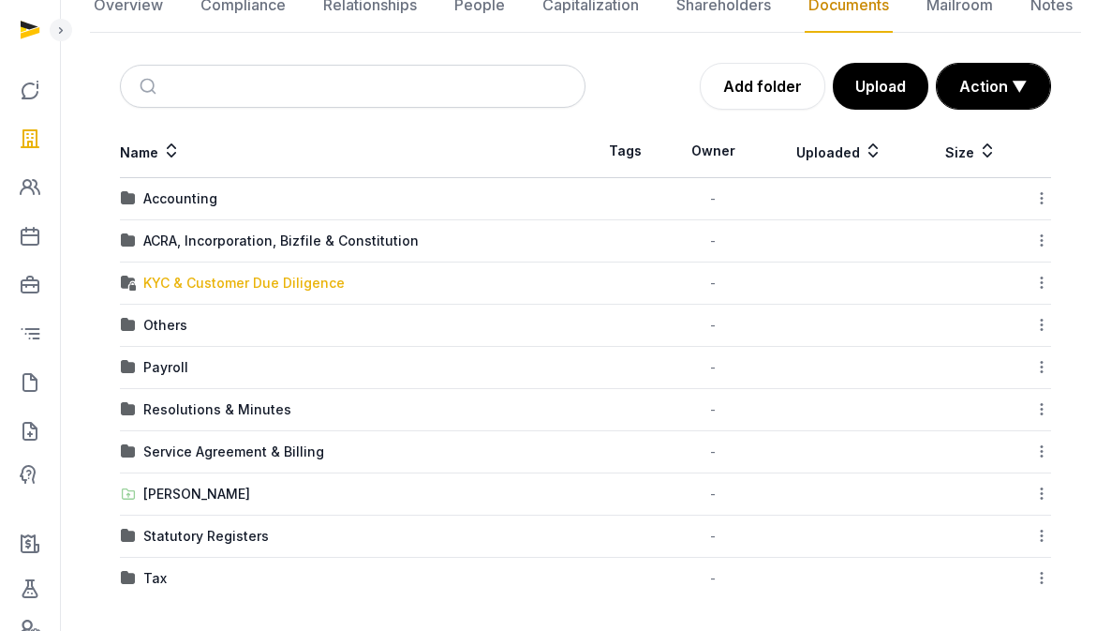
click at [179, 277] on div "KYC & Customer Due Diligence" at bounding box center [243, 283] width 201 height 19
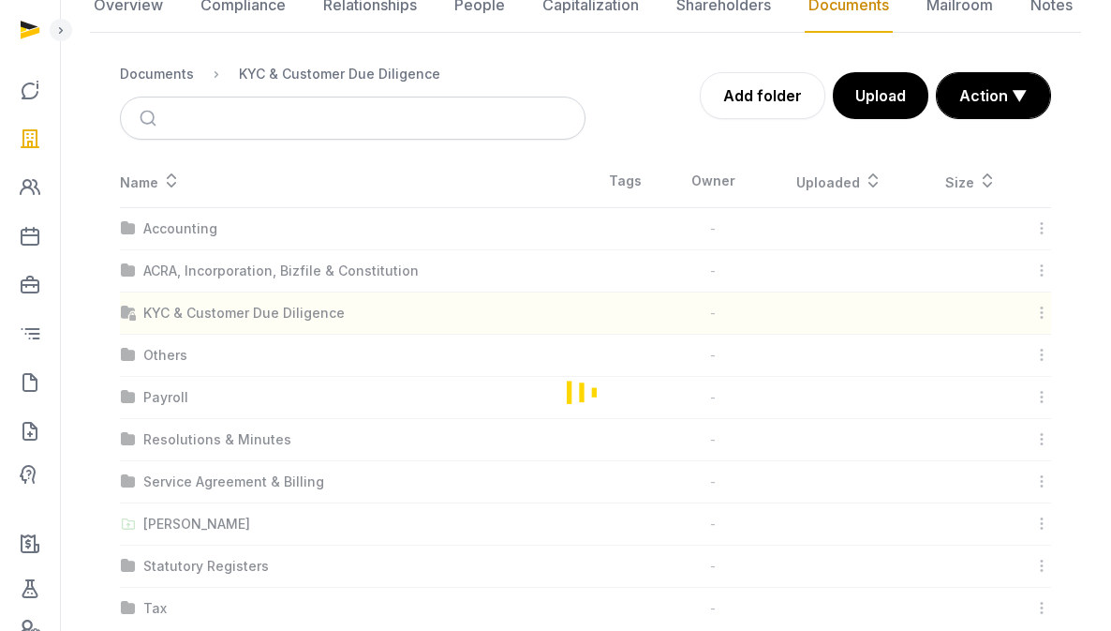
scroll to position [14, 0]
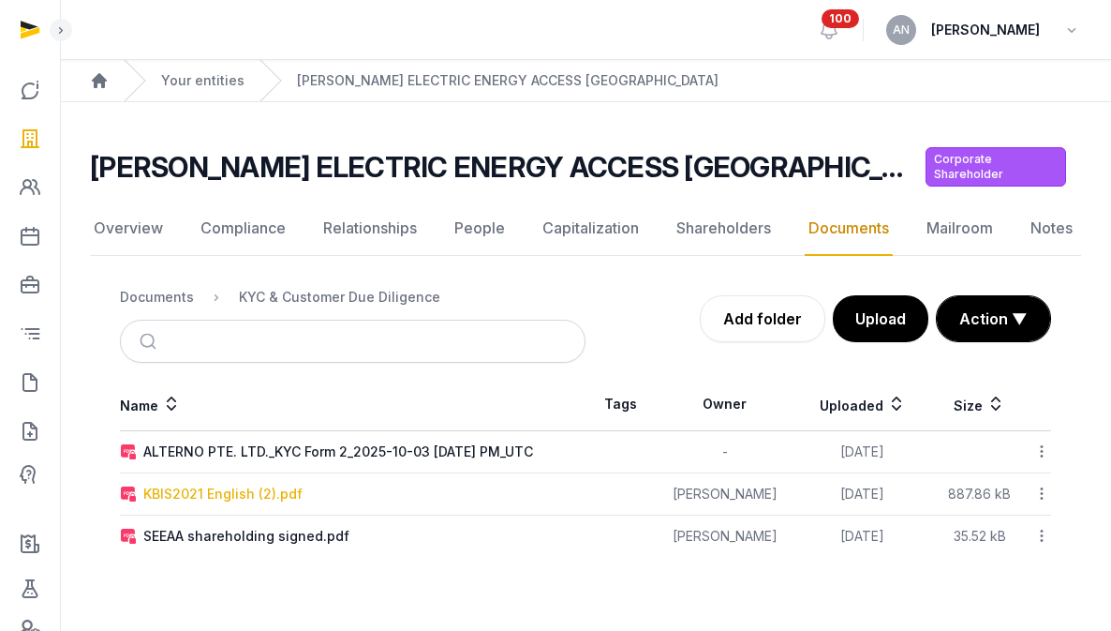
click at [231, 484] on div "KBIS2021 English (2).pdf" at bounding box center [222, 493] width 159 height 19
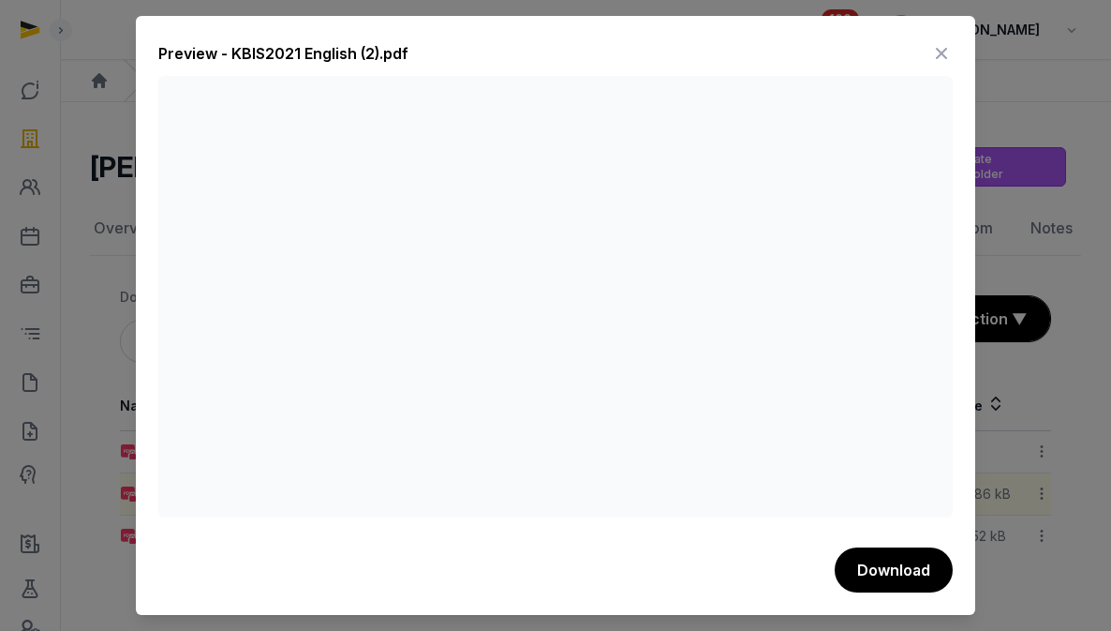
click at [937, 49] on icon at bounding box center [941, 53] width 22 height 30
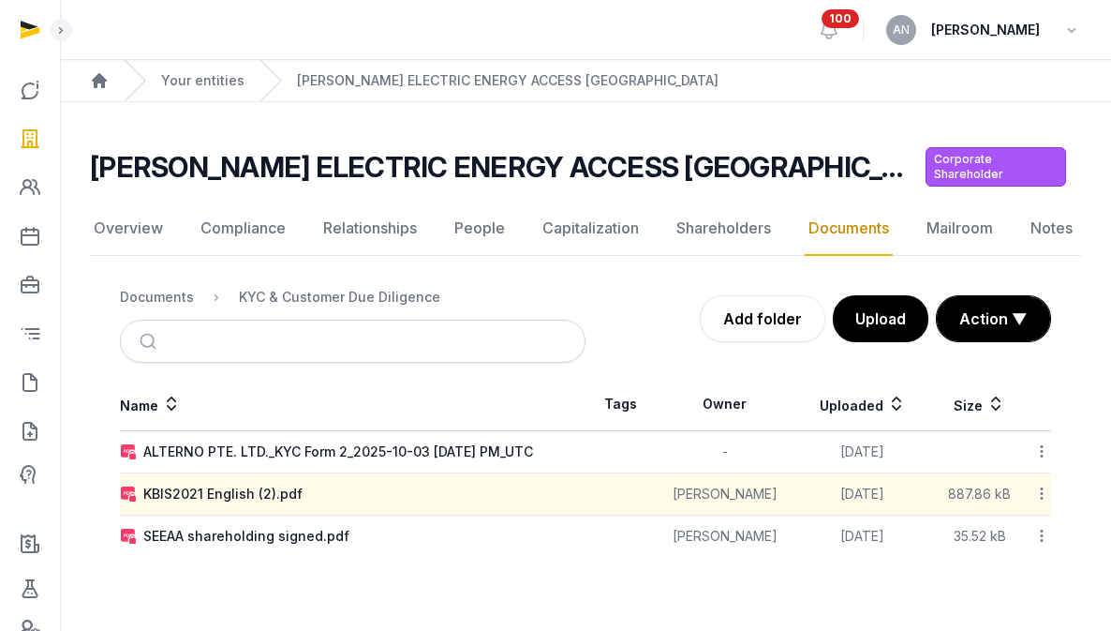
click at [161, 288] on div "Documents" at bounding box center [157, 297] width 74 height 19
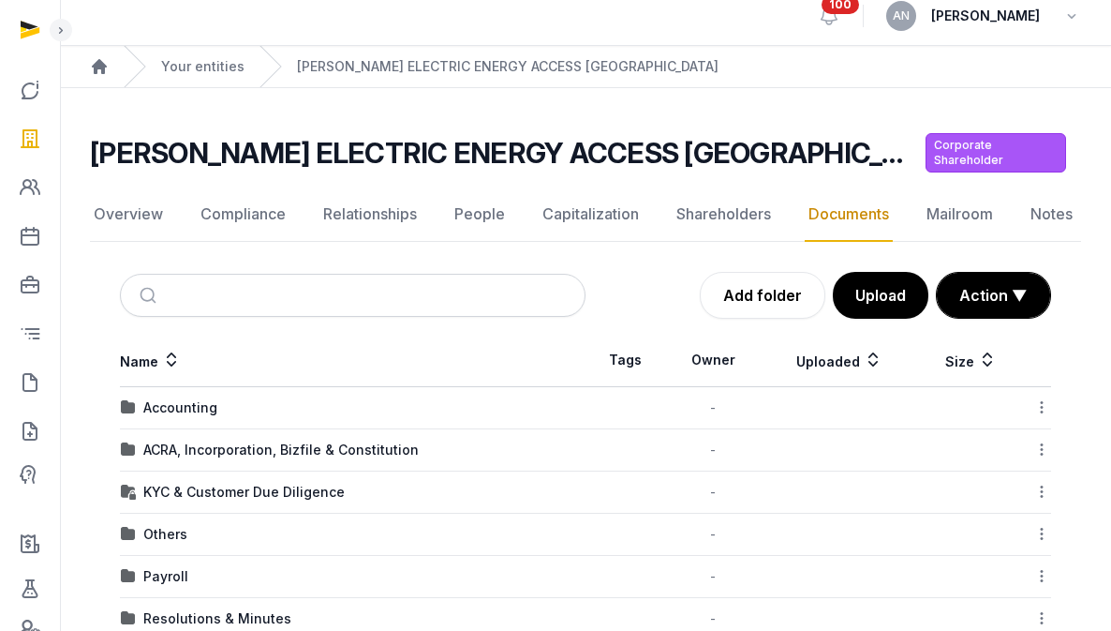
scroll to position [223, 0]
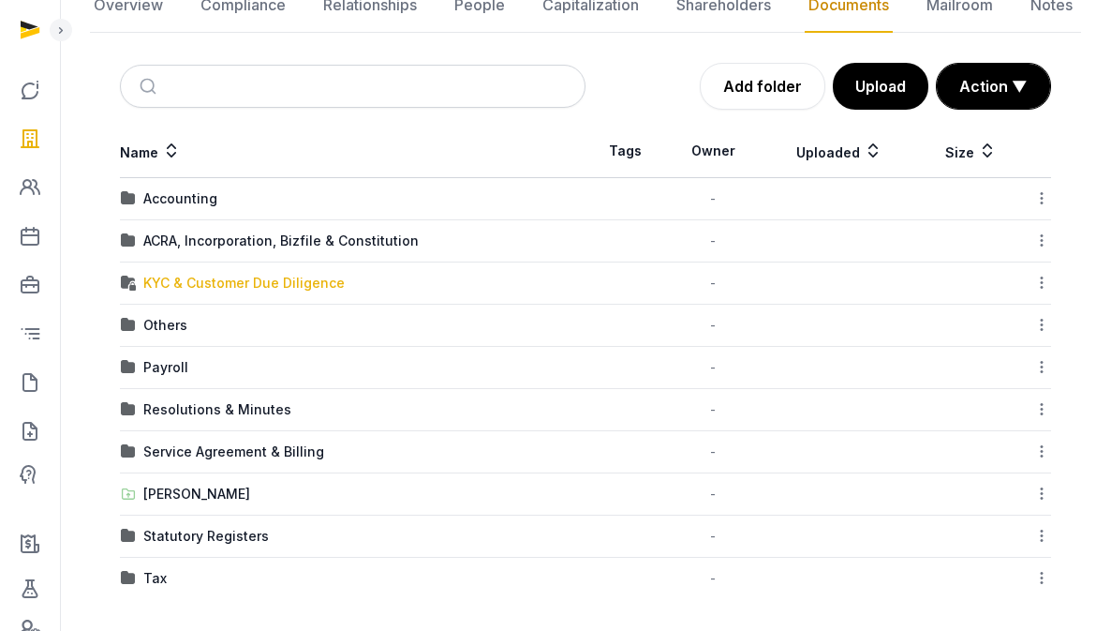
click at [205, 274] on div "KYC & Customer Due Diligence" at bounding box center [243, 283] width 201 height 19
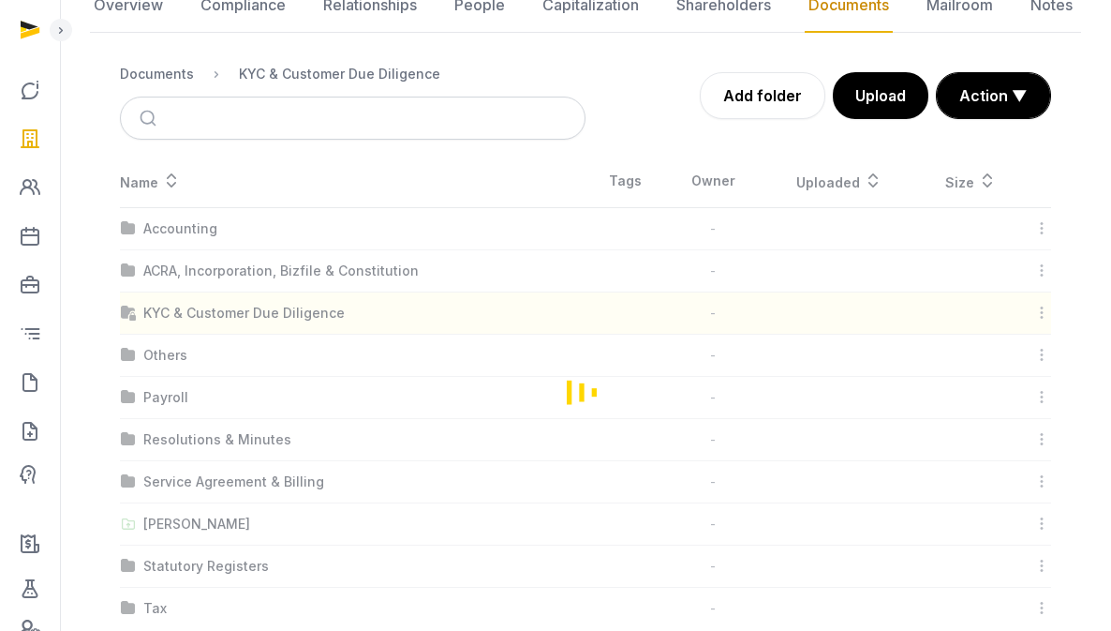
scroll to position [14, 0]
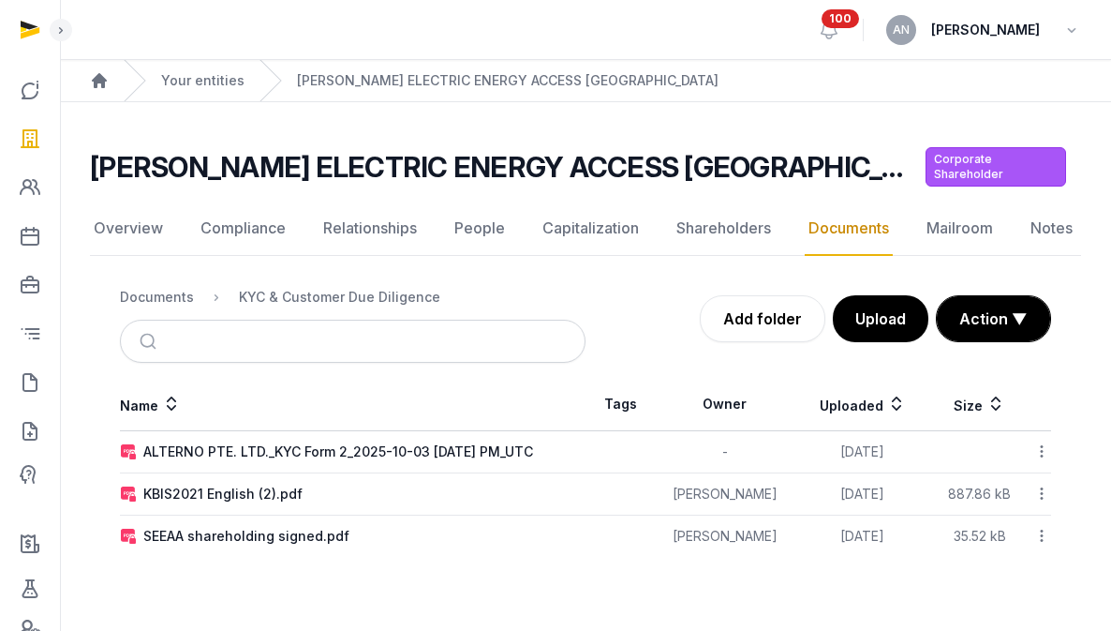
click at [205, 485] on td "KBIS2021 English (2).pdf" at bounding box center [353, 494] width 466 height 42
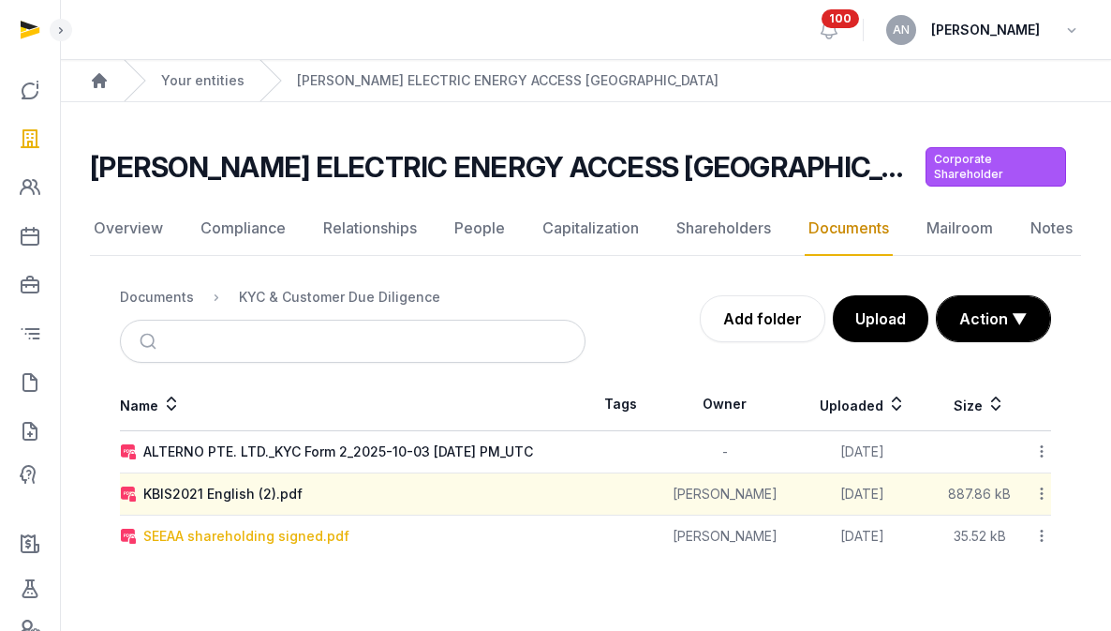
click at [190, 527] on div "SEEAA shareholding signed.pdf" at bounding box center [246, 536] width 206 height 19
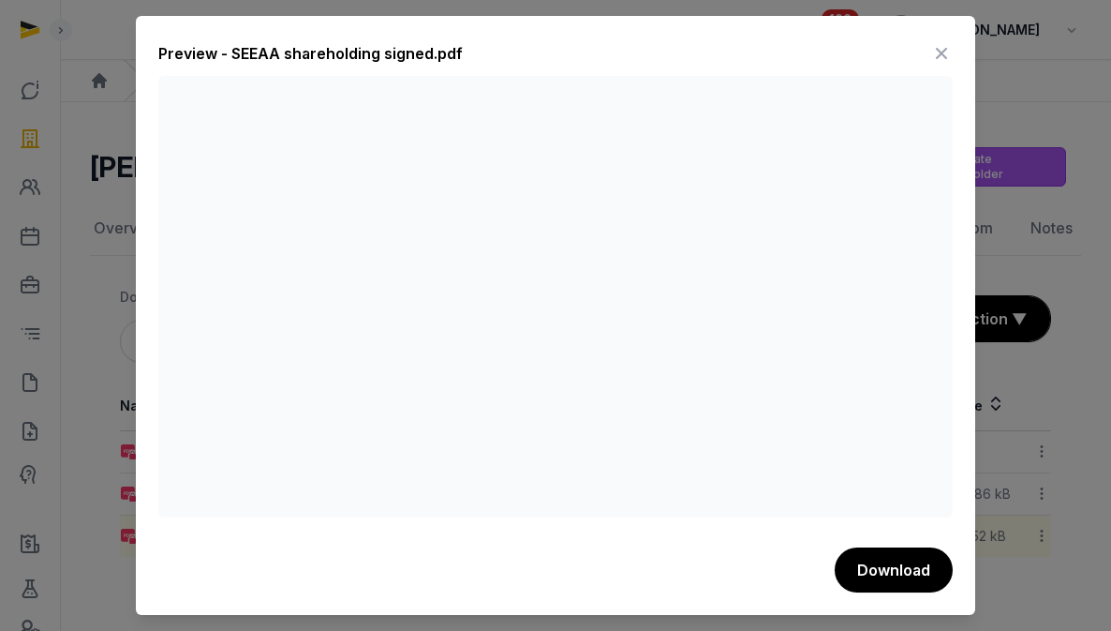
click at [931, 56] on icon at bounding box center [941, 53] width 22 height 30
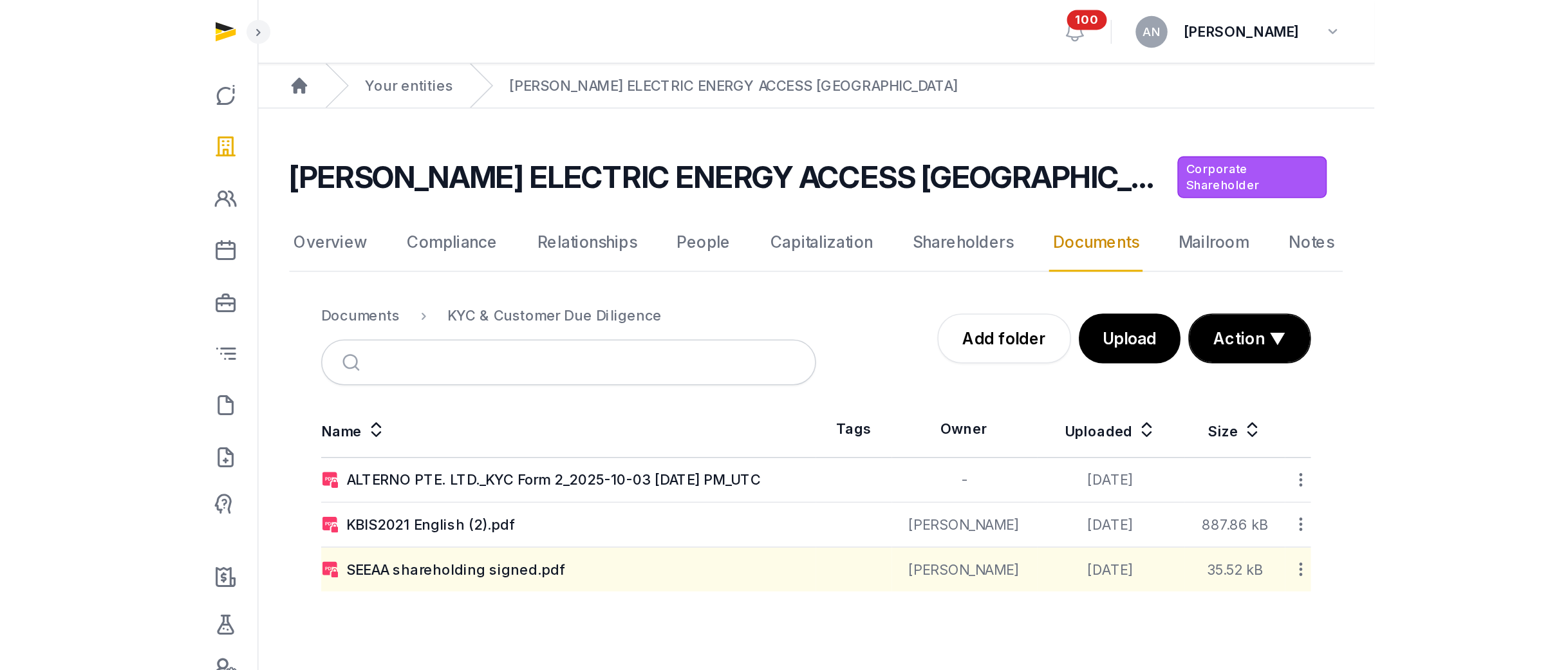
scroll to position [0, 0]
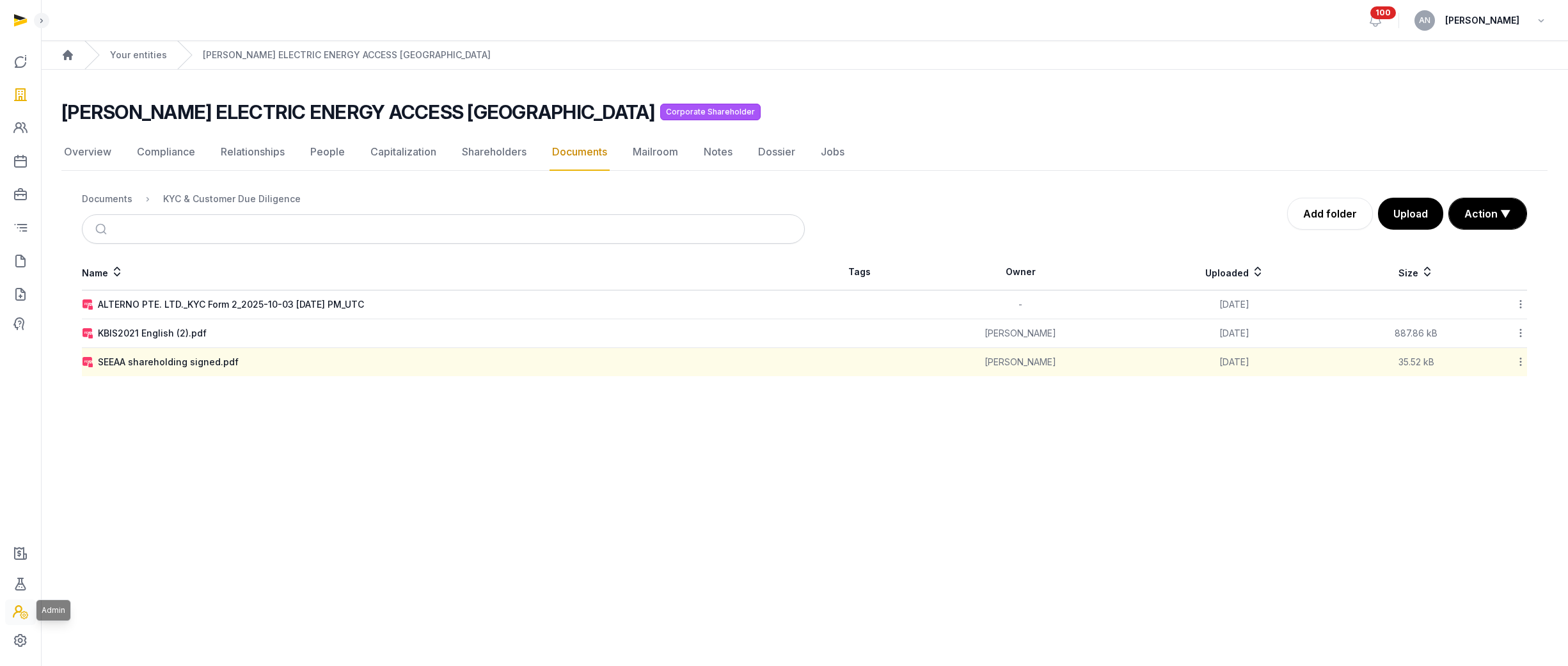
click at [27, 440] on icon at bounding box center [20, 612] width 15 height 15
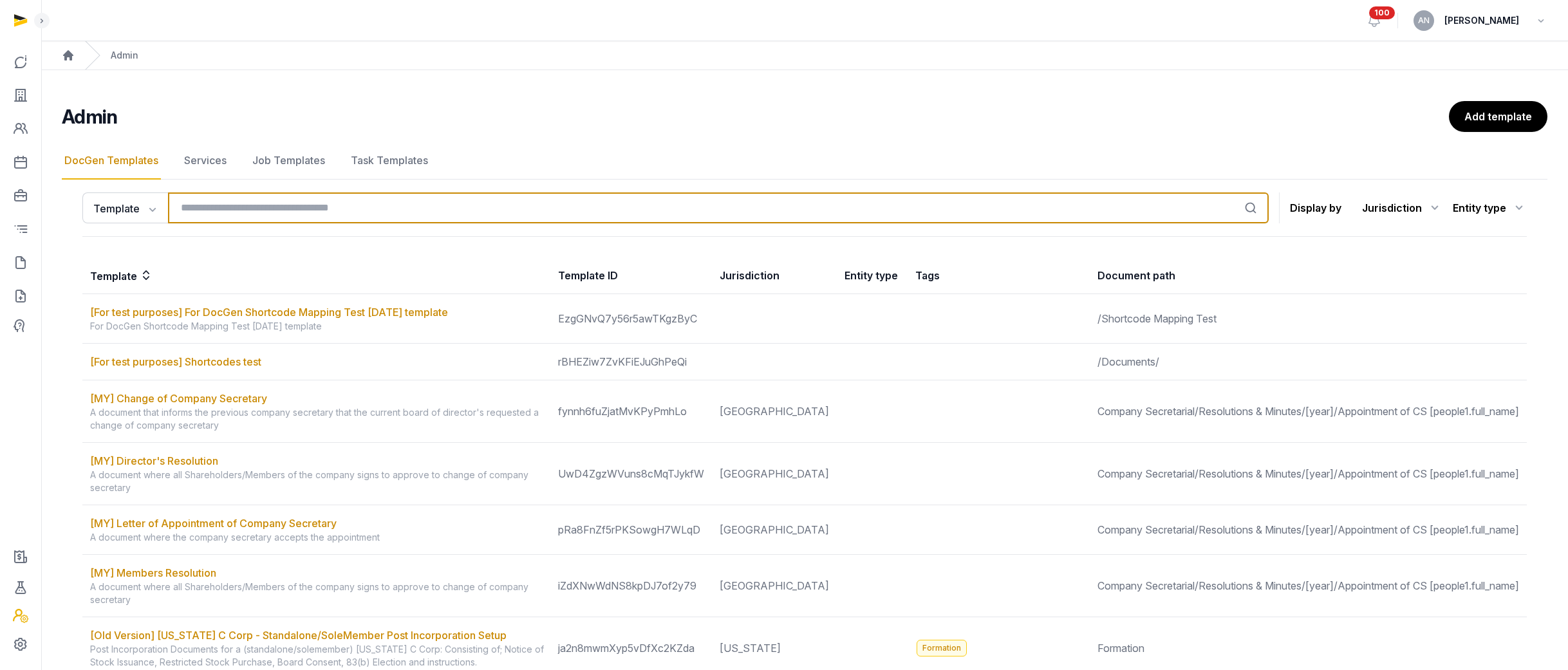
click at [772, 214] on input "search" at bounding box center [718, 208] width 1100 height 31
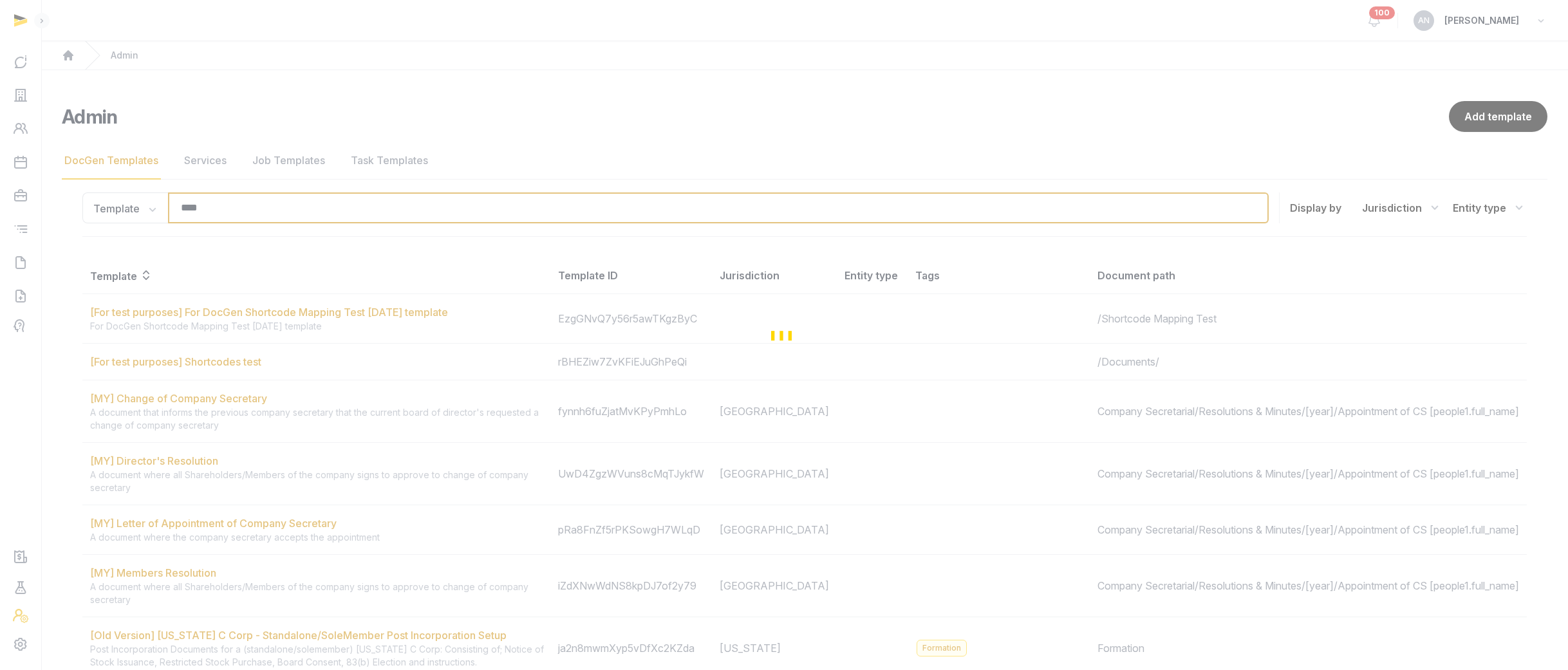
type input "****"
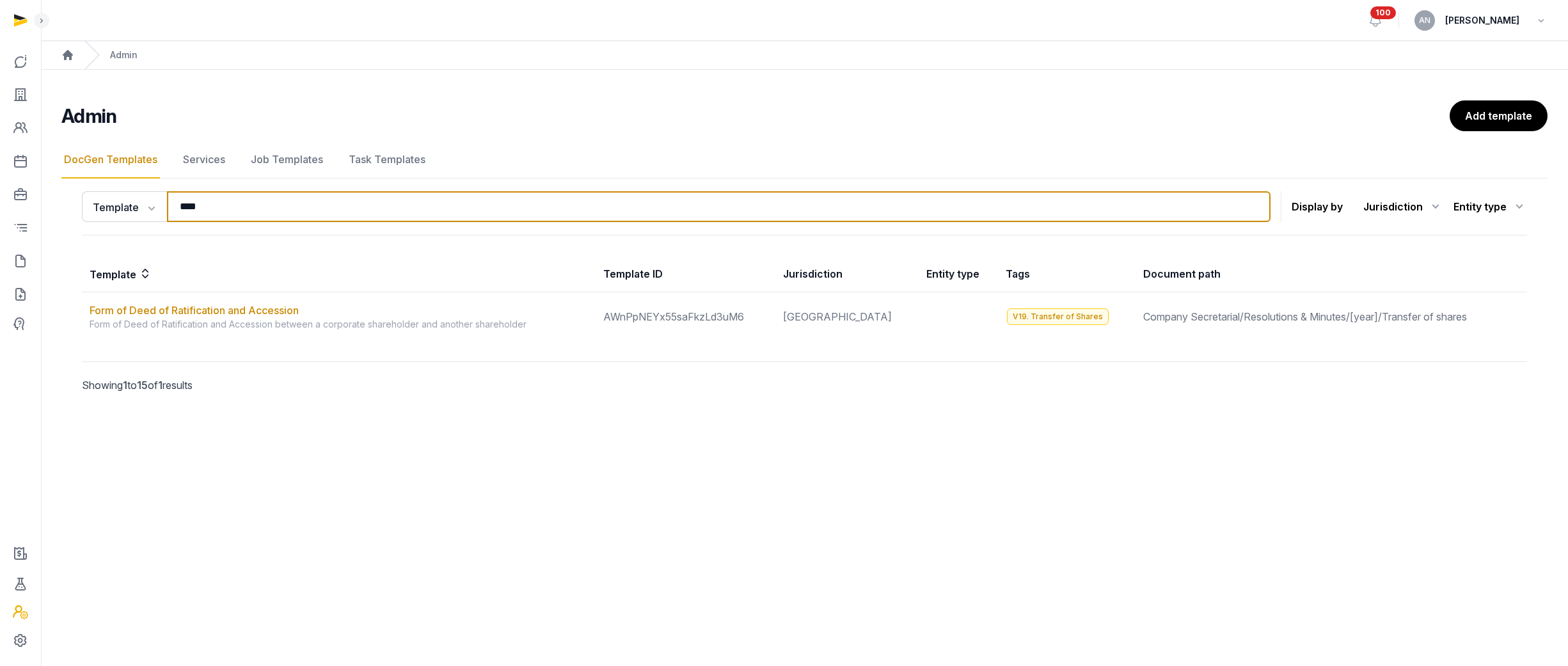
click at [291, 208] on input "****" at bounding box center [719, 206] width 1103 height 31
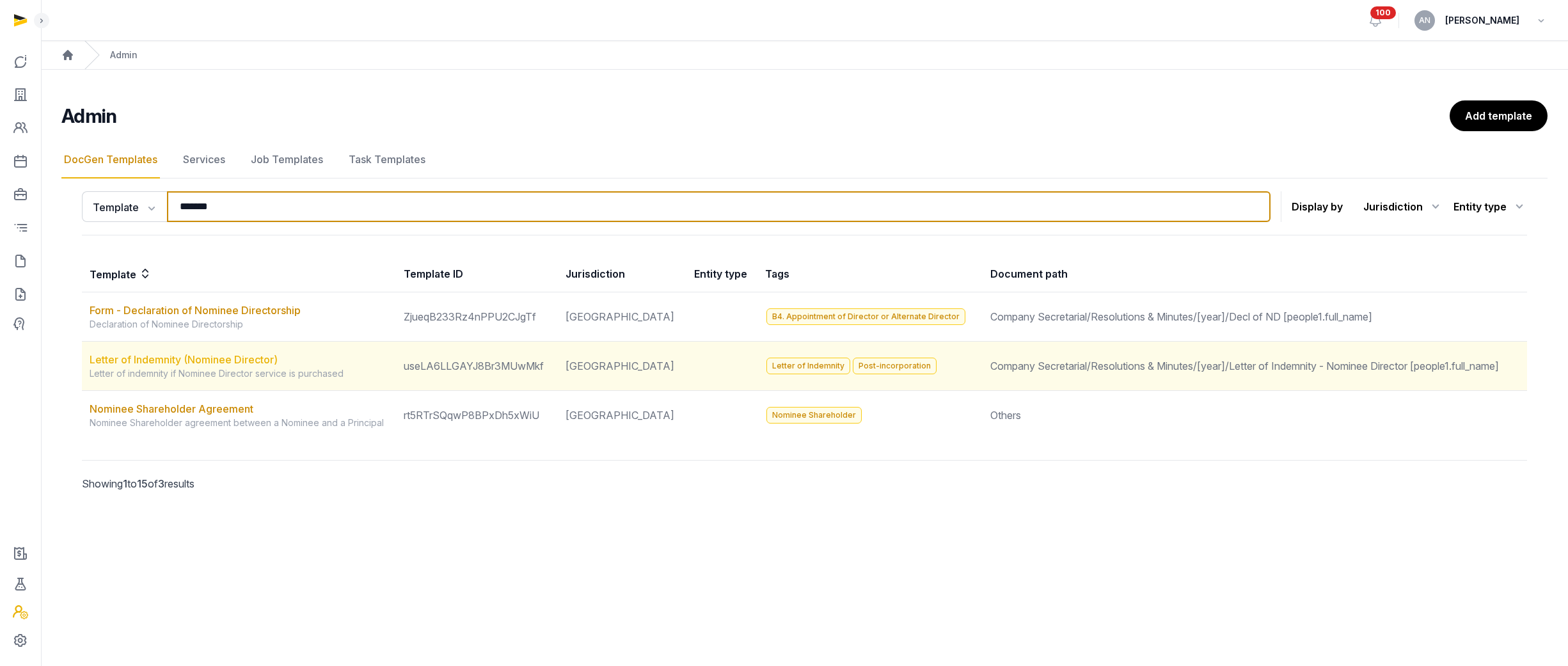
type input "*******"
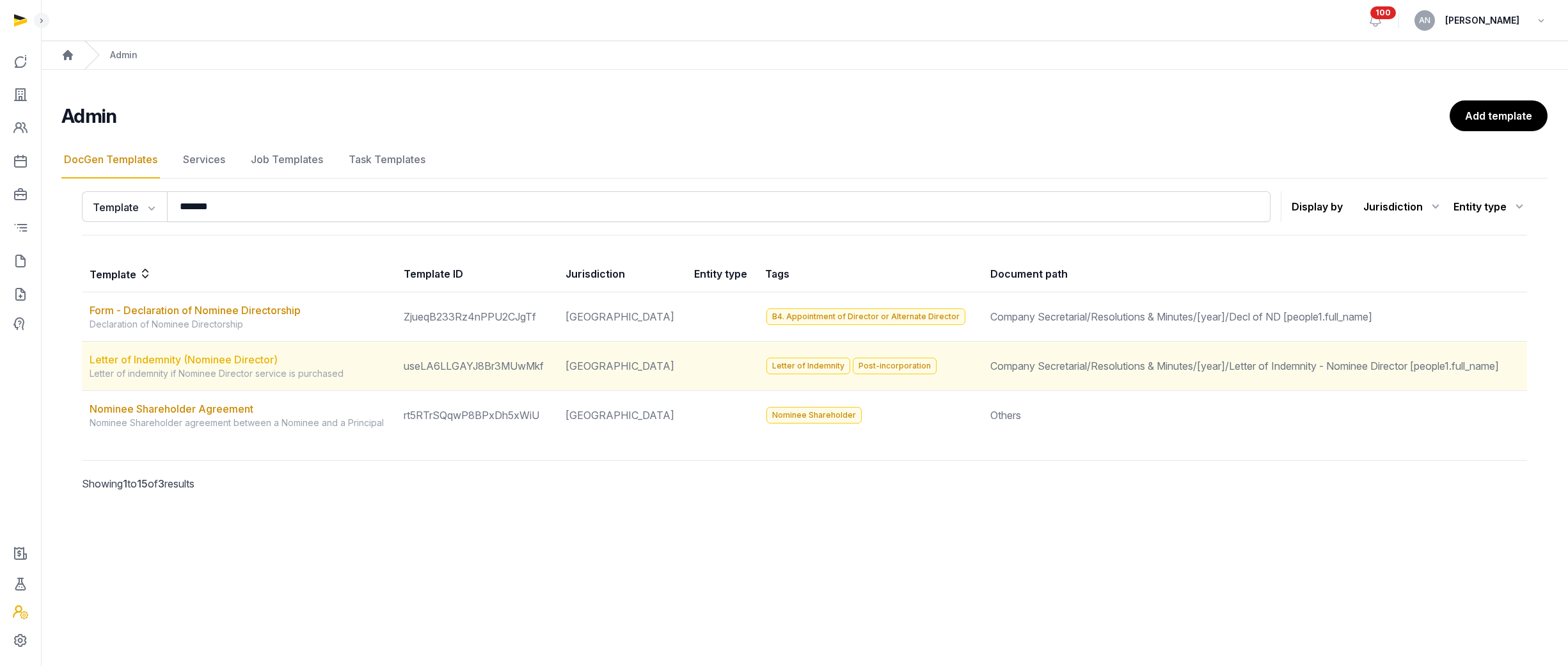
click at [193, 359] on link "Letter of Indemnity (Nominee Director)" at bounding box center [183, 359] width 188 height 13
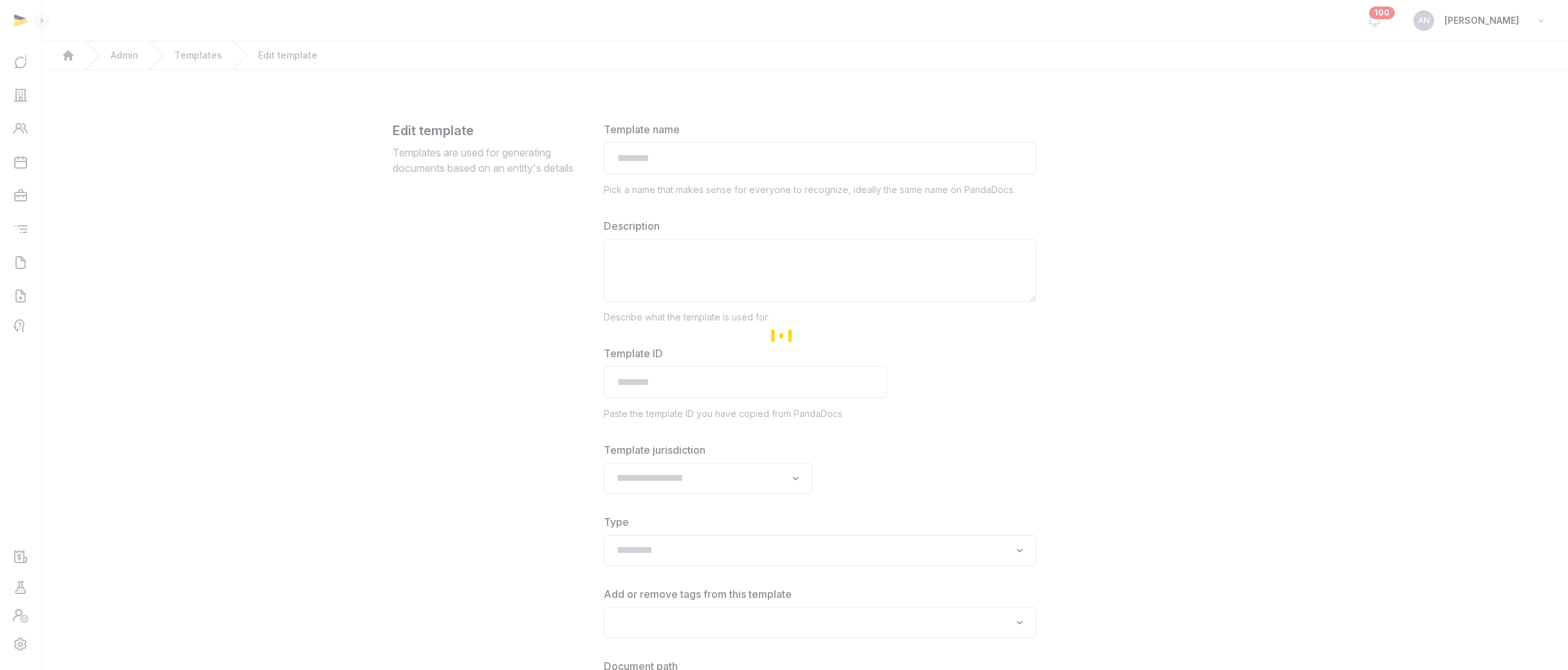
type input "**********"
type textarea "**********"
type input "**********"
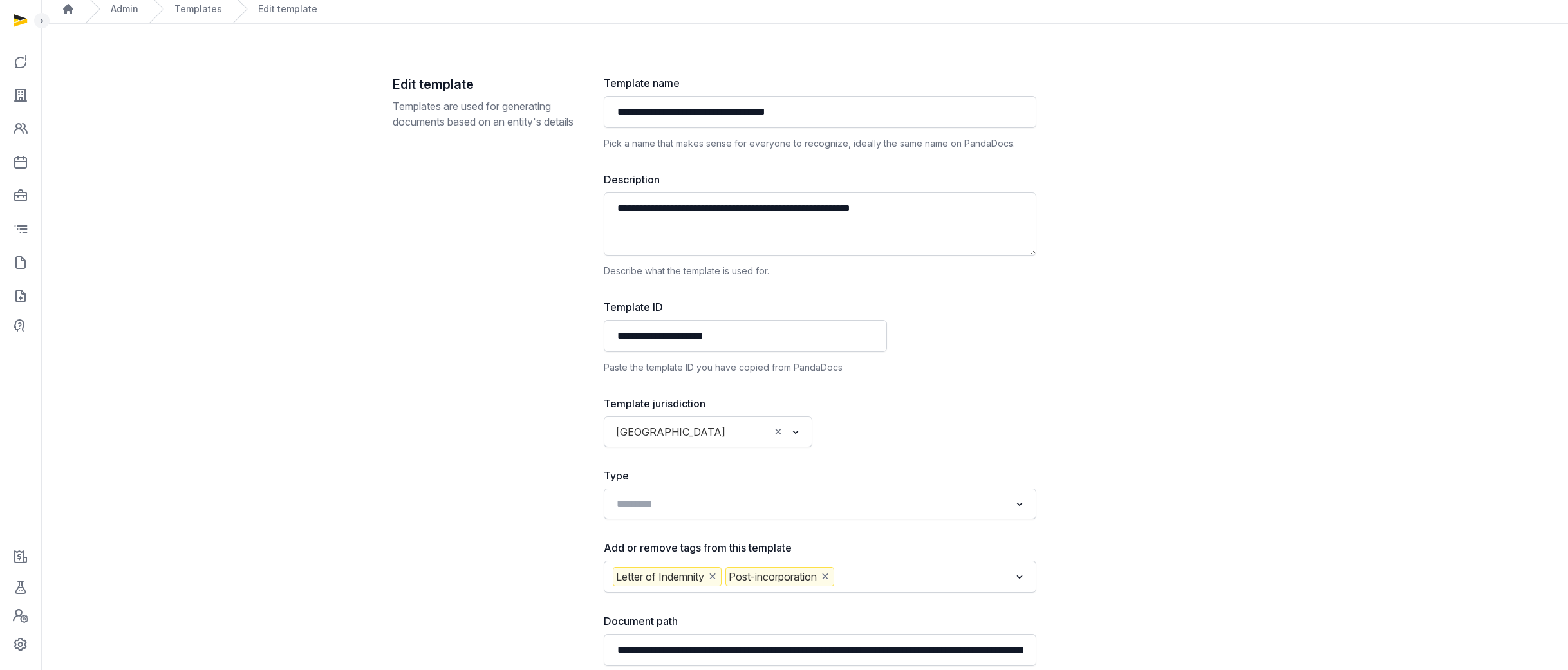
scroll to position [186, 0]
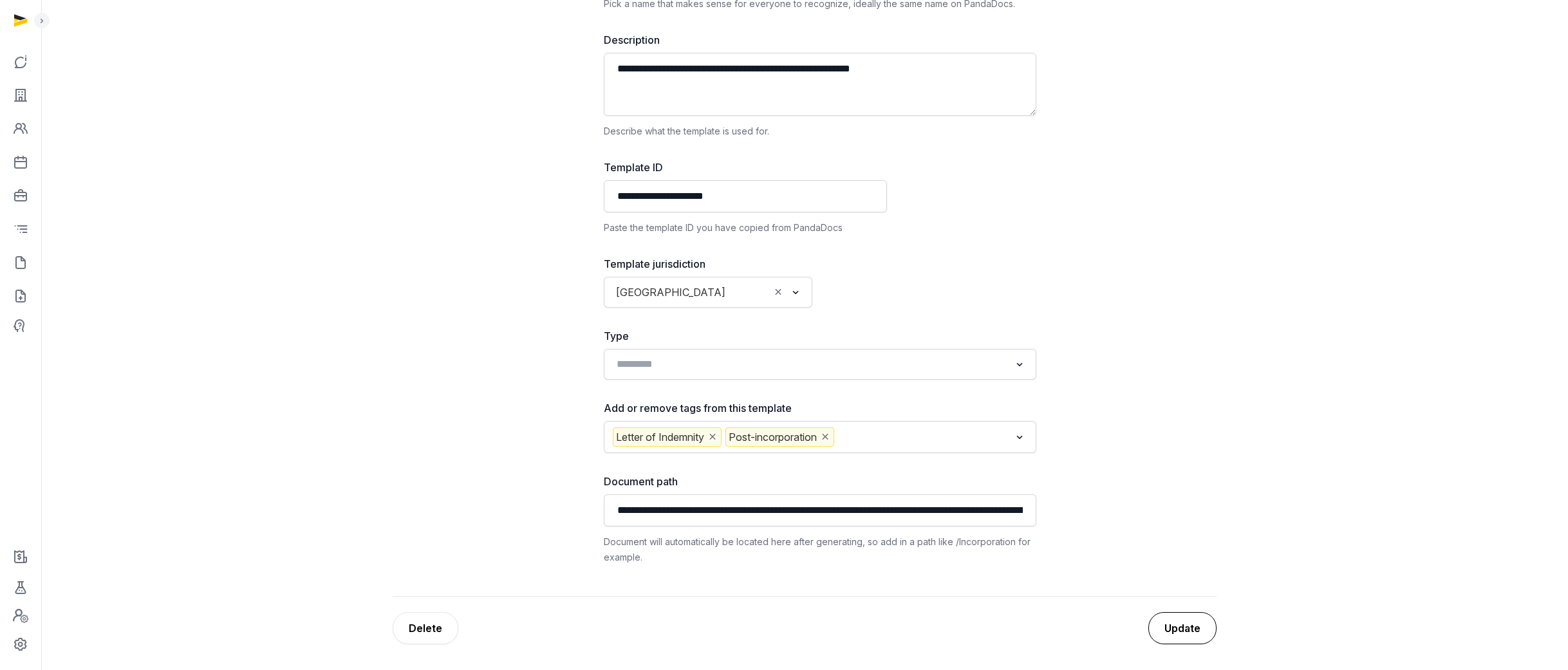
click at [772, 443] on button "Update" at bounding box center [1182, 628] width 68 height 32
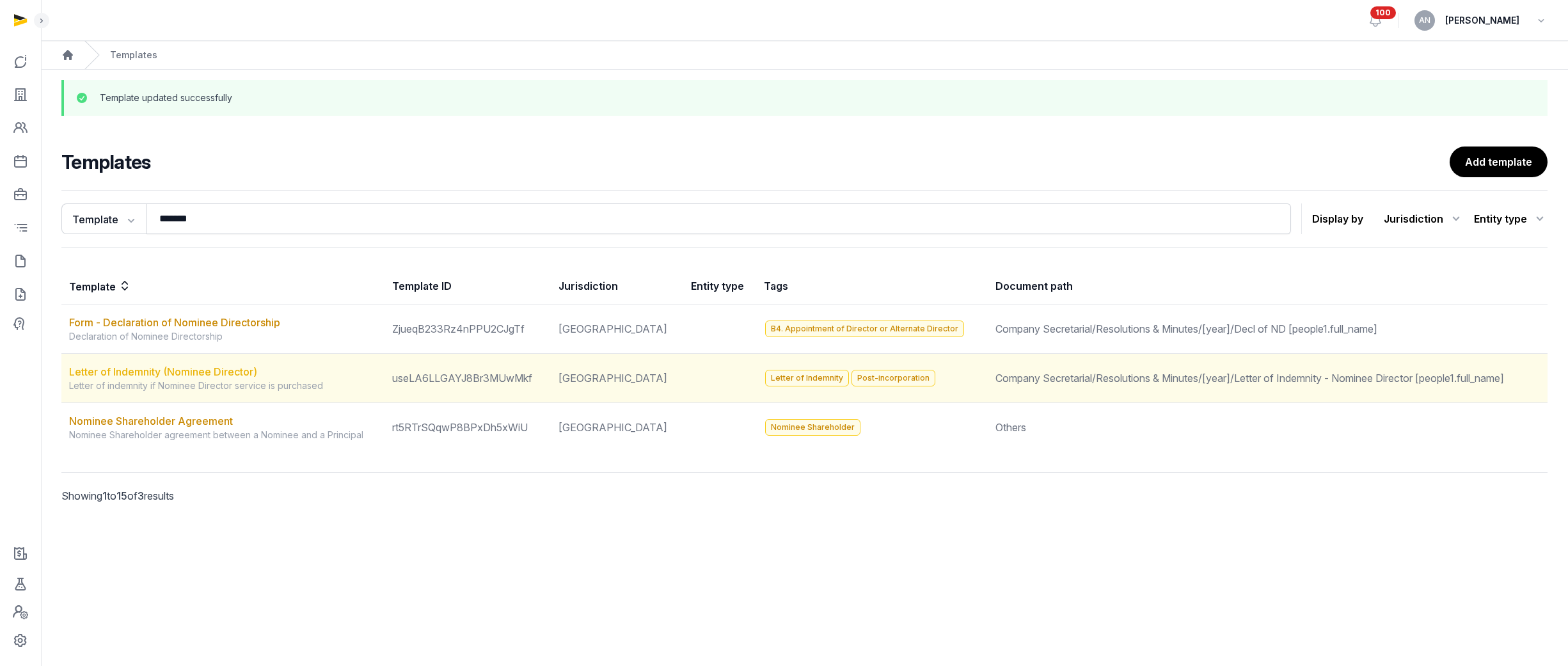
click at [132, 372] on link "Letter of Indemnity (Nominee Director)" at bounding box center [162, 372] width 188 height 13
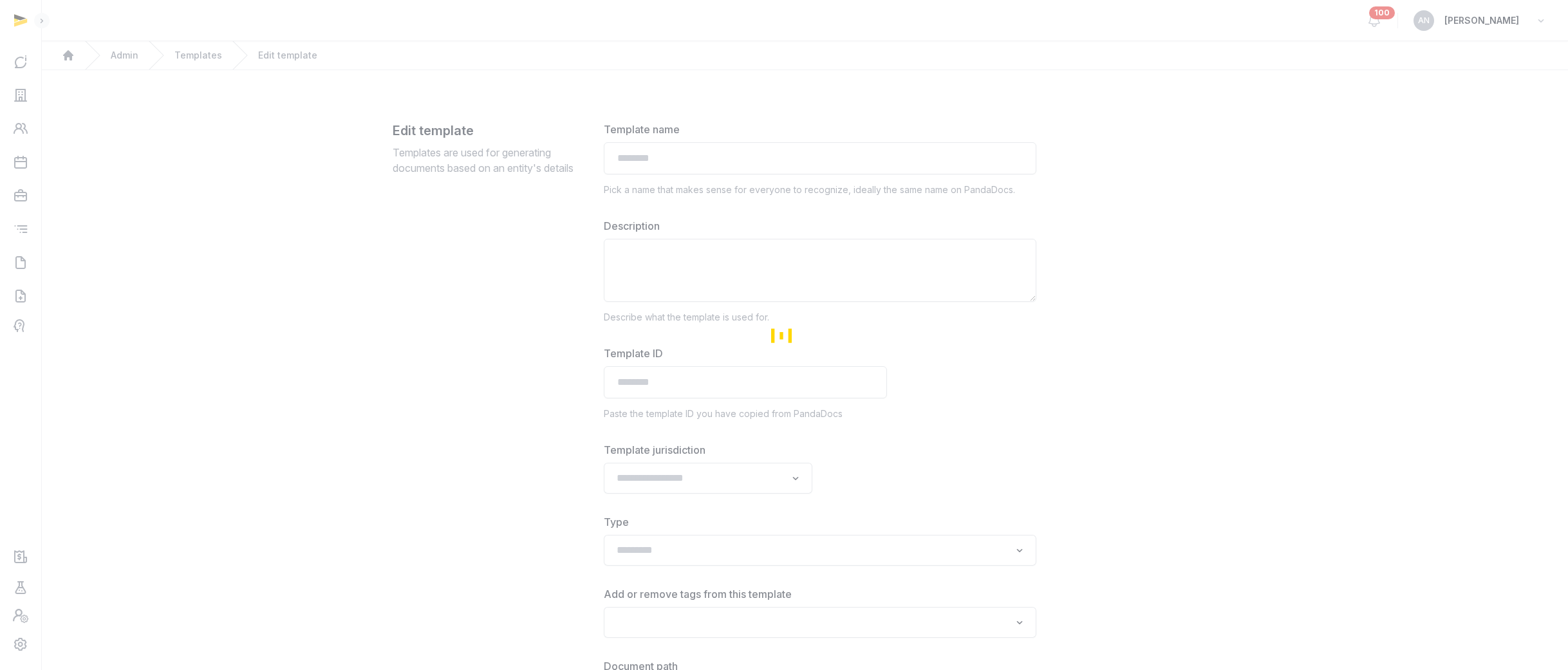
type input "**********"
type textarea "**********"
type input "**********"
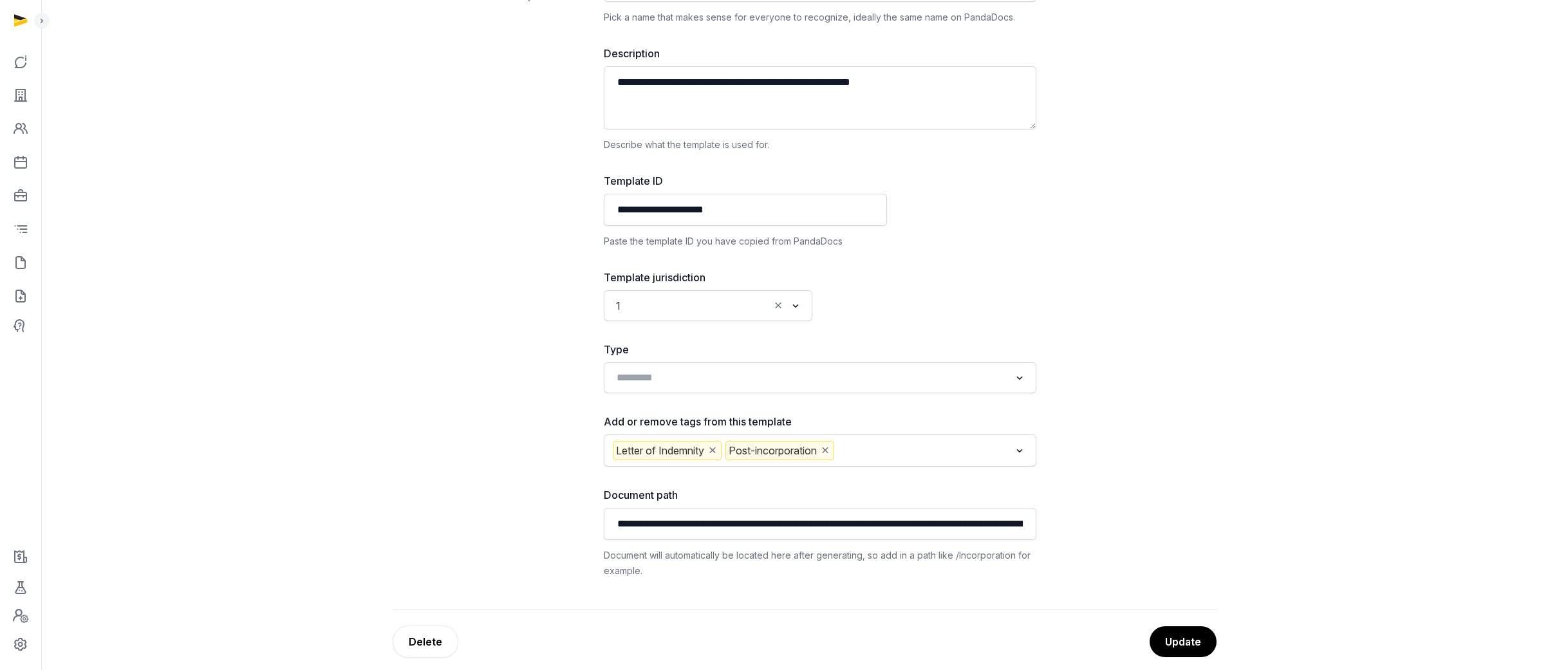
scroll to position [186, 0]
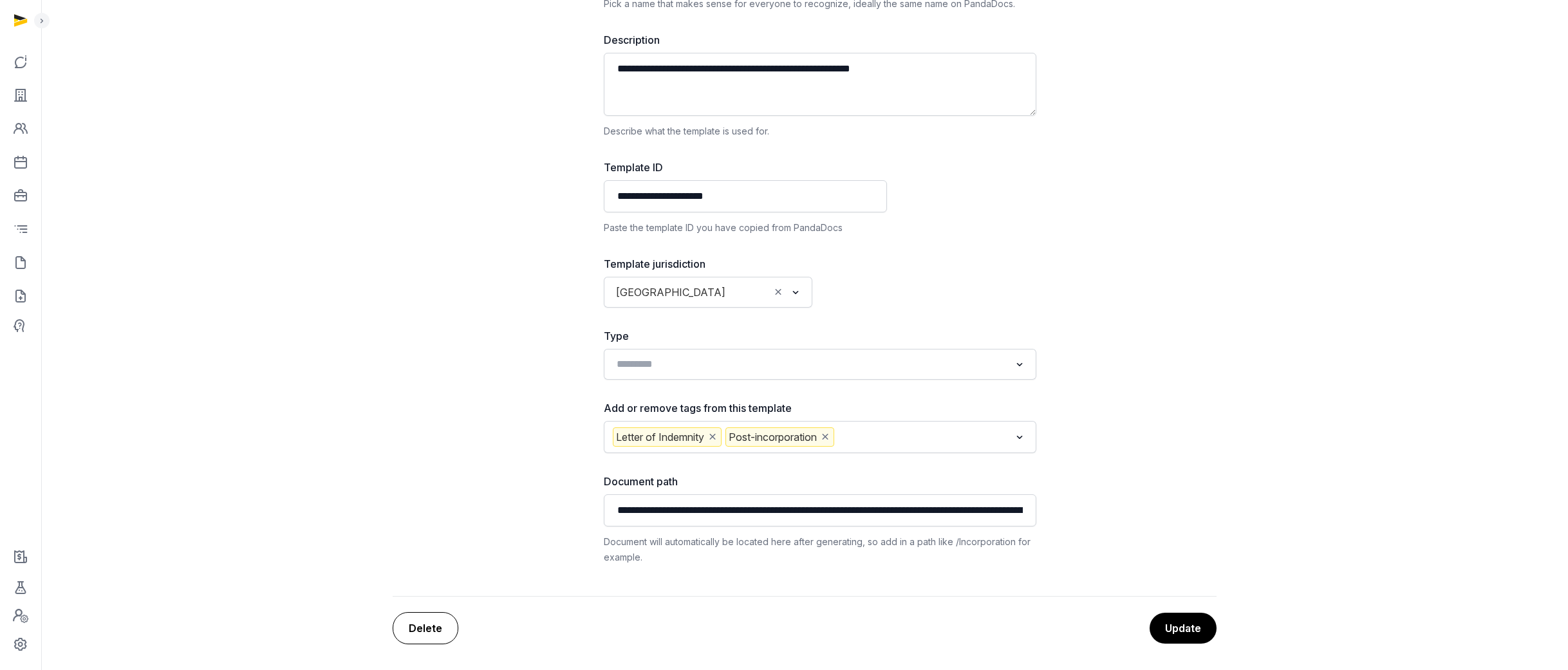
click at [438, 443] on div "Delete" at bounding box center [426, 628] width 66 height 32
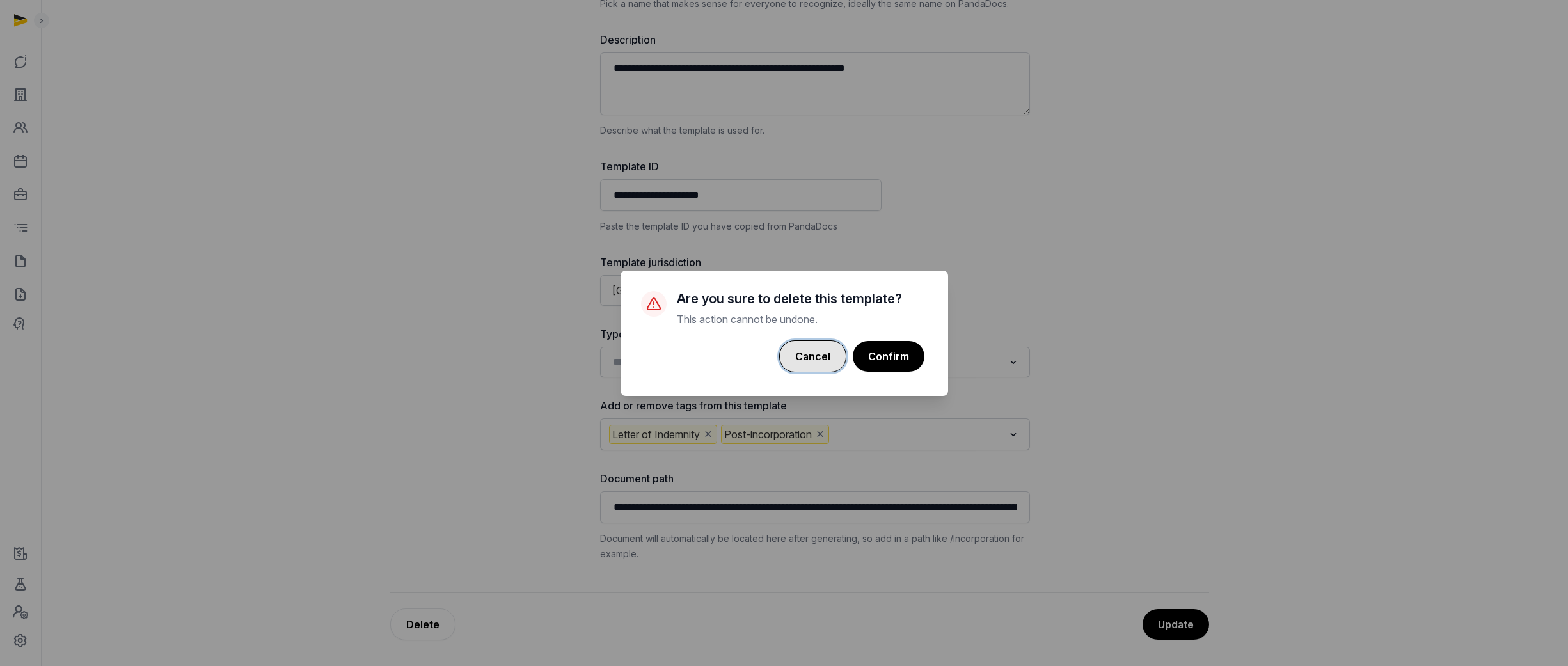
click at [767, 358] on button "Cancel" at bounding box center [812, 356] width 67 height 32
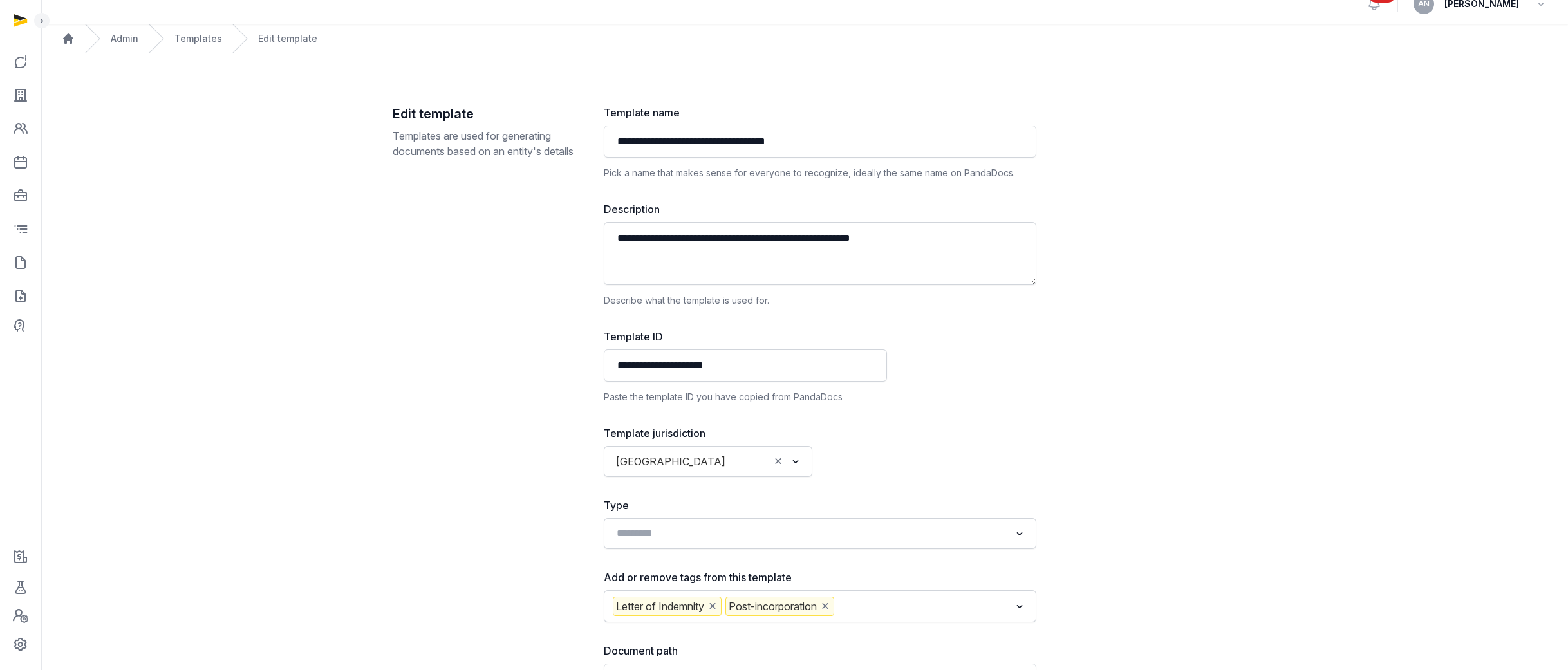
scroll to position [0, 0]
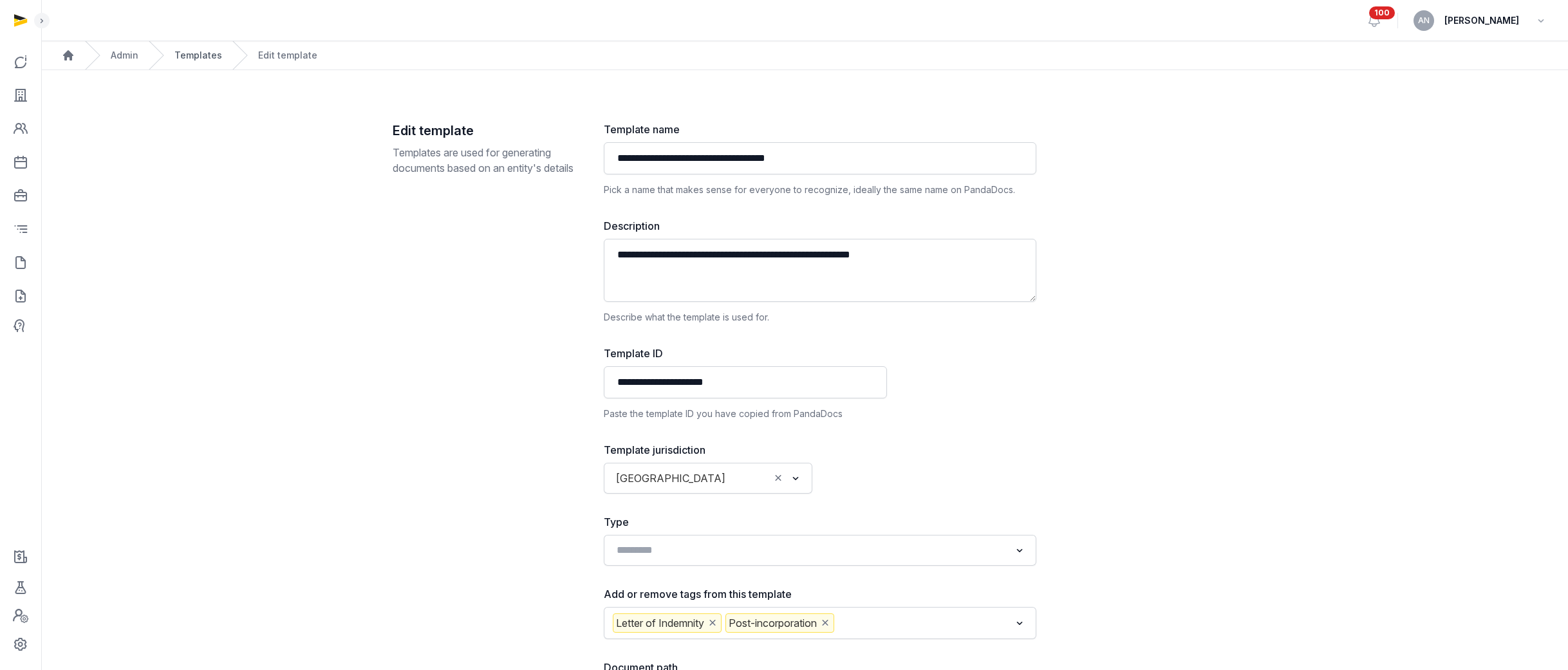
click at [183, 49] on link "Templates" at bounding box center [198, 55] width 47 height 13
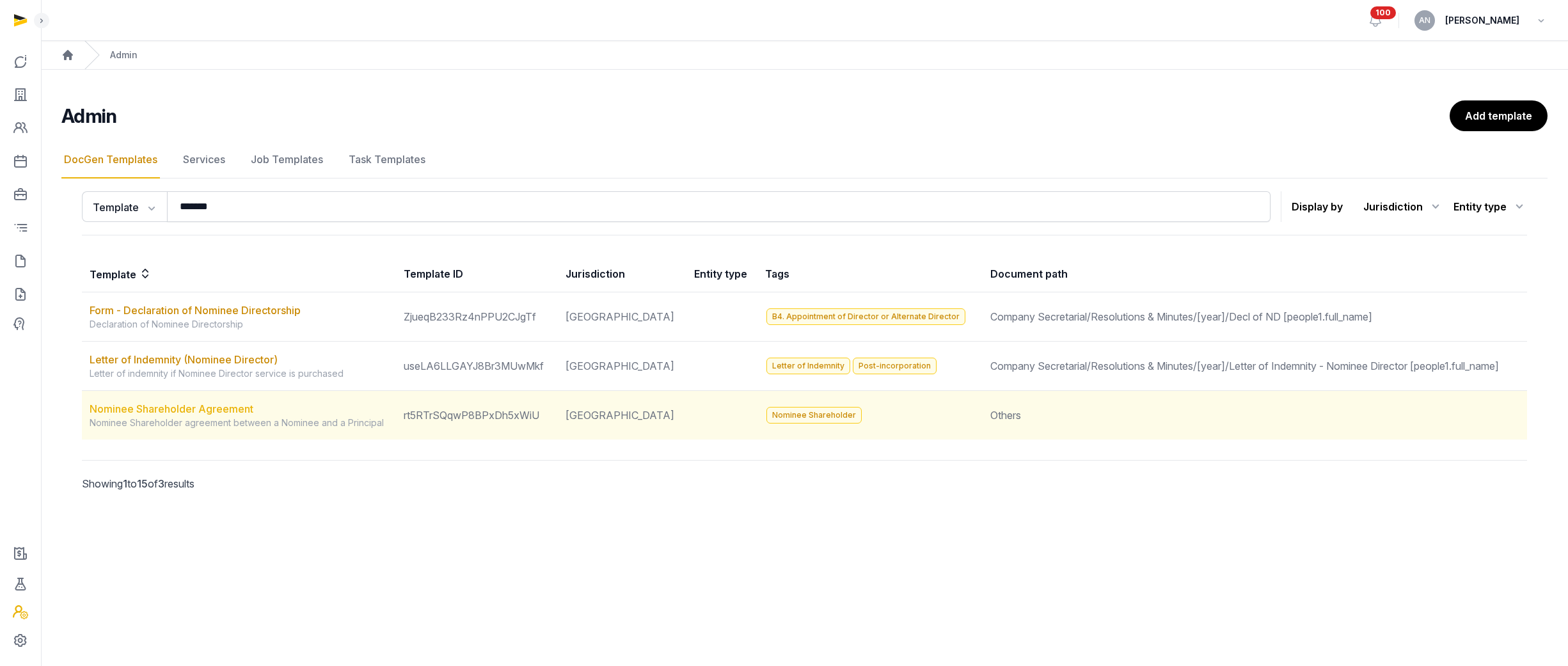
click at [188, 411] on link "Nominee Shareholder Agreement" at bounding box center [171, 408] width 164 height 13
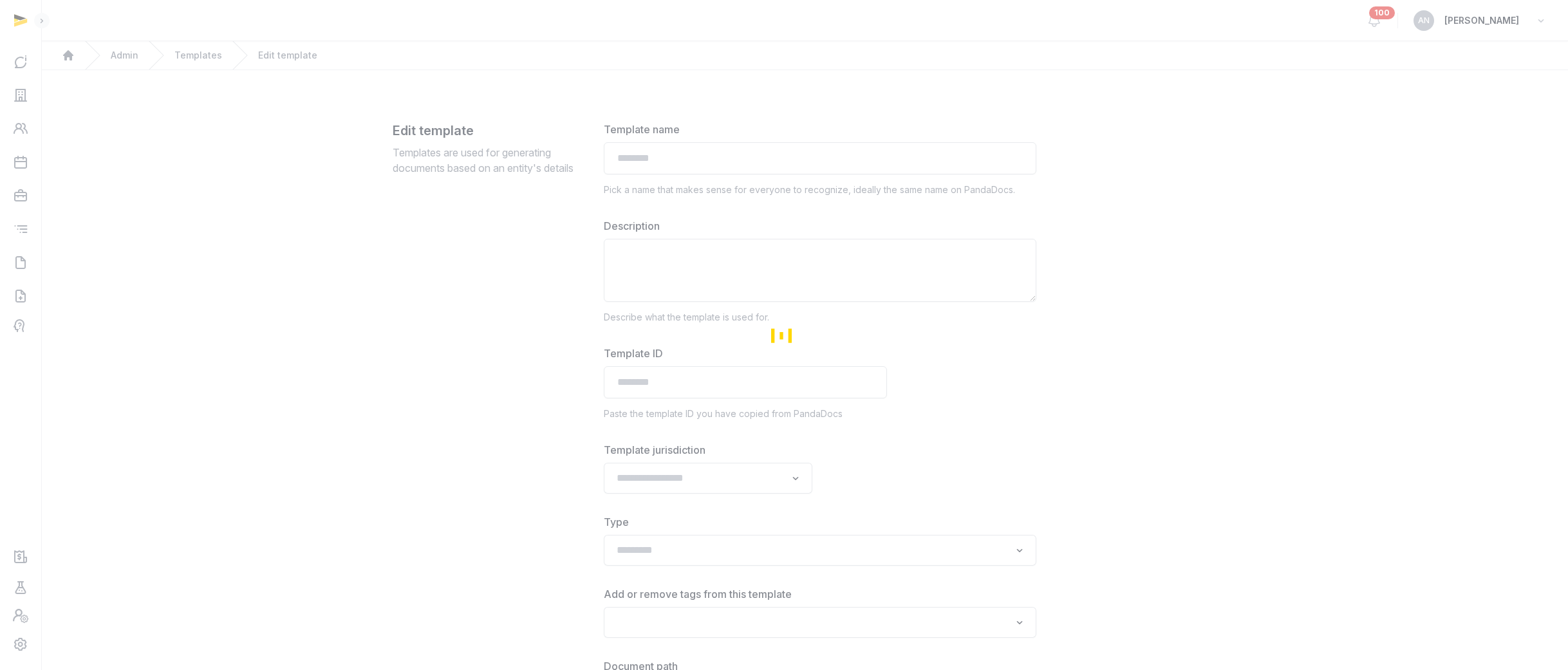
type input "**********"
type textarea "**********"
type input "**********"
type input "******"
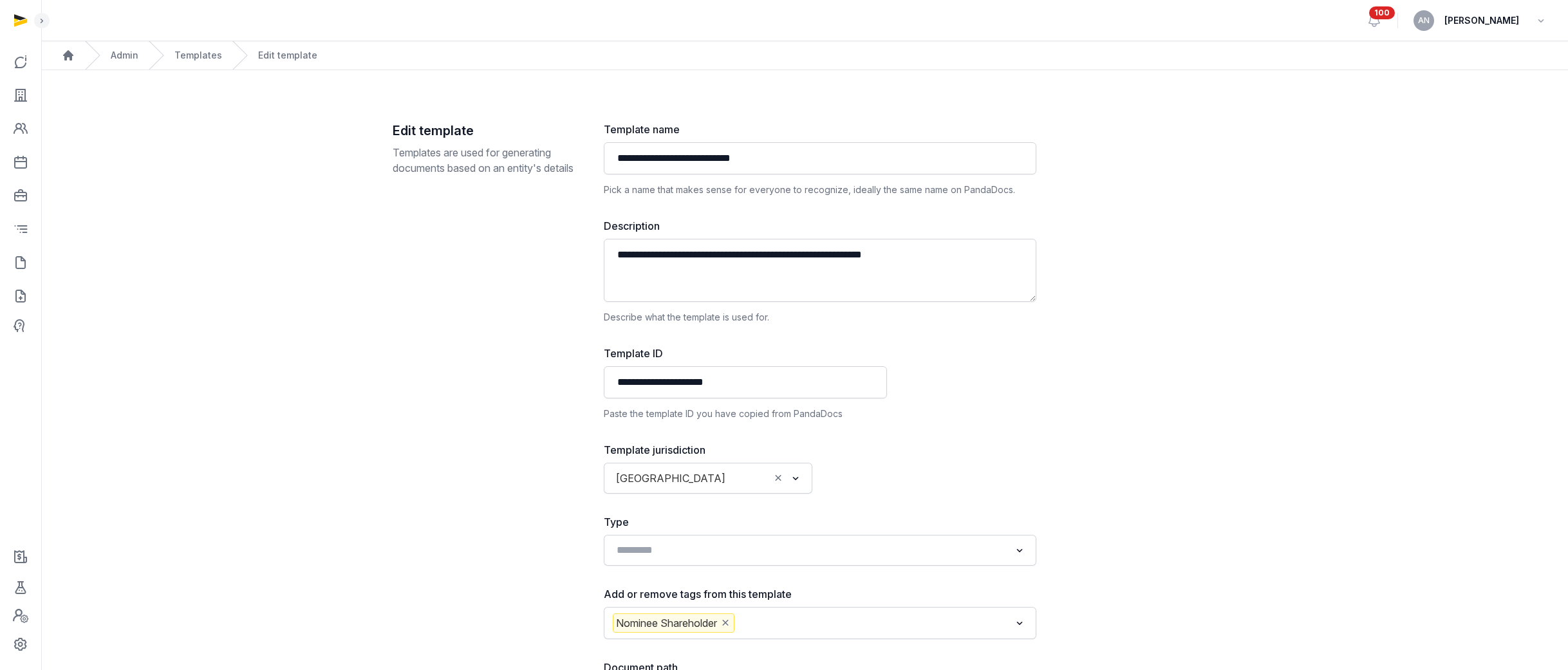
scroll to position [186, 0]
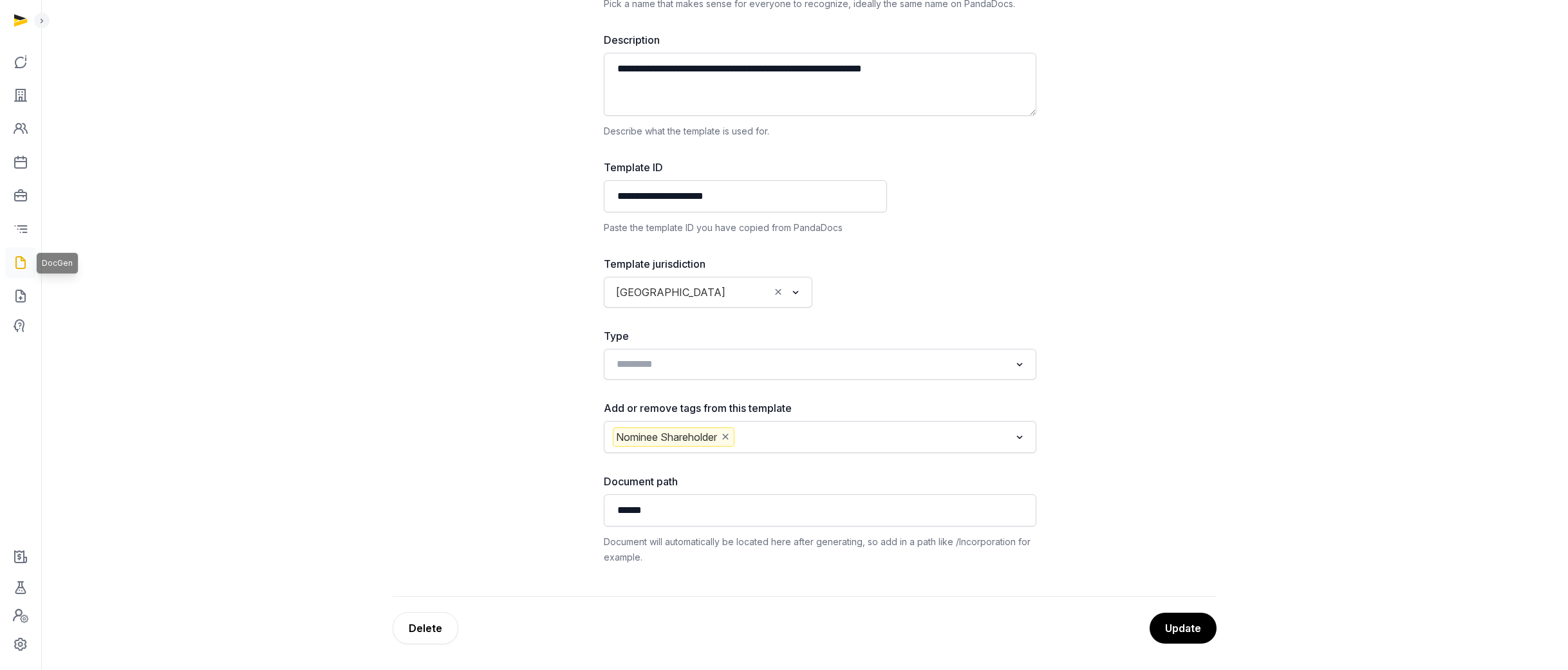
click at [21, 268] on icon at bounding box center [21, 263] width 15 height 21
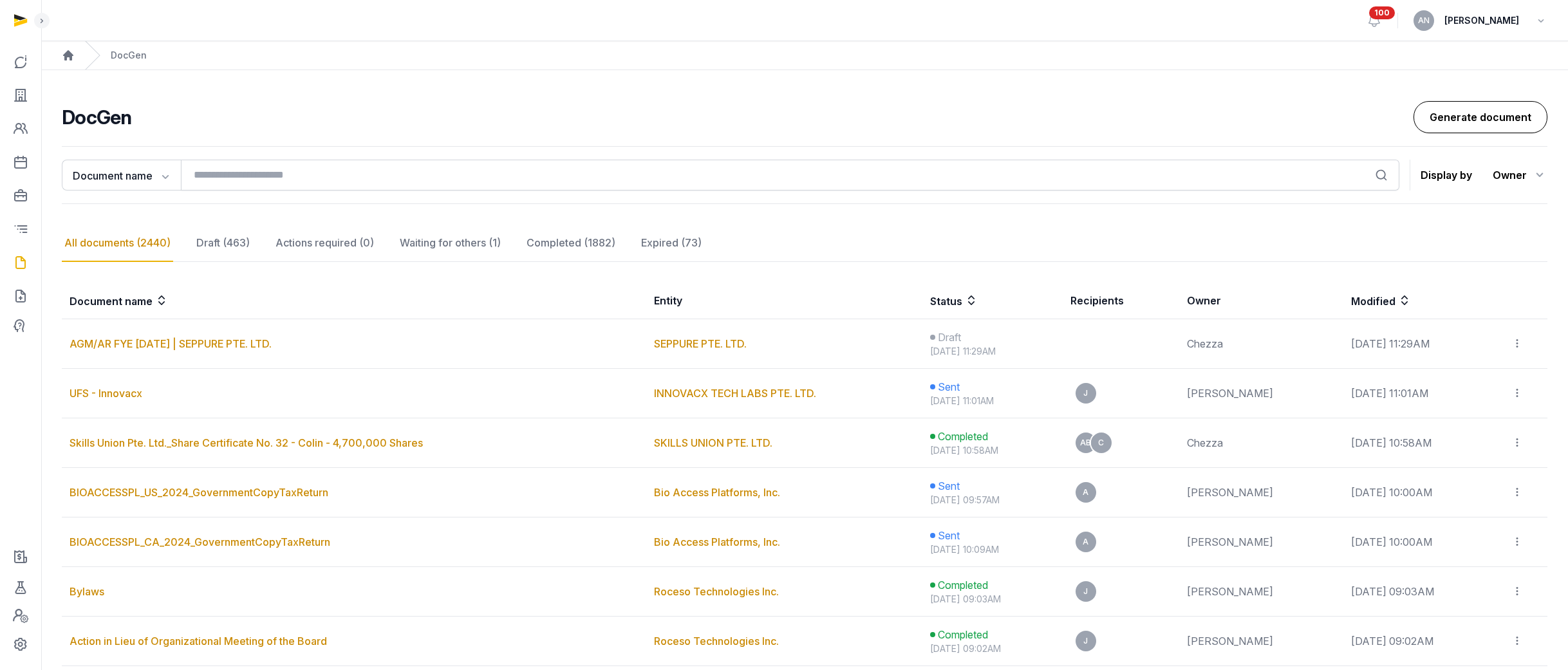
click at [772, 128] on link "Generate document" at bounding box center [1480, 117] width 134 height 32
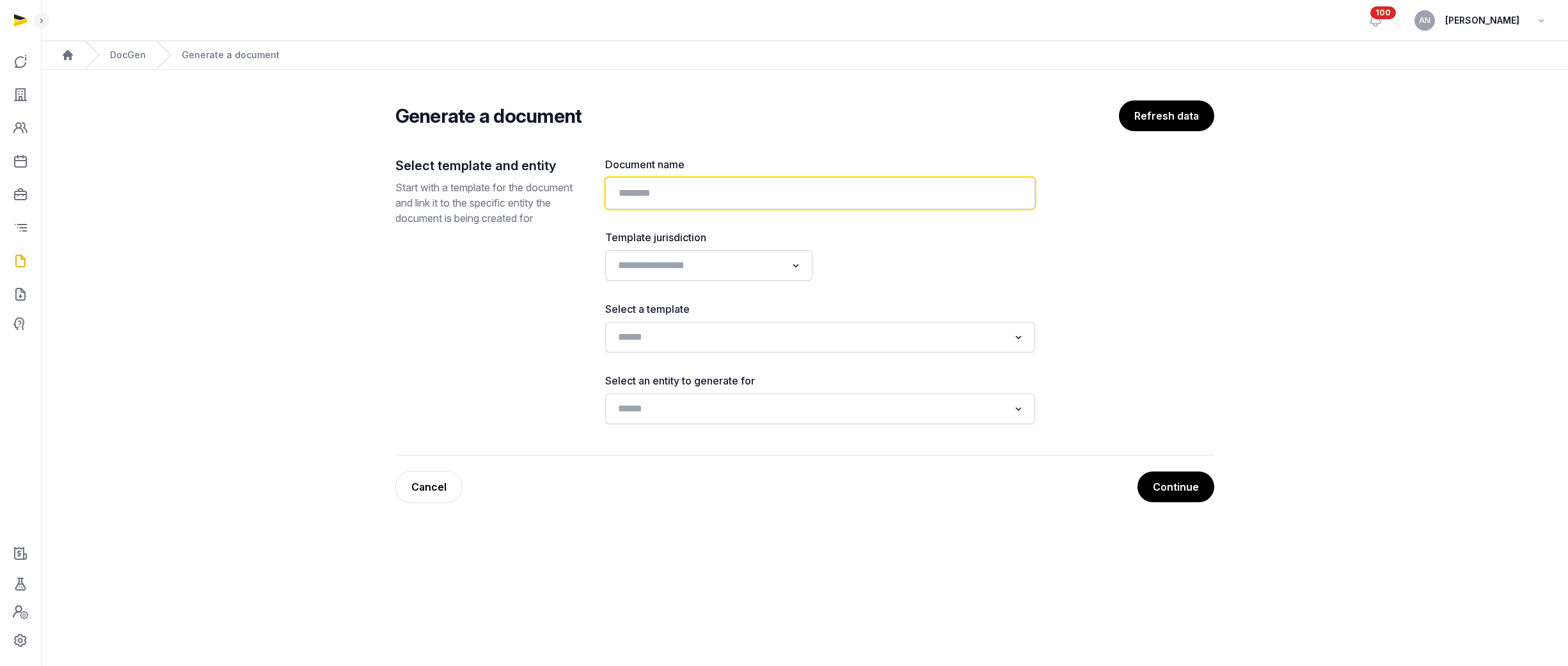
click at [737, 202] on input "text" at bounding box center [820, 193] width 430 height 32
click at [767, 440] on button "Continue" at bounding box center [1175, 487] width 78 height 32
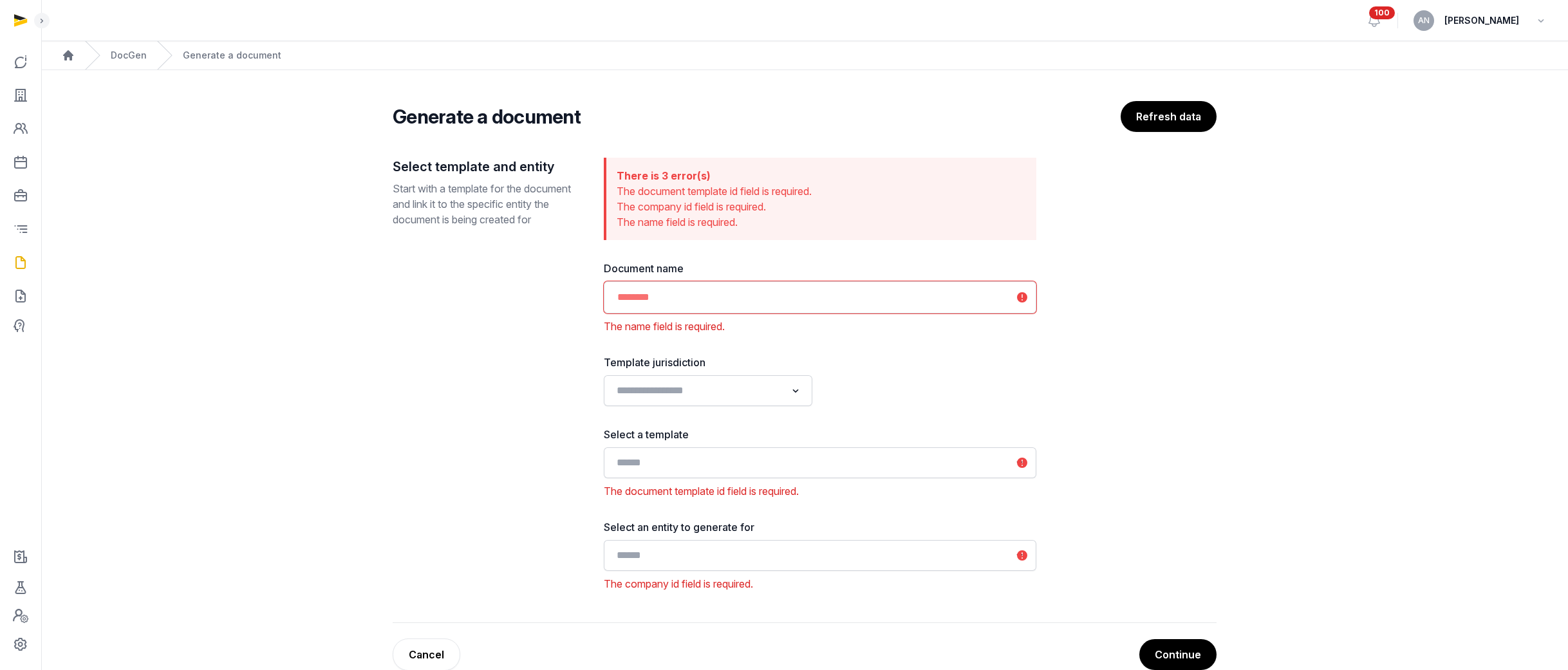
click at [772, 284] on input "text" at bounding box center [820, 297] width 433 height 32
click at [739, 298] on input "text" at bounding box center [820, 297] width 433 height 32
type input "****"
click at [687, 443] on input "Search for option" at bounding box center [810, 463] width 398 height 18
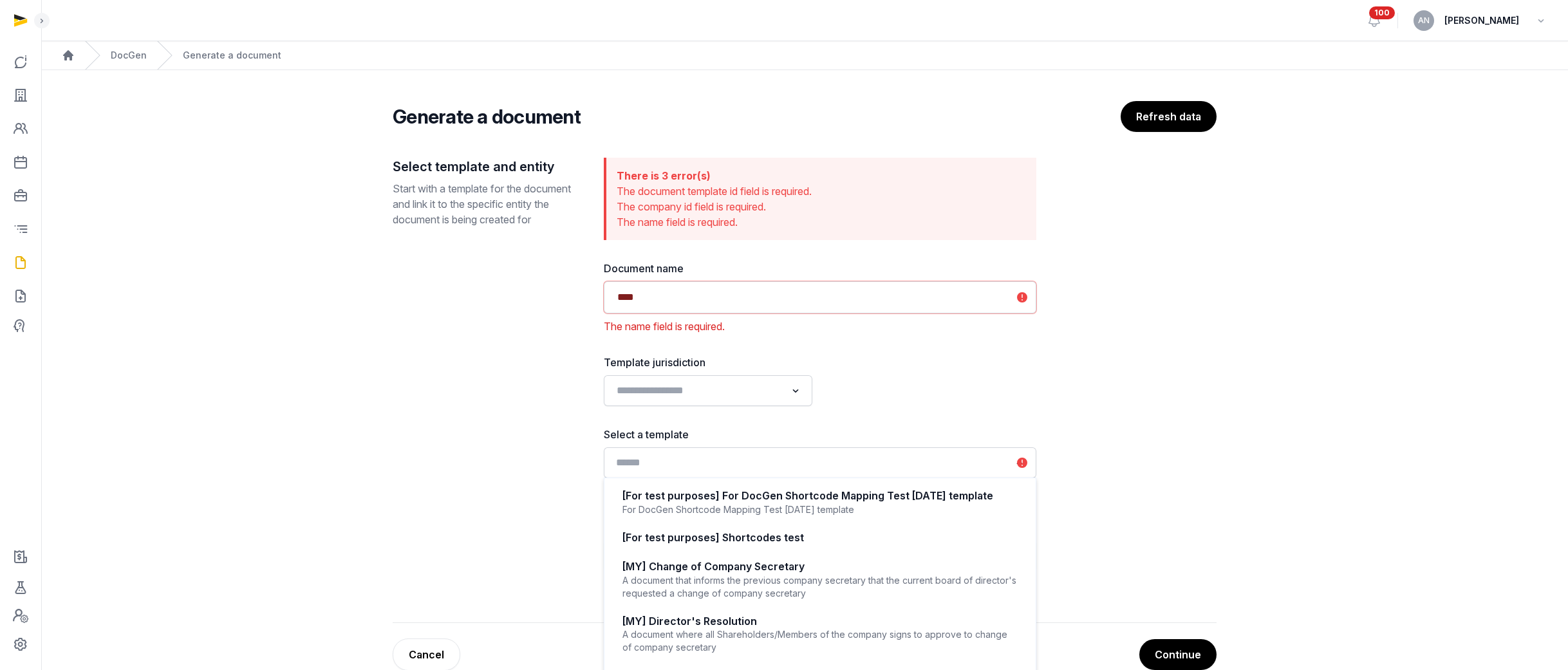
type input "*"
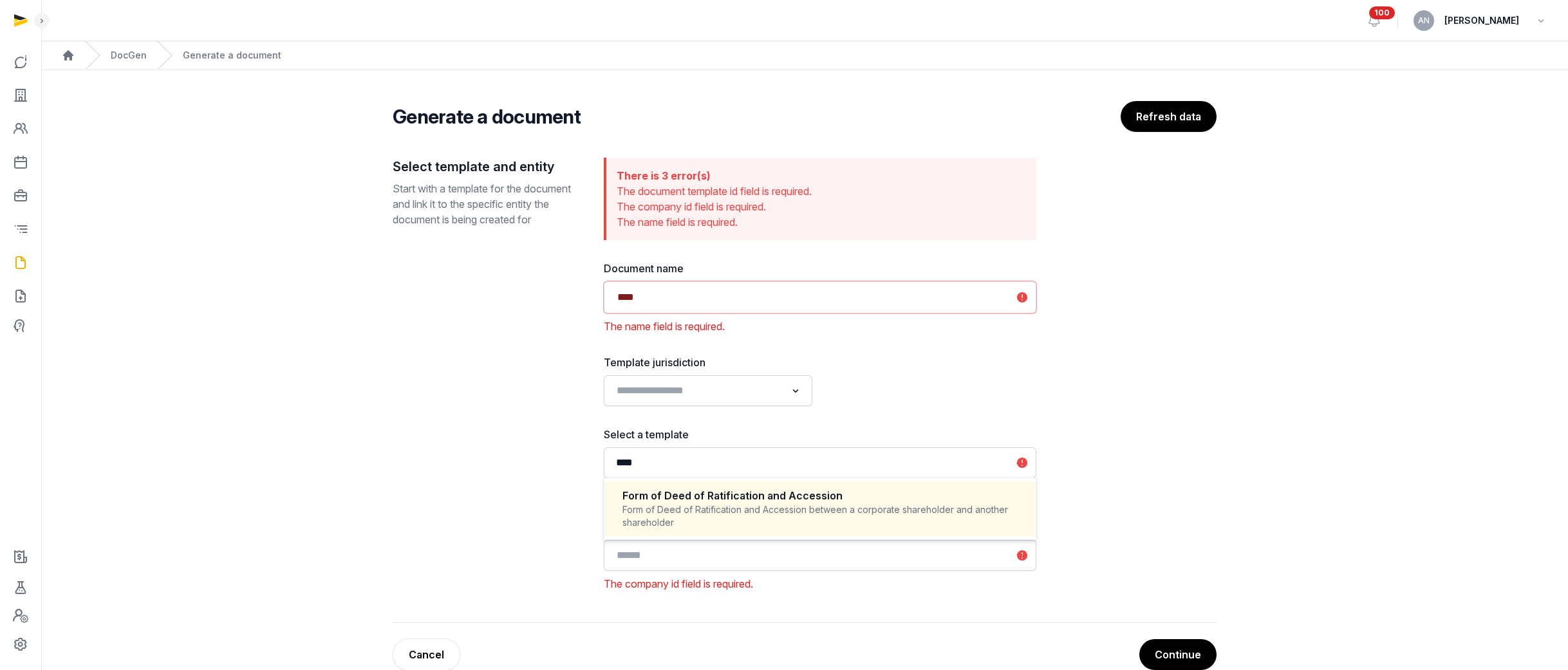
type input "****"
click at [729, 385] on input "Search for option" at bounding box center [698, 391] width 174 height 18
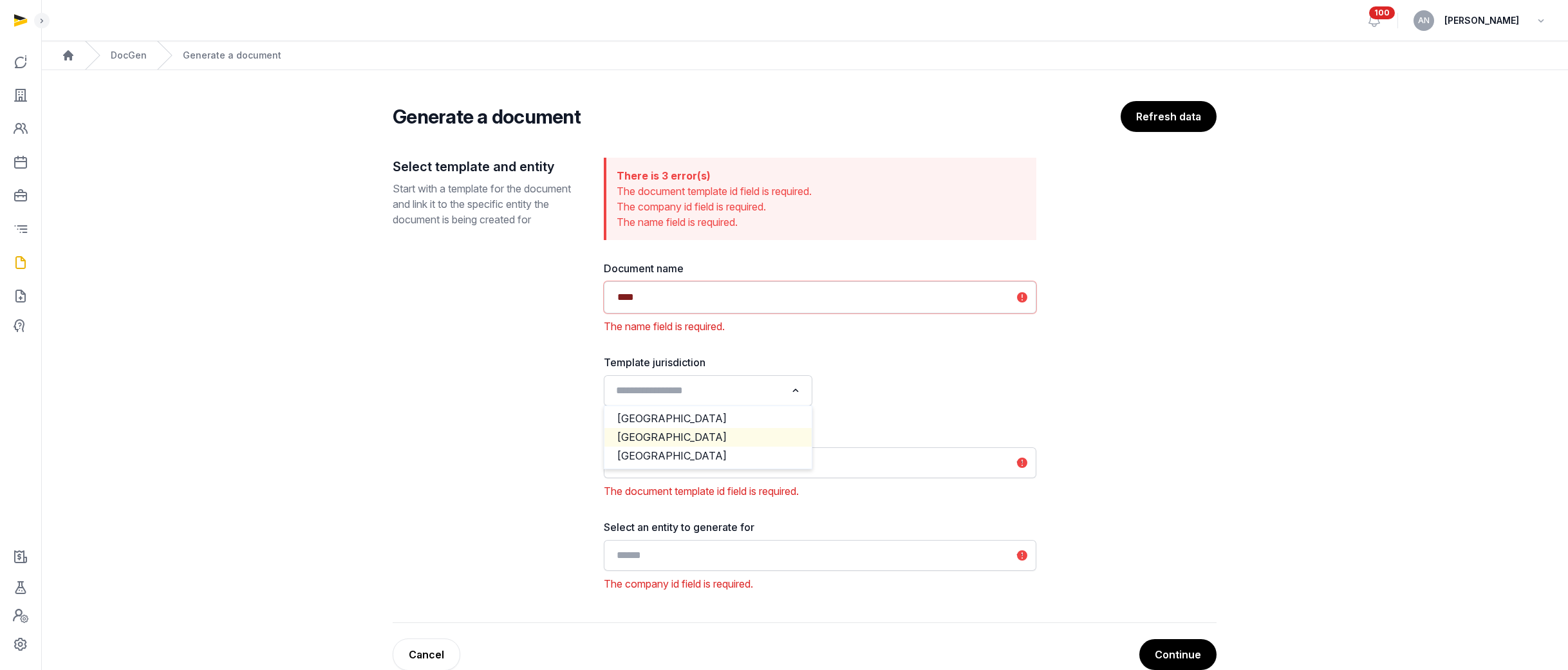
click at [704, 432] on li "[GEOGRAPHIC_DATA]" at bounding box center [708, 437] width 207 height 19
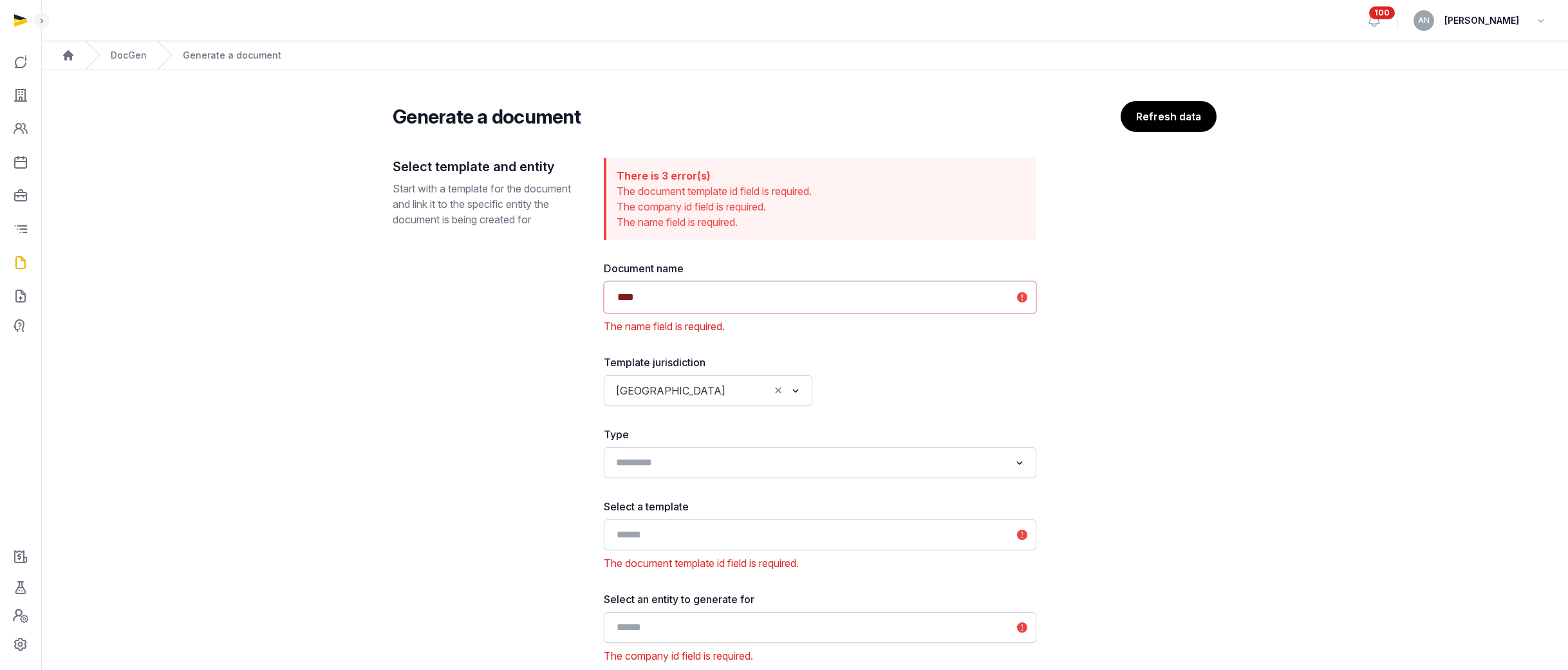
click at [701, 443] on input "Search for option" at bounding box center [810, 463] width 398 height 18
type input "*******"
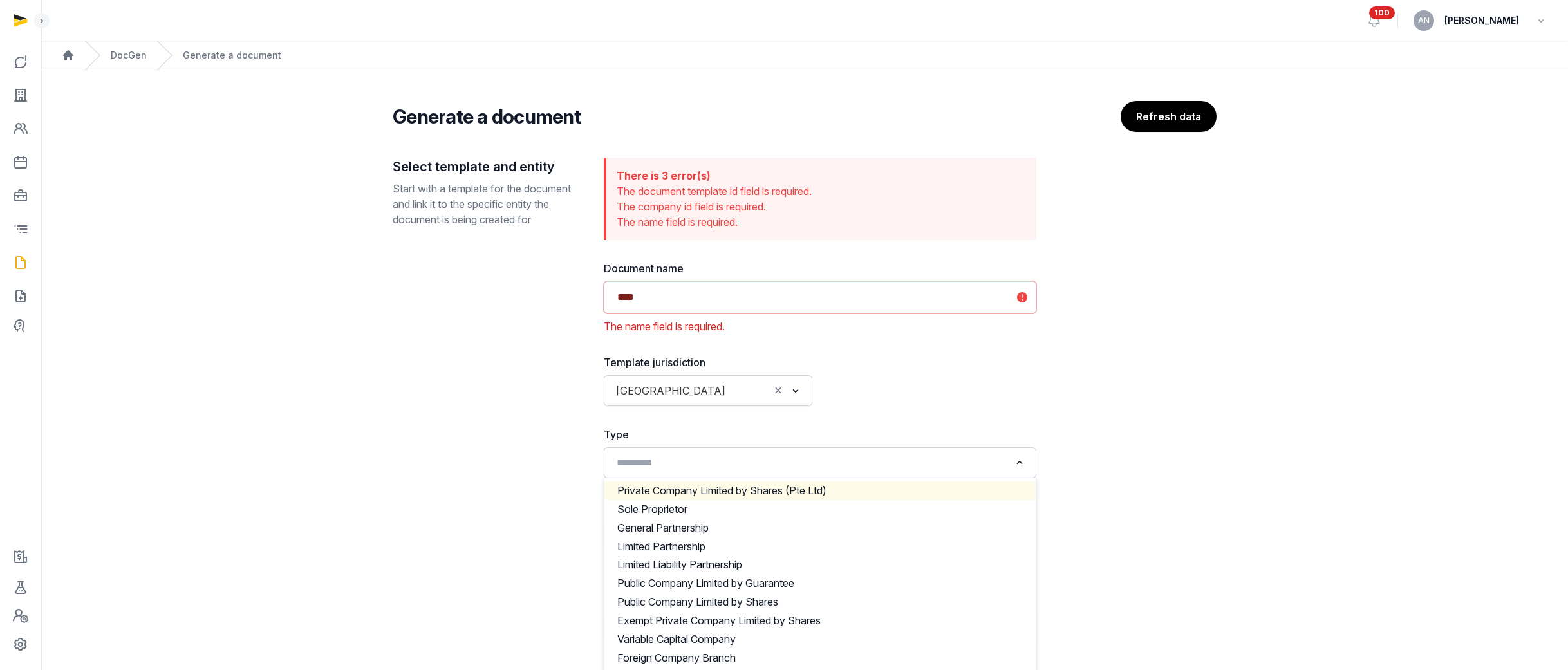
drag, startPoint x: 1159, startPoint y: 482, endPoint x: 1152, endPoint y: 487, distance: 8.6
click at [772, 443] on div "Select template and entity Start with a template for the document and link it t…" at bounding box center [804, 427] width 823 height 537
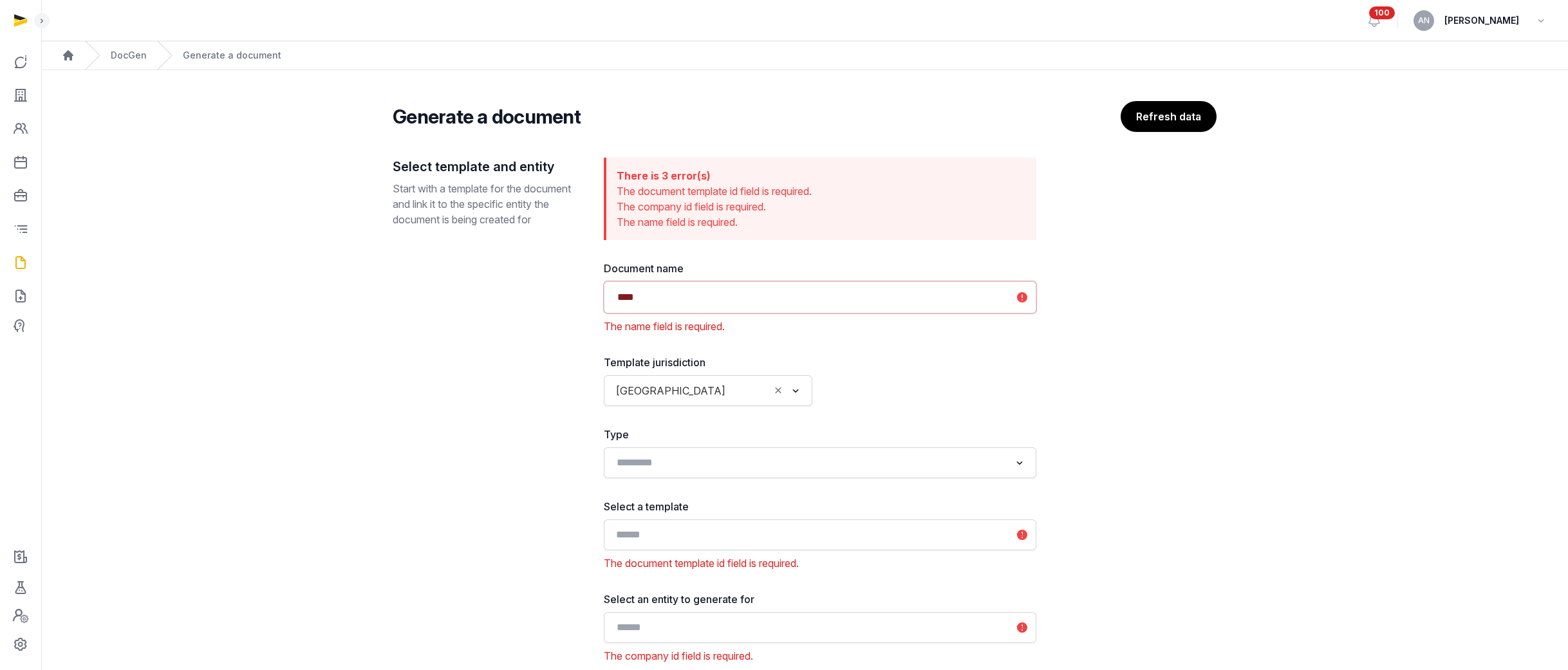
click at [772, 443] on input "Search for option" at bounding box center [810, 535] width 398 height 18
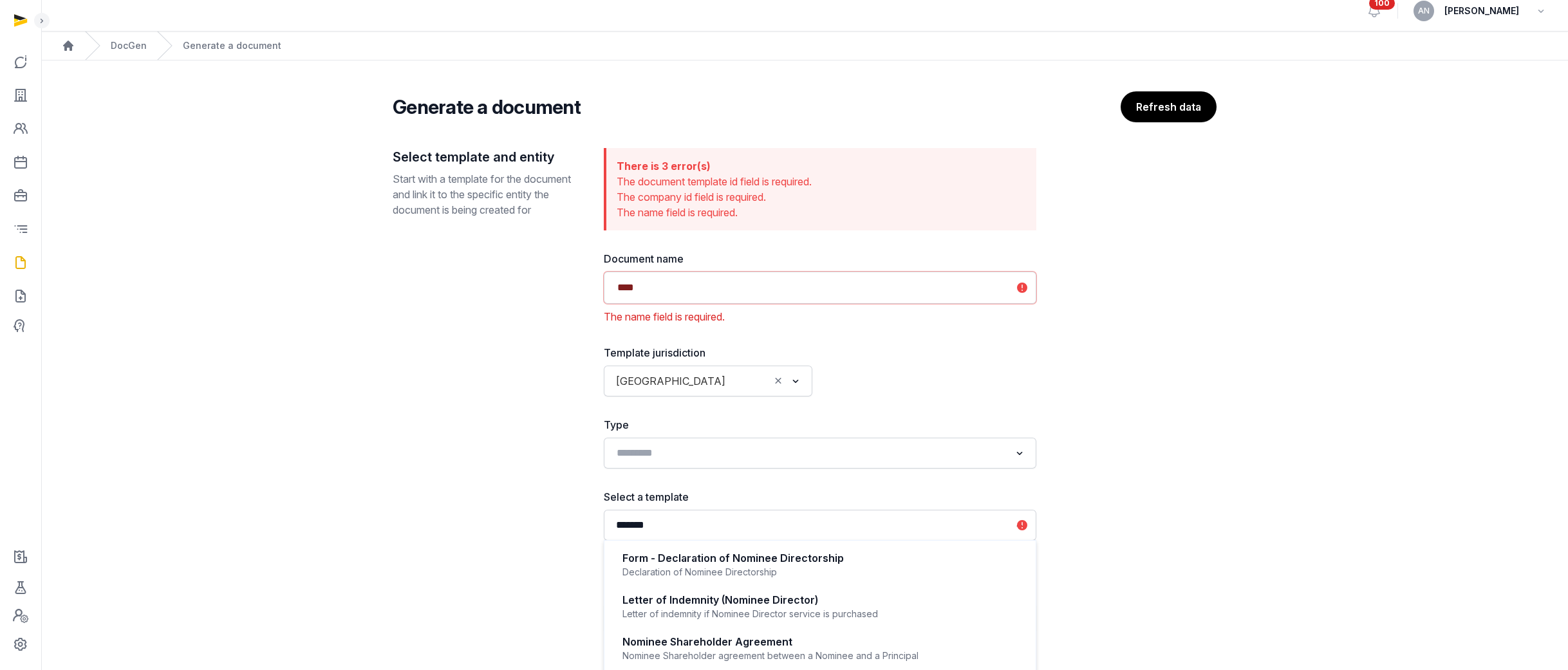
scroll to position [21, 0]
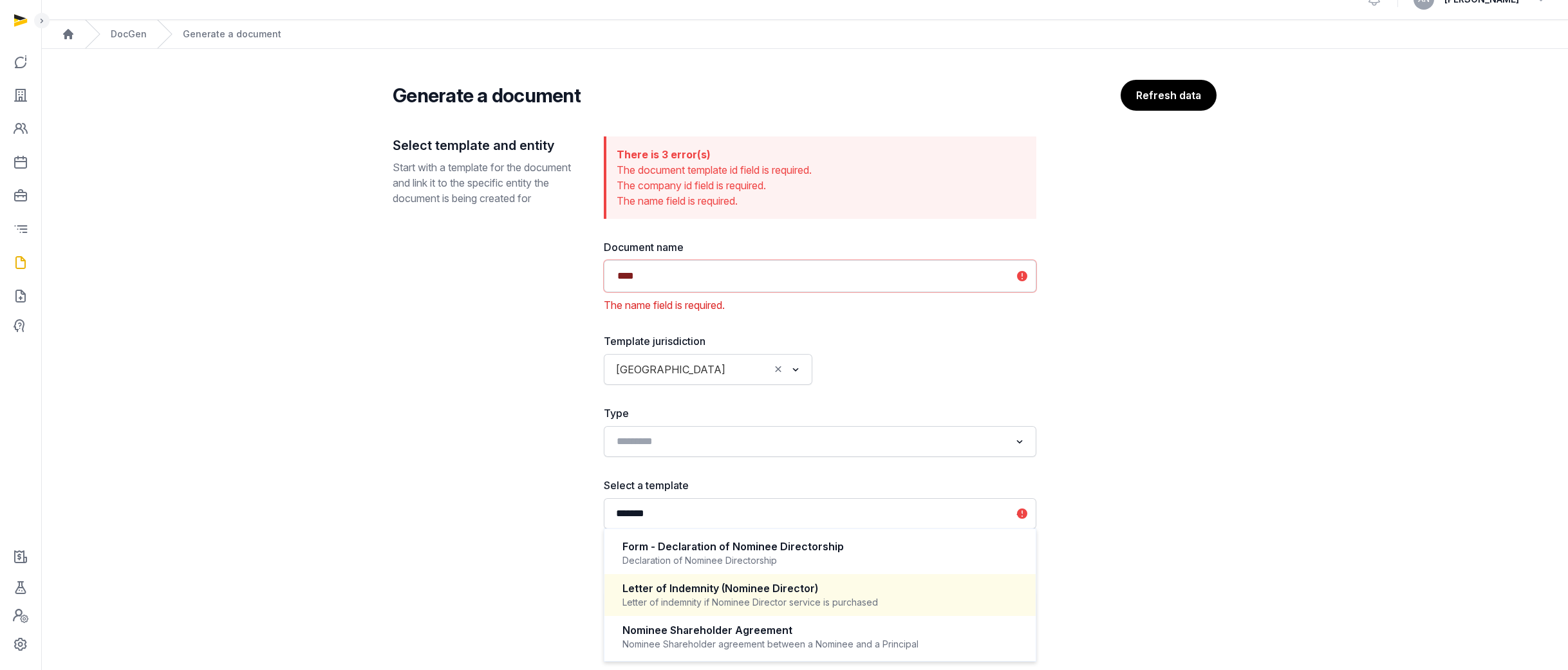
click at [772, 443] on div "Letter of Indemnity (Nominee Director)" at bounding box center [819, 589] width 395 height 15
type input "*******"
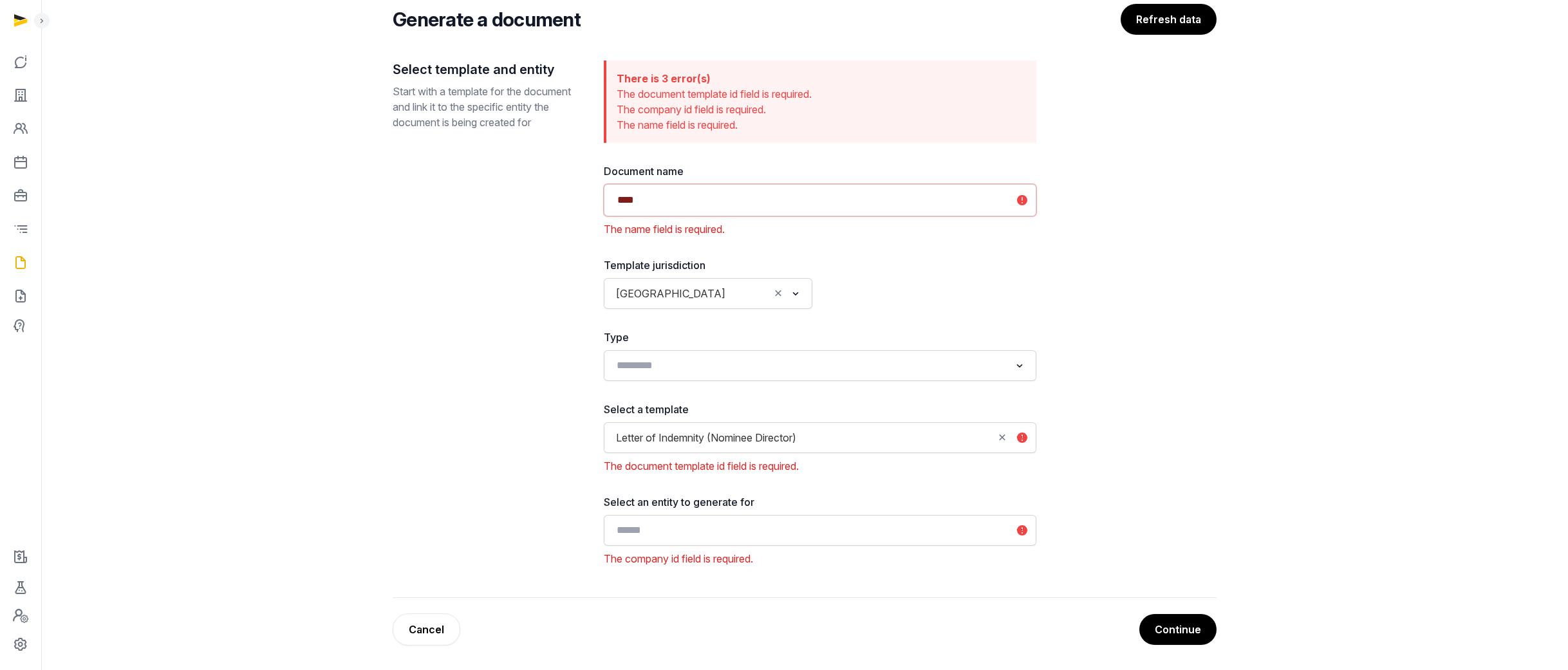
scroll to position [98, 0]
click at [766, 443] on input "Search for option" at bounding box center [810, 529] width 398 height 18
click at [693, 443] on input "****" at bounding box center [810, 529] width 398 height 18
click at [692, 443] on input "****" at bounding box center [810, 529] width 398 height 18
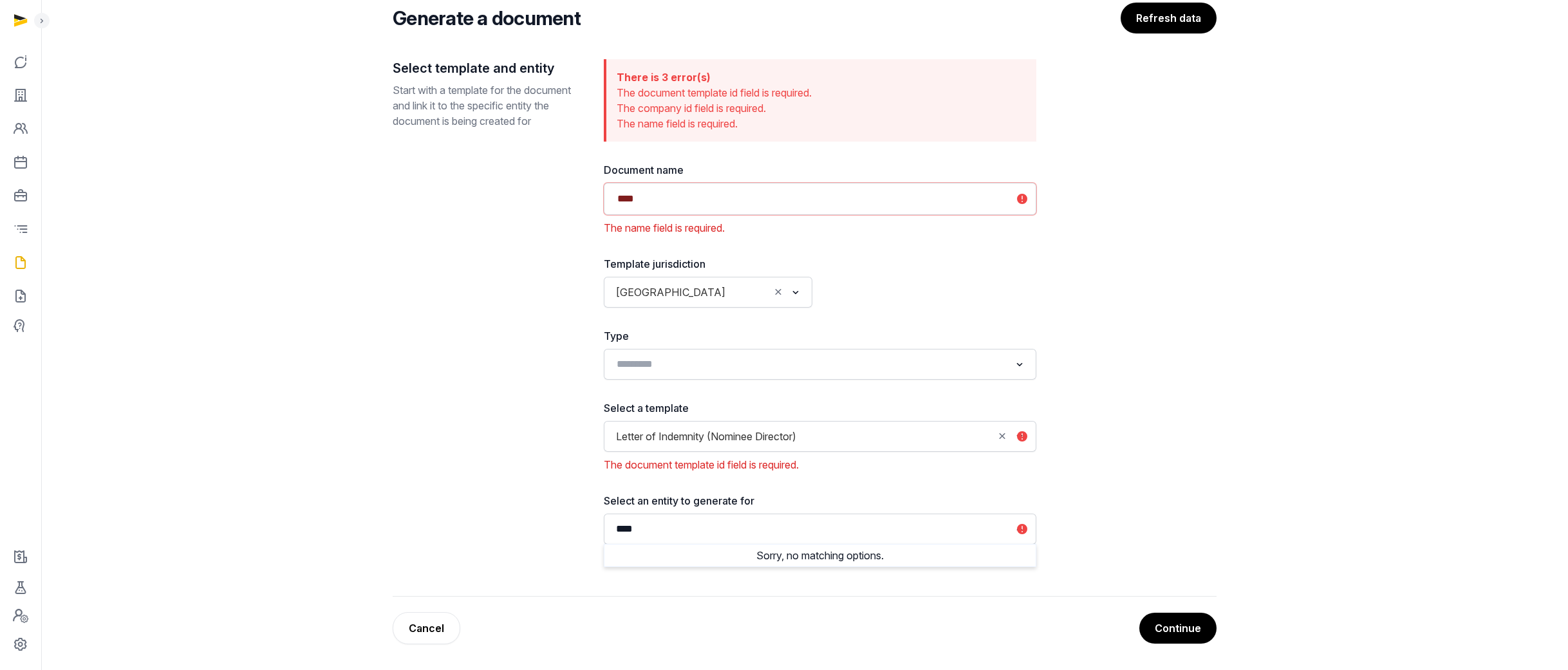
type input "*"
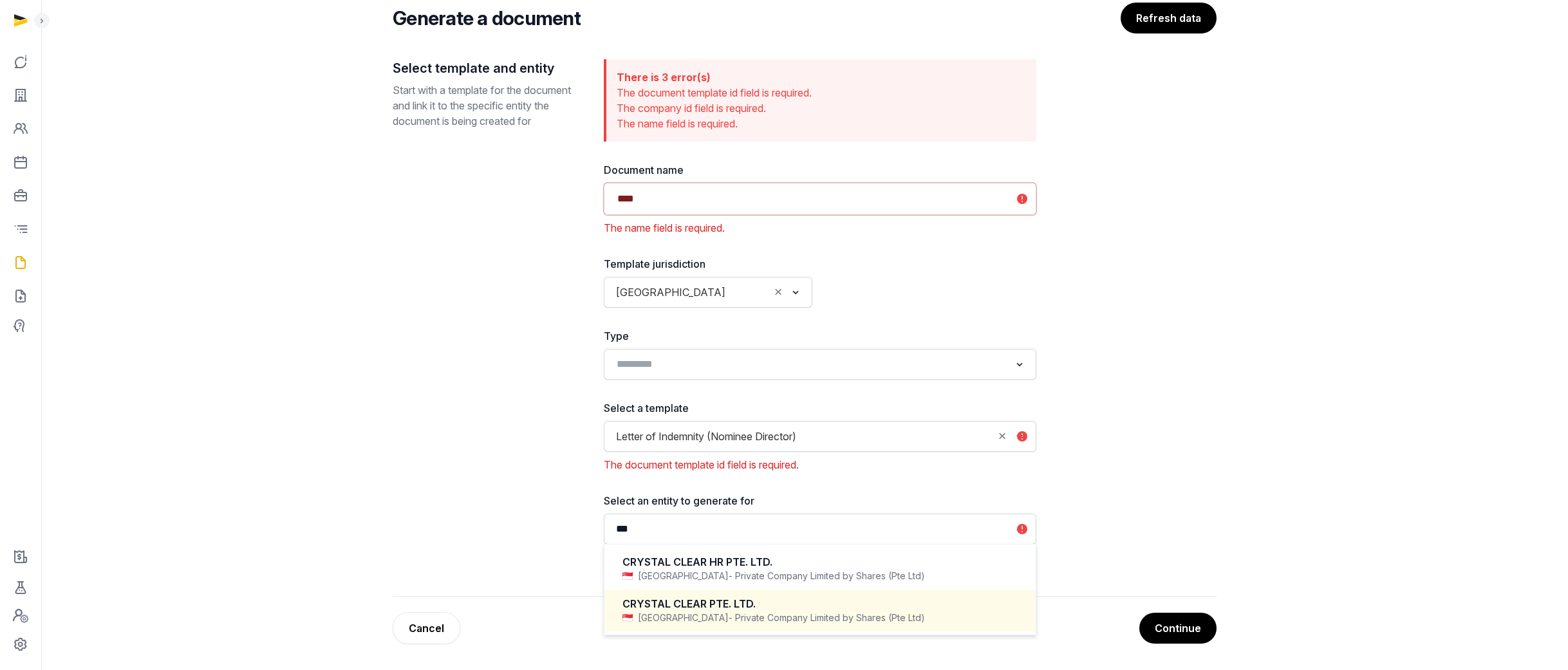
click at [739, 443] on div "CRYSTAL CLEAR PTE. LTD." at bounding box center [819, 605] width 395 height 15
type input "***"
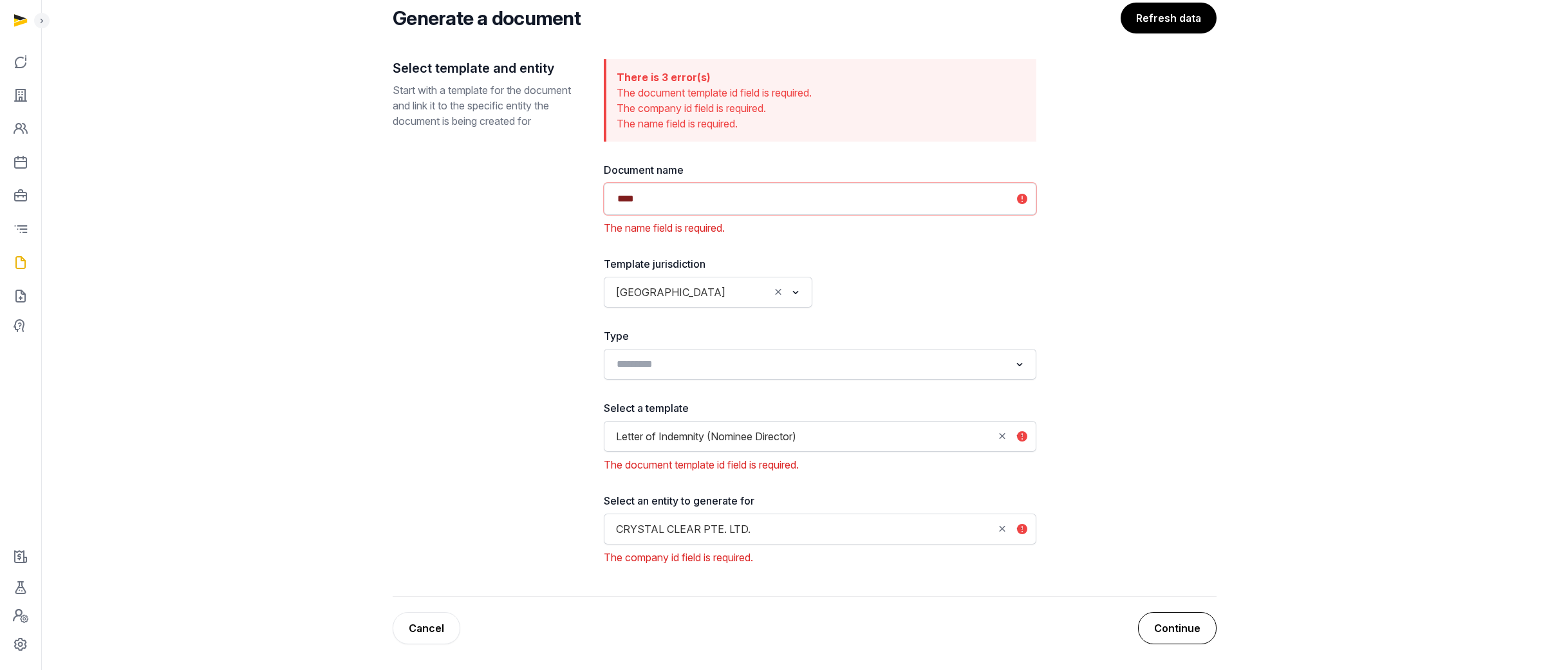
click at [772, 443] on button "Continue" at bounding box center [1177, 628] width 78 height 32
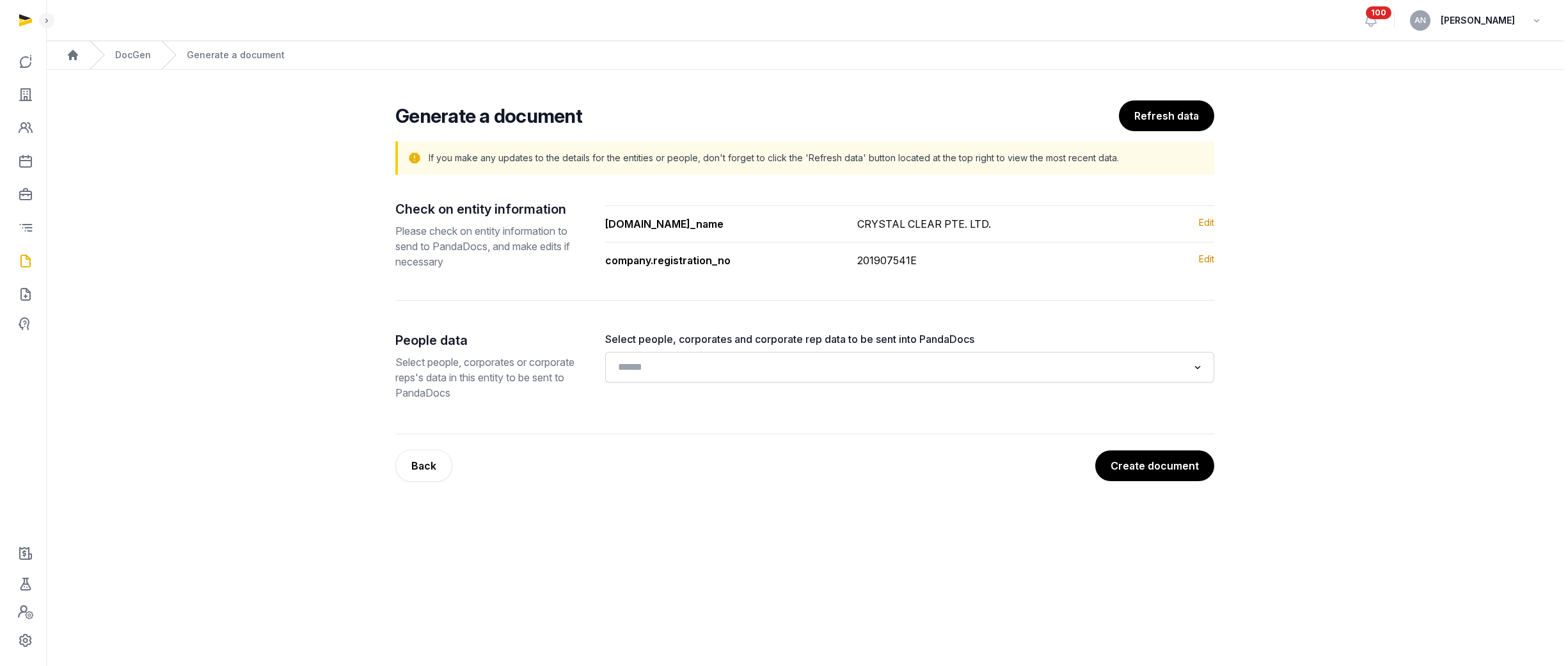
scroll to position [0, 0]
click at [767, 440] on button "Create document" at bounding box center [1154, 466] width 120 height 32
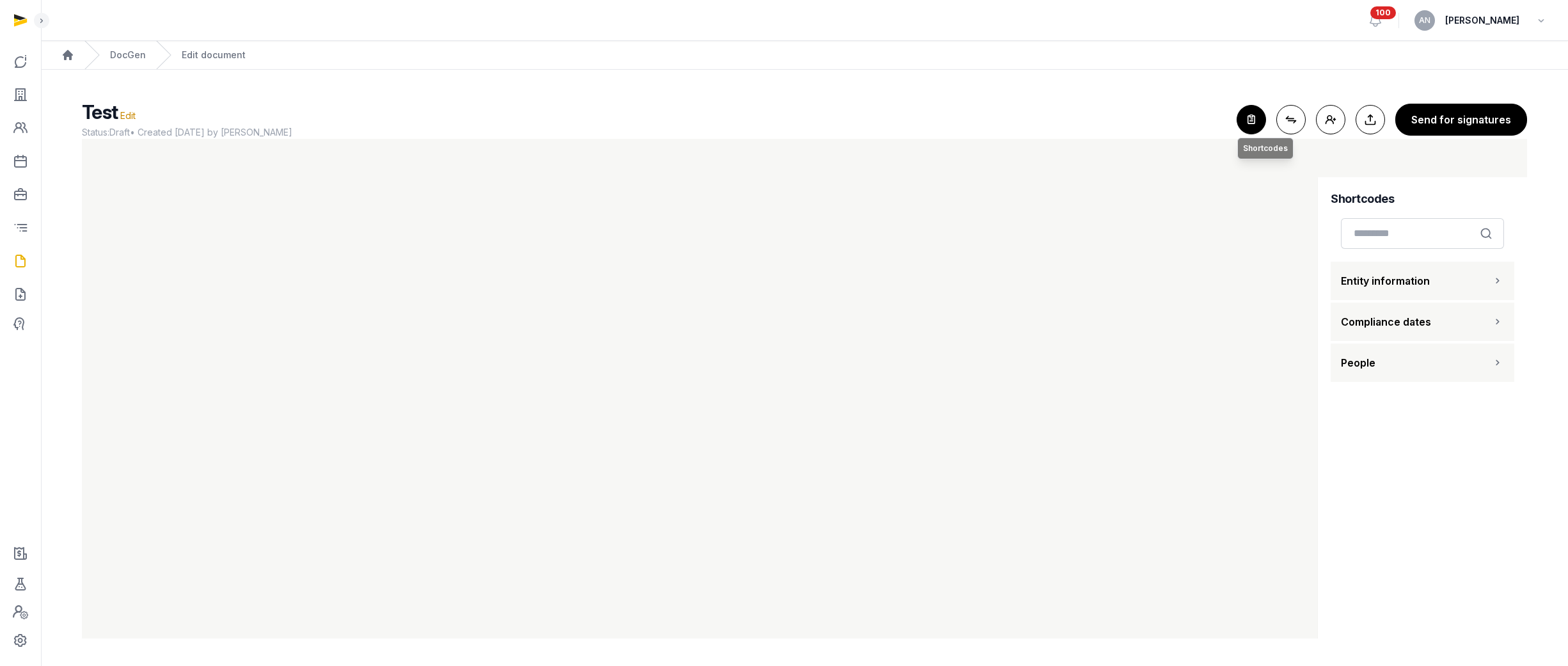
click at [767, 121] on icon "button" at bounding box center [1251, 120] width 28 height 28
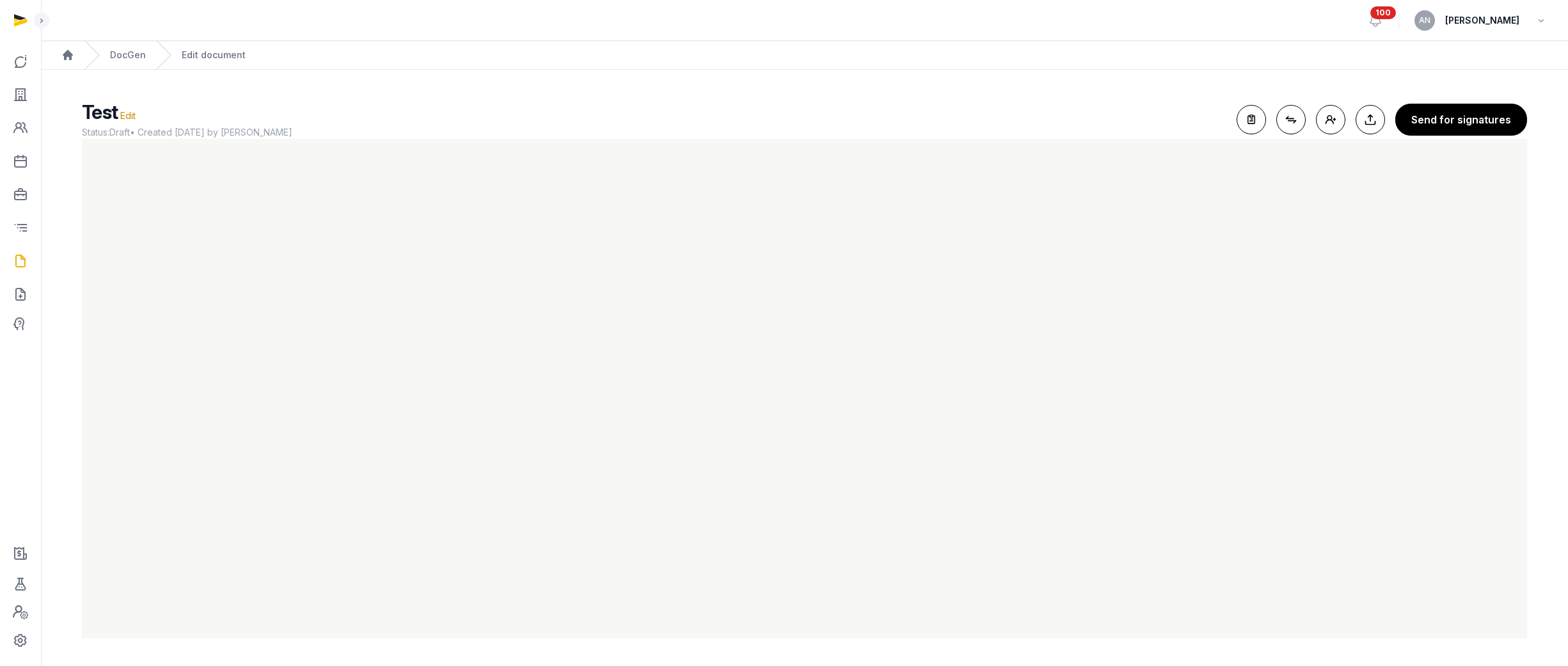
click at [767, 105] on button "Open shortcodes" at bounding box center [1251, 120] width 29 height 29
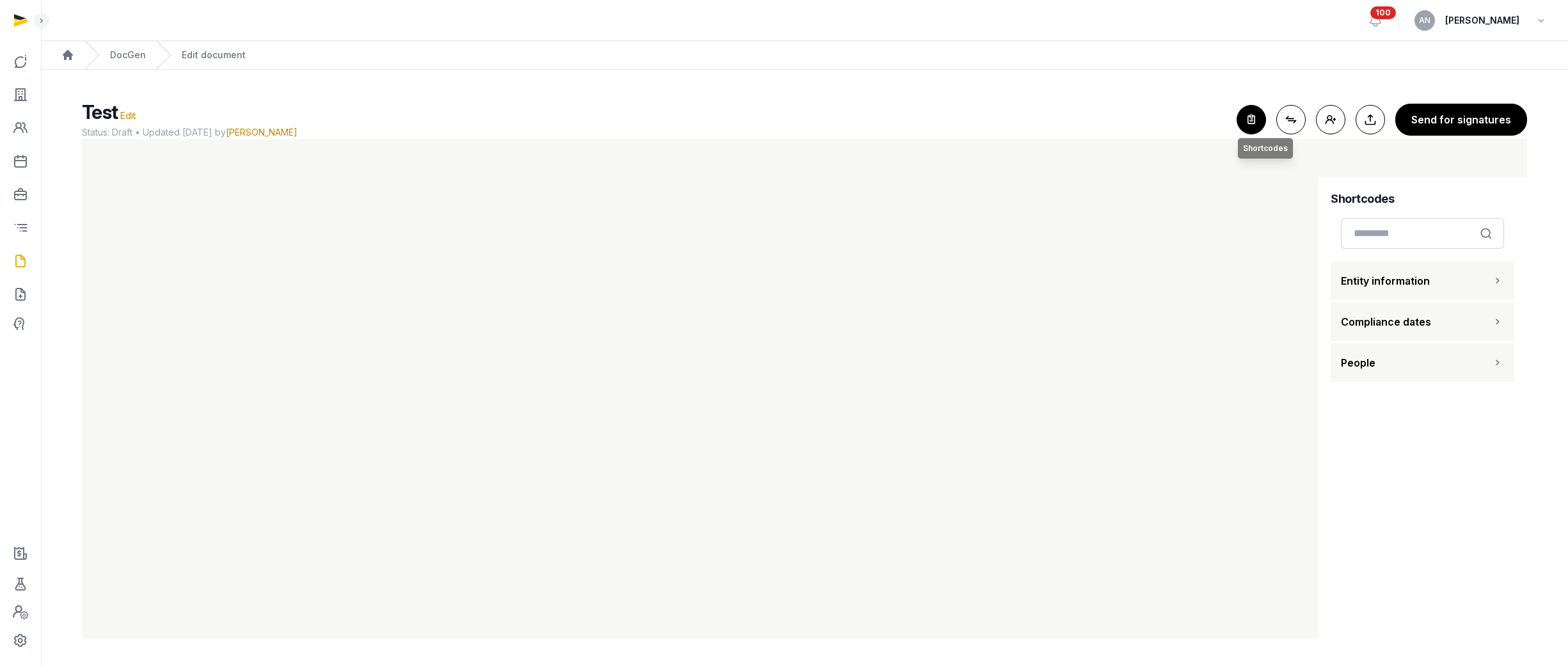
click at [1255, 117] on icon "button" at bounding box center [1251, 120] width 28 height 28
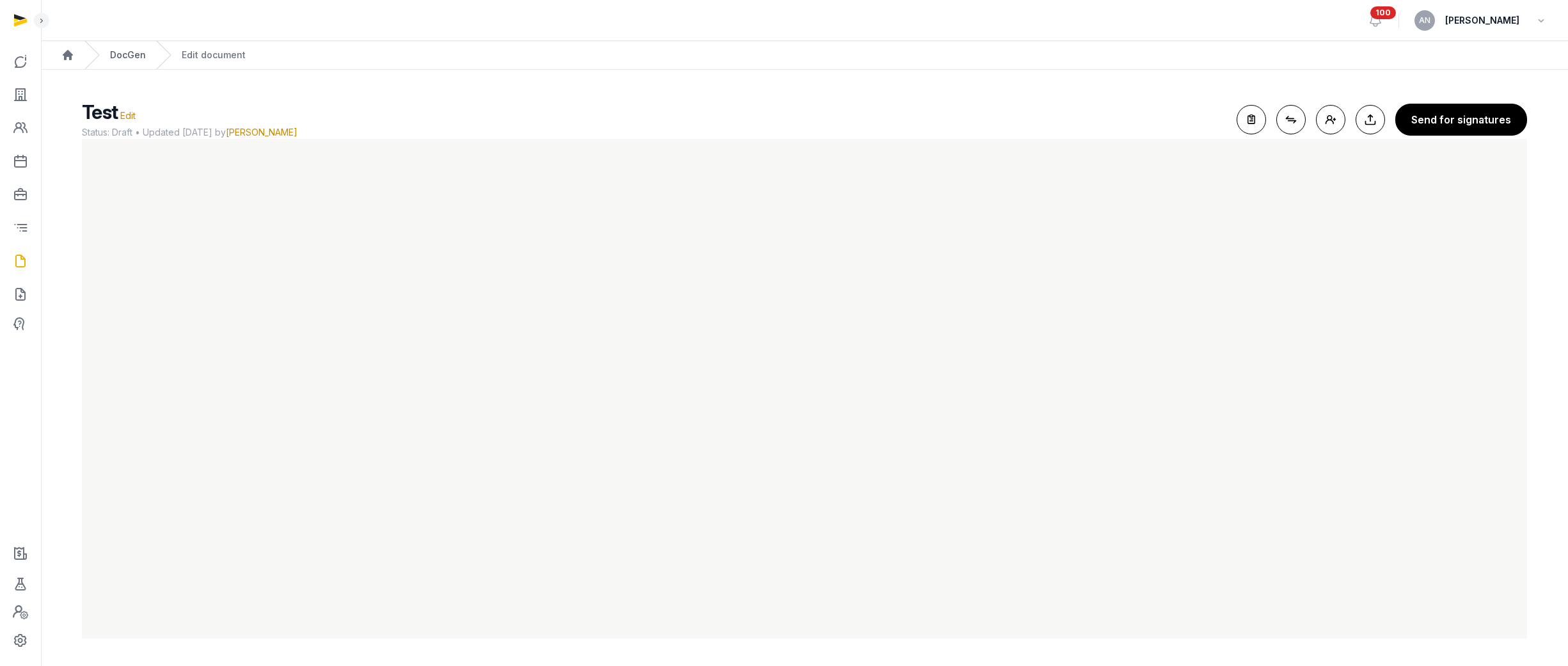
click at [140, 56] on link "DocGen" at bounding box center [128, 55] width 35 height 13
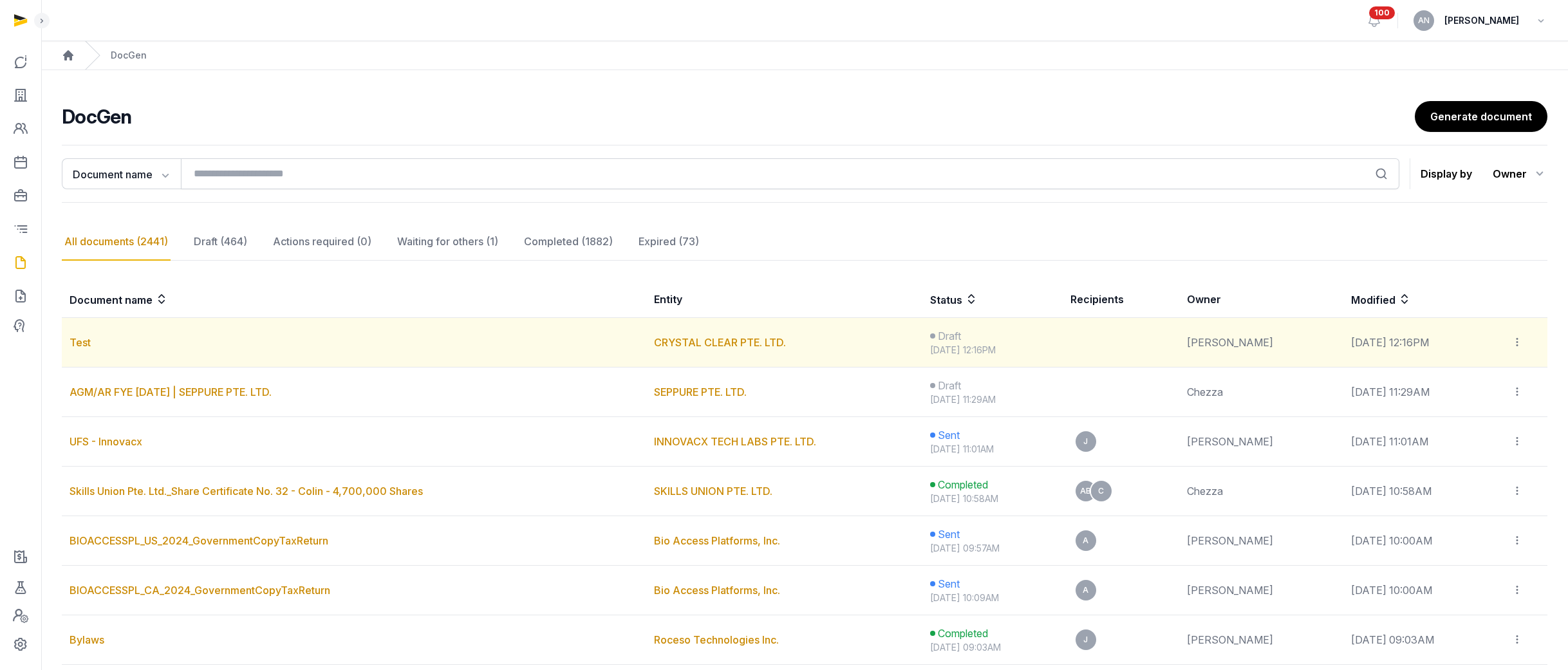
click at [1524, 347] on div at bounding box center [1525, 342] width 28 height 18
click at [1465, 410] on div "Delete" at bounding box center [1488, 403] width 103 height 25
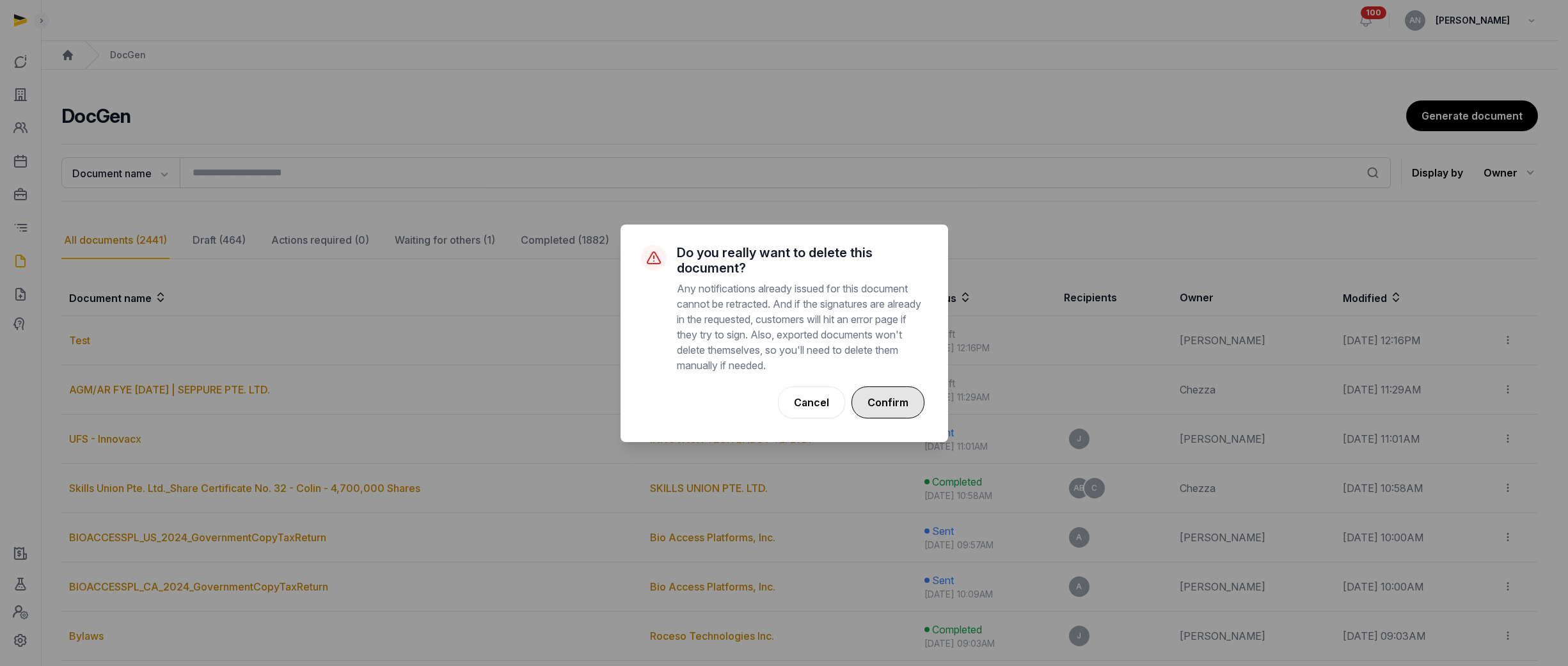
click at [889, 396] on button "Confirm" at bounding box center [887, 402] width 73 height 32
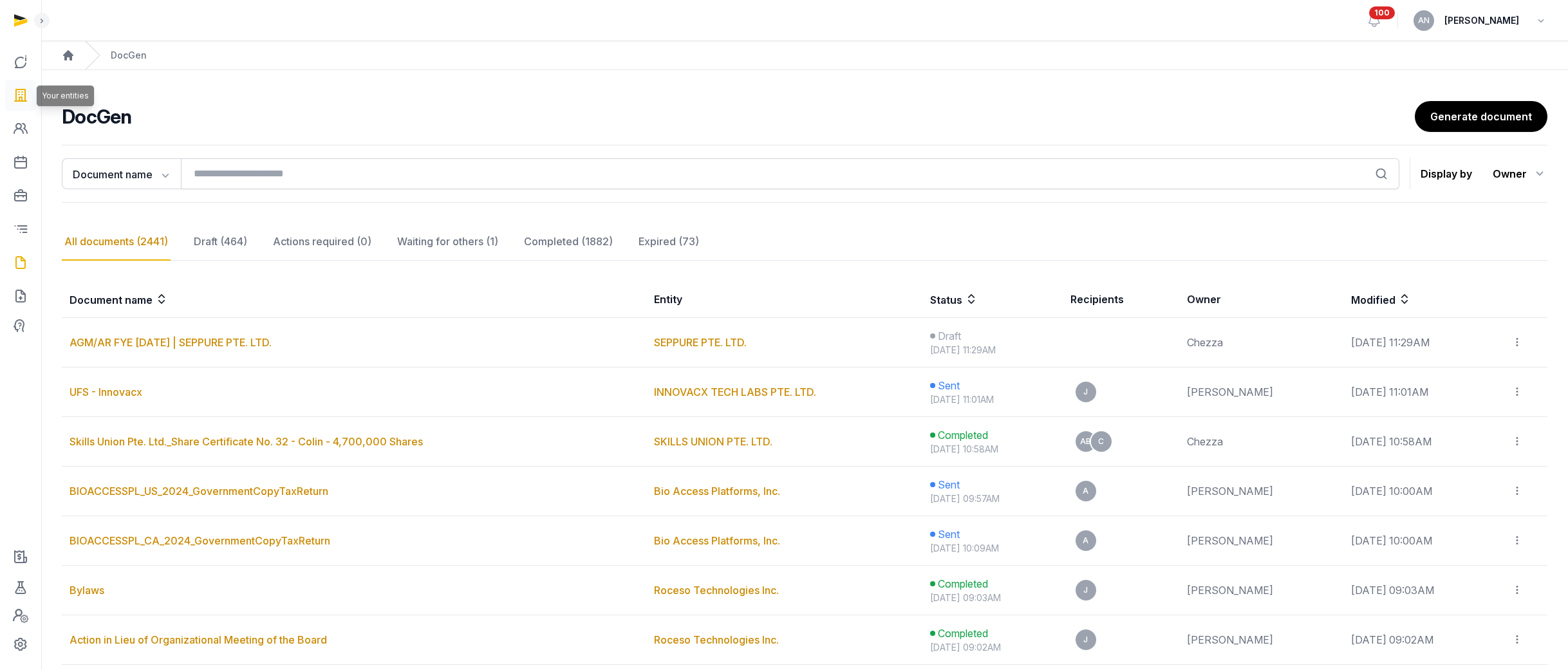
click at [17, 99] on icon at bounding box center [21, 96] width 15 height 21
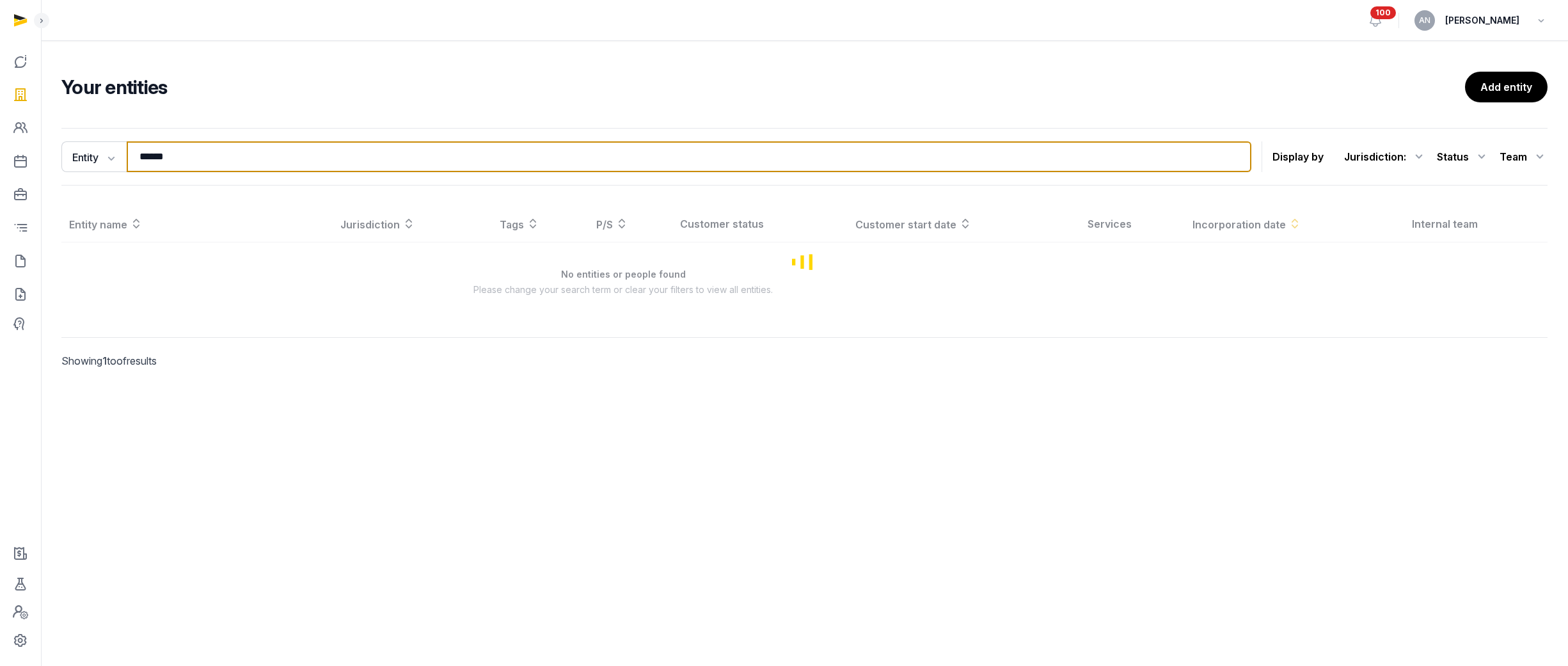
click at [198, 154] on input "******" at bounding box center [689, 156] width 1124 height 31
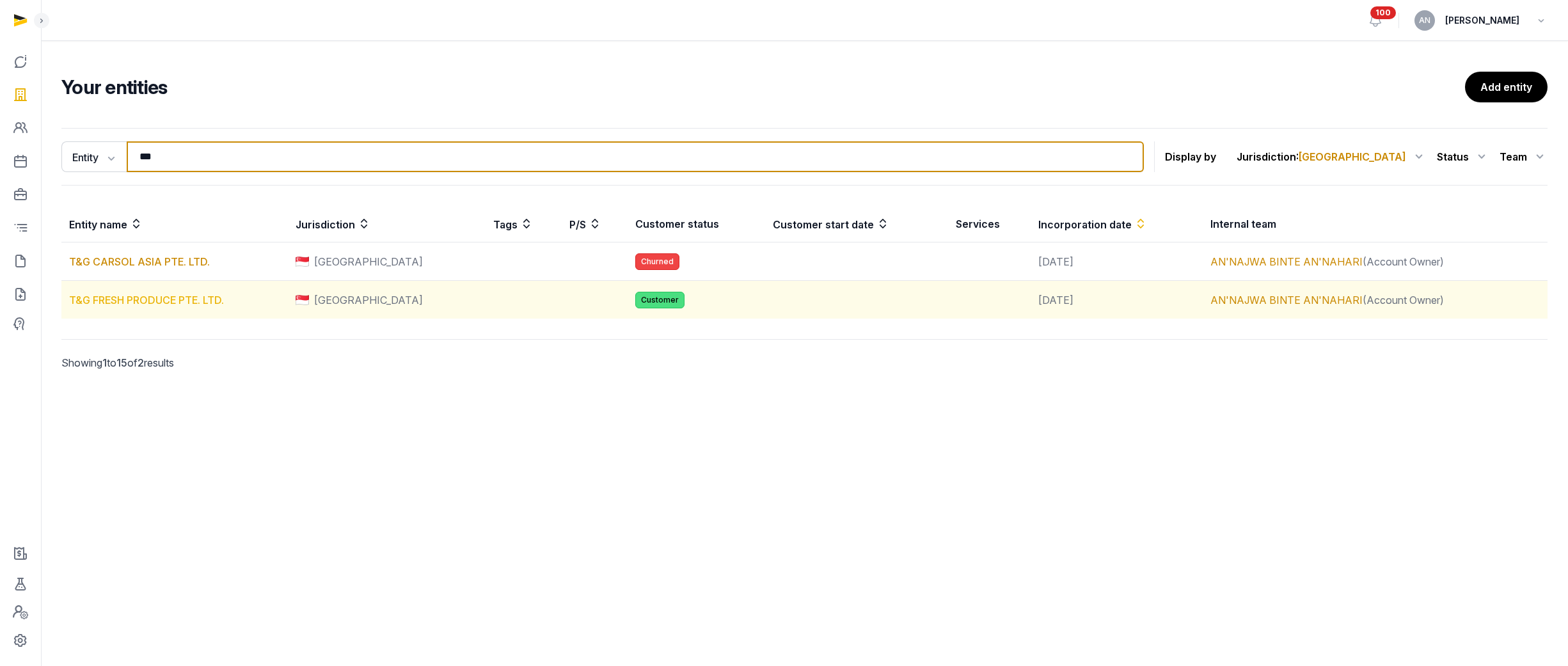
type input "***"
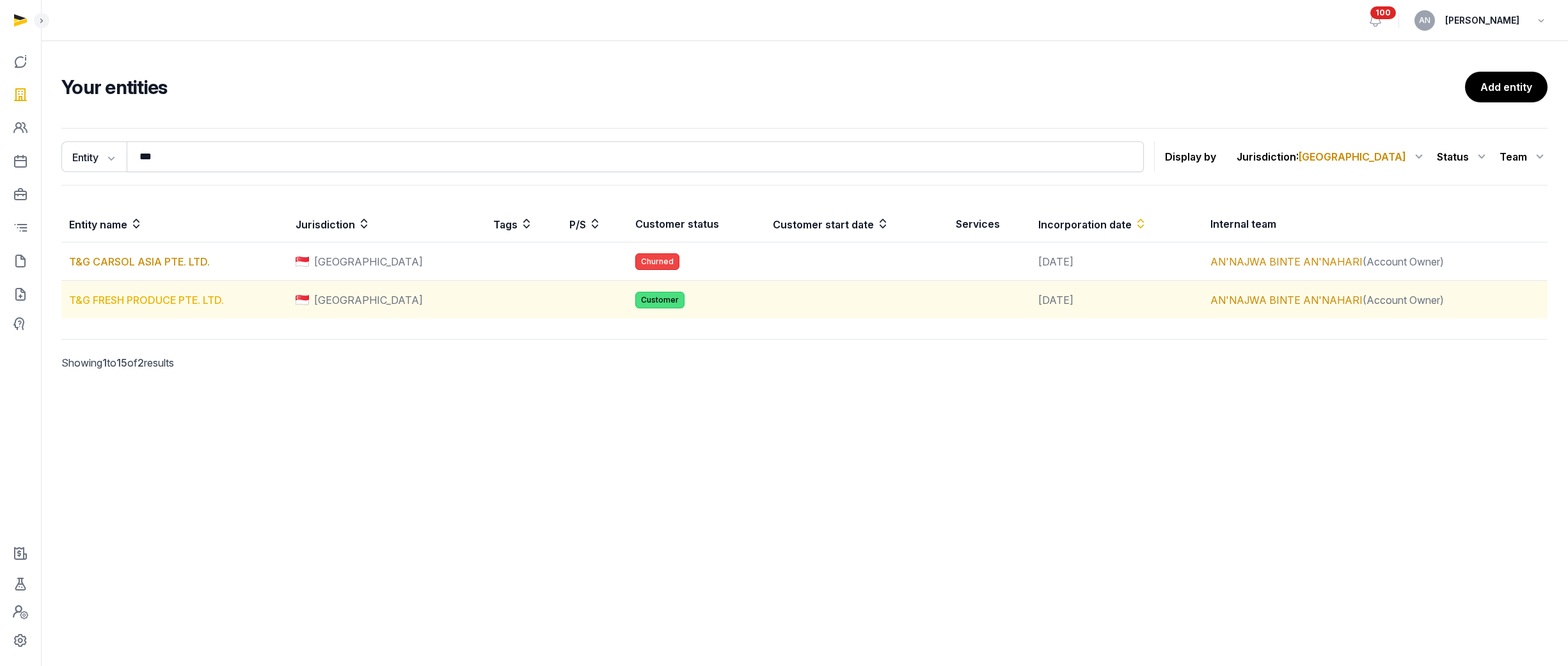
click at [109, 294] on link "T&G FRESH PRODUCE PTE. LTD." at bounding box center [146, 300] width 155 height 13
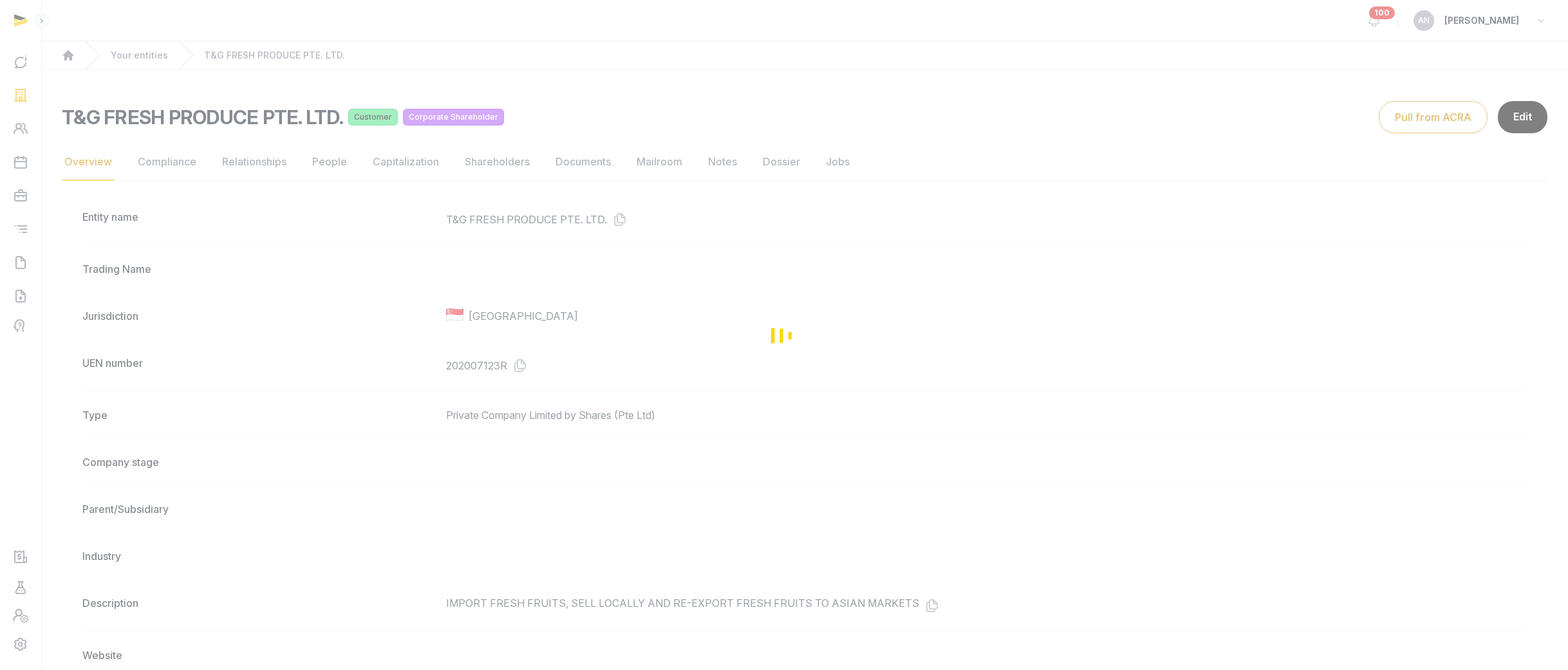
click at [490, 345] on div "Loading" at bounding box center [784, 335] width 1568 height 670
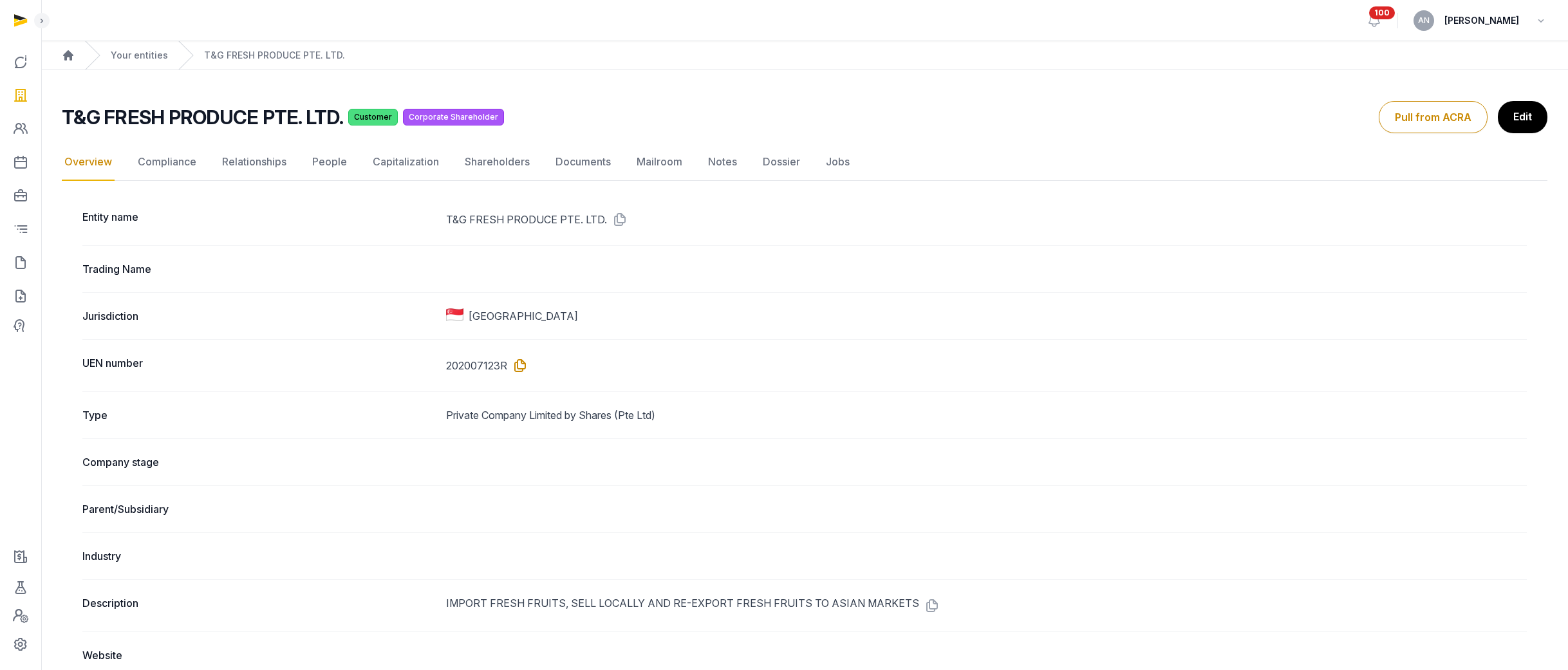
click at [516, 365] on icon at bounding box center [517, 366] width 21 height 21
